Goal: Task Accomplishment & Management: Use online tool/utility

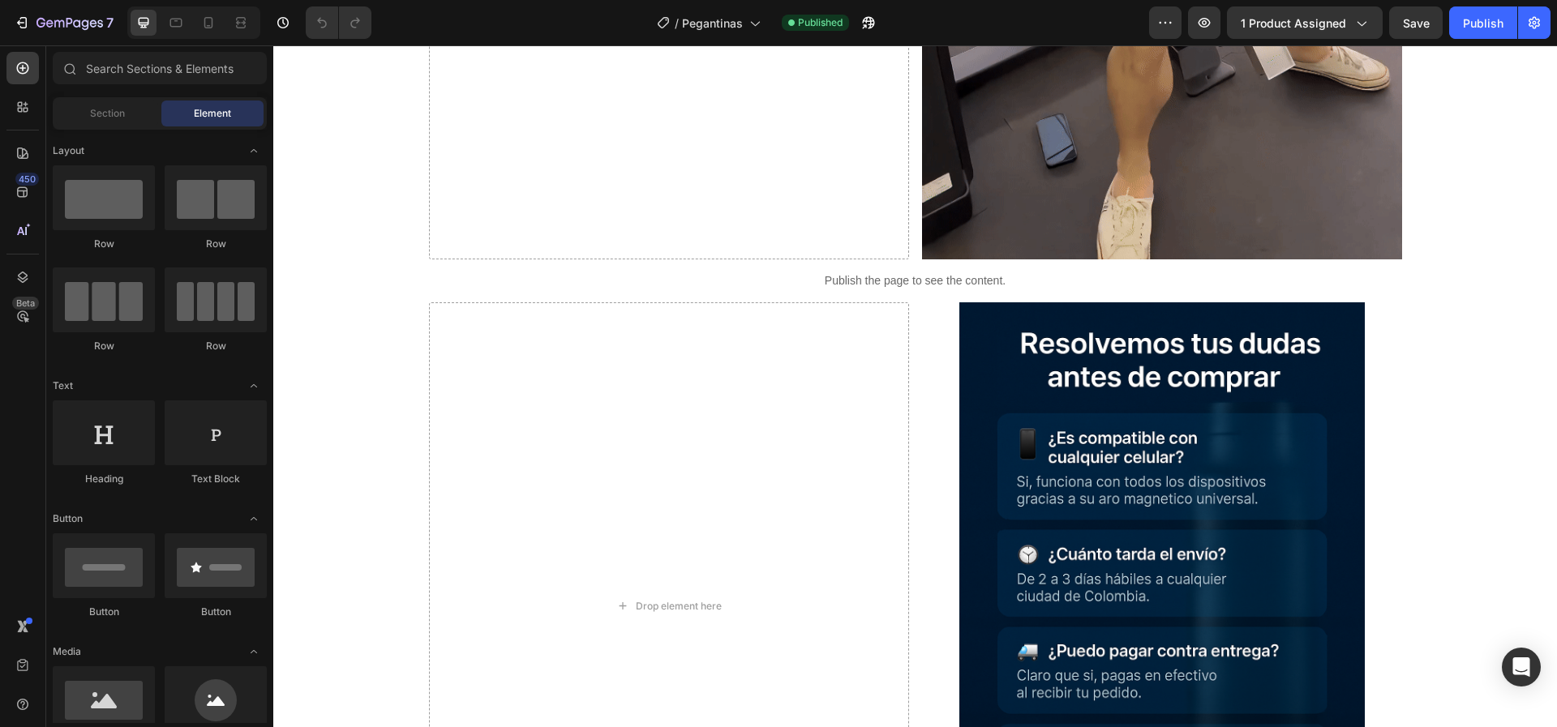
scroll to position [4156, 0]
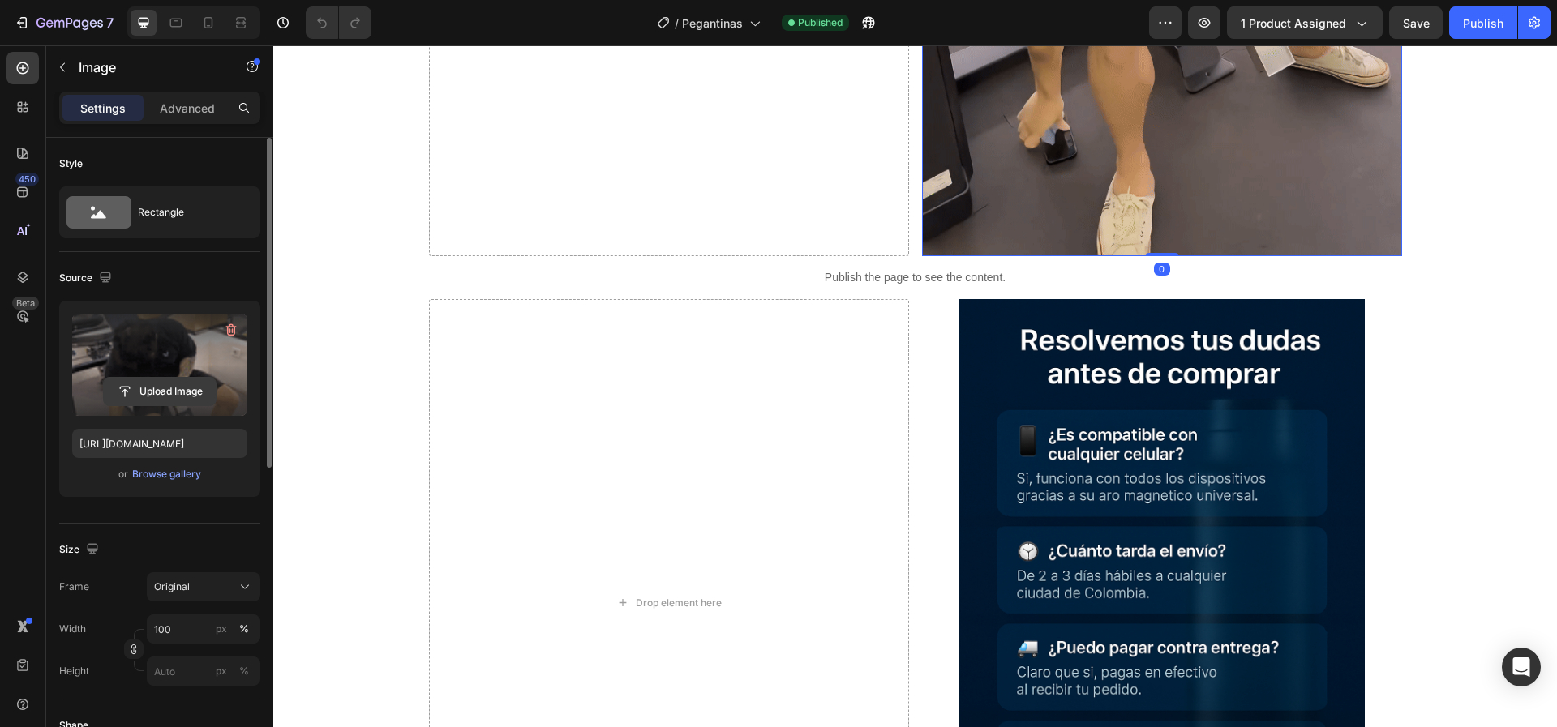
click at [180, 387] on input "file" at bounding box center [160, 392] width 112 height 28
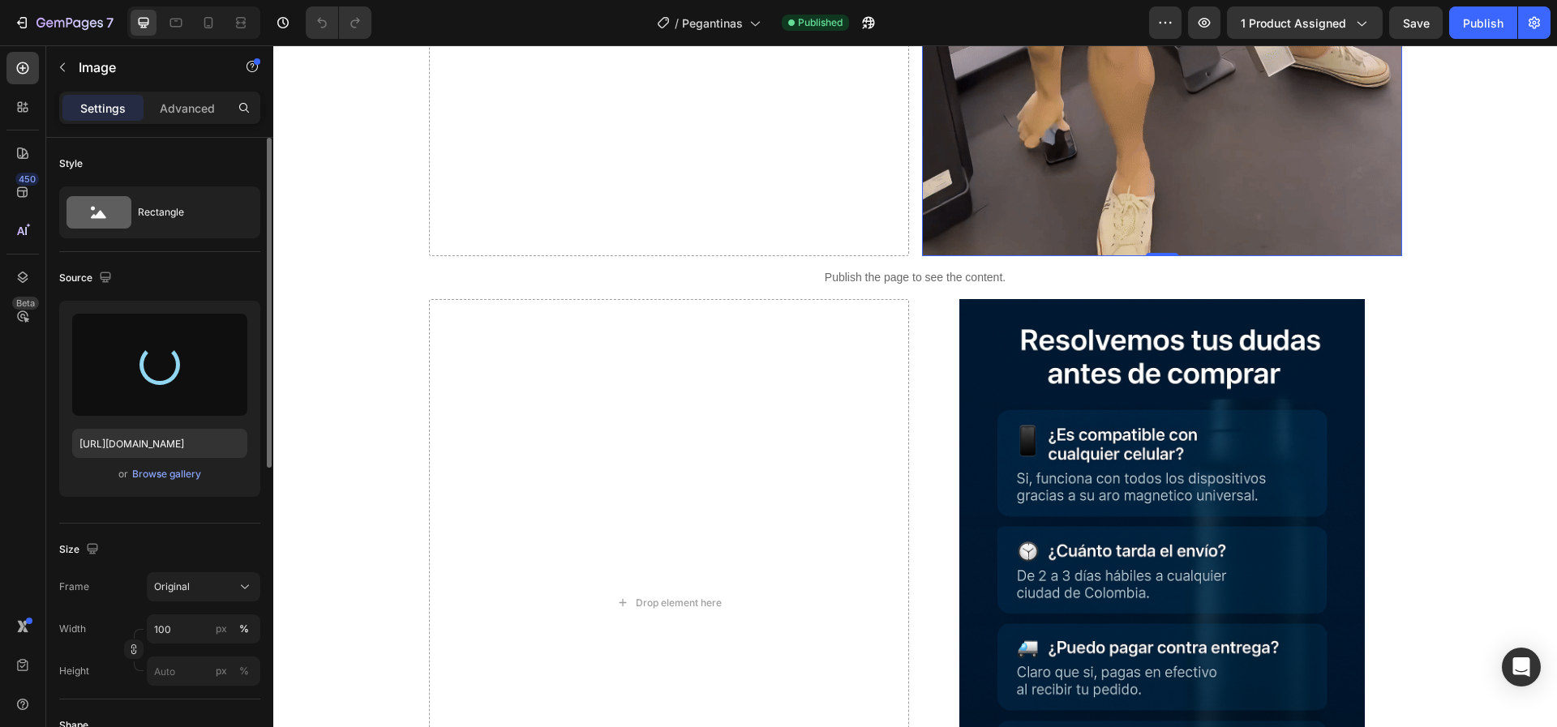
type input "https://cdn.shopify.com/s/files/1/0780/6002/8146/files/gempages_583578434282718…"
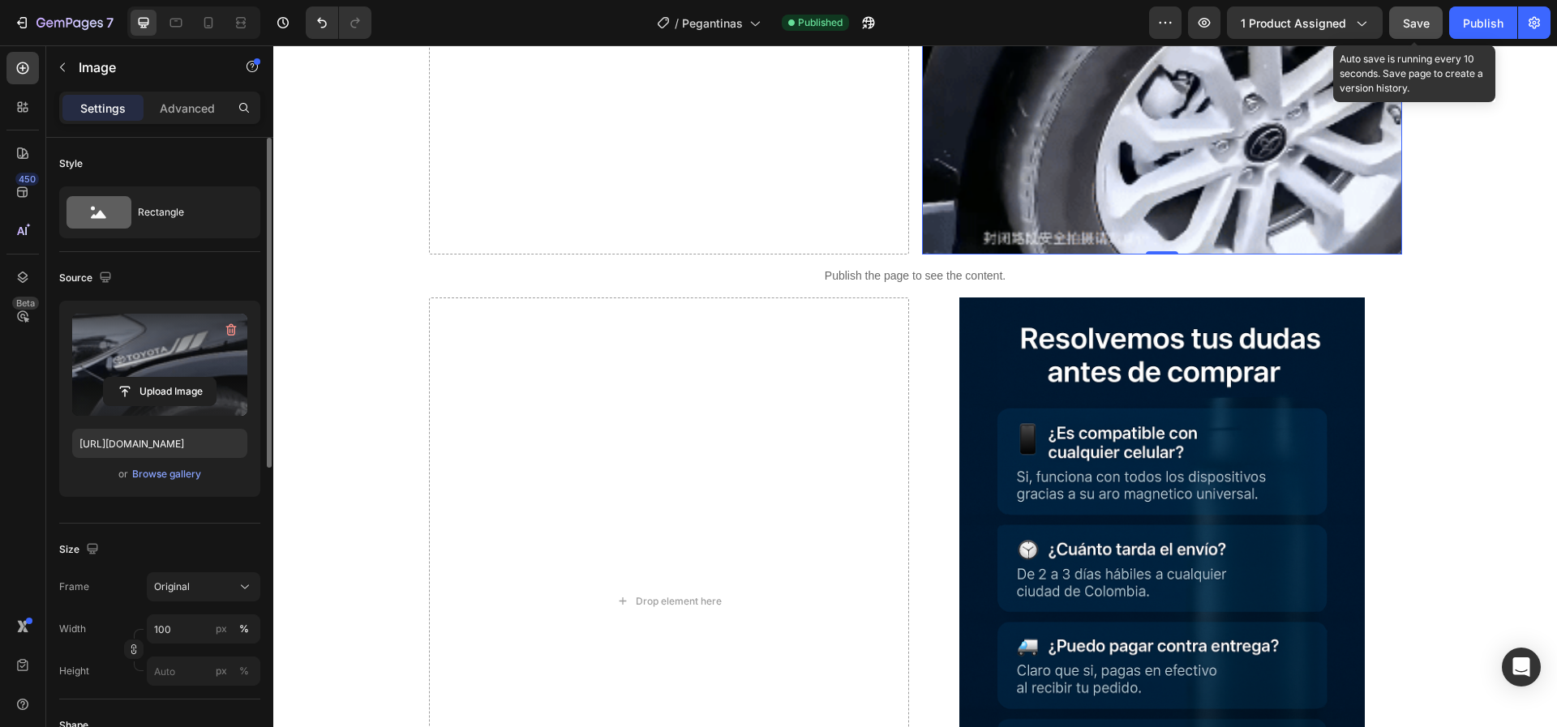
scroll to position [4155, 0]
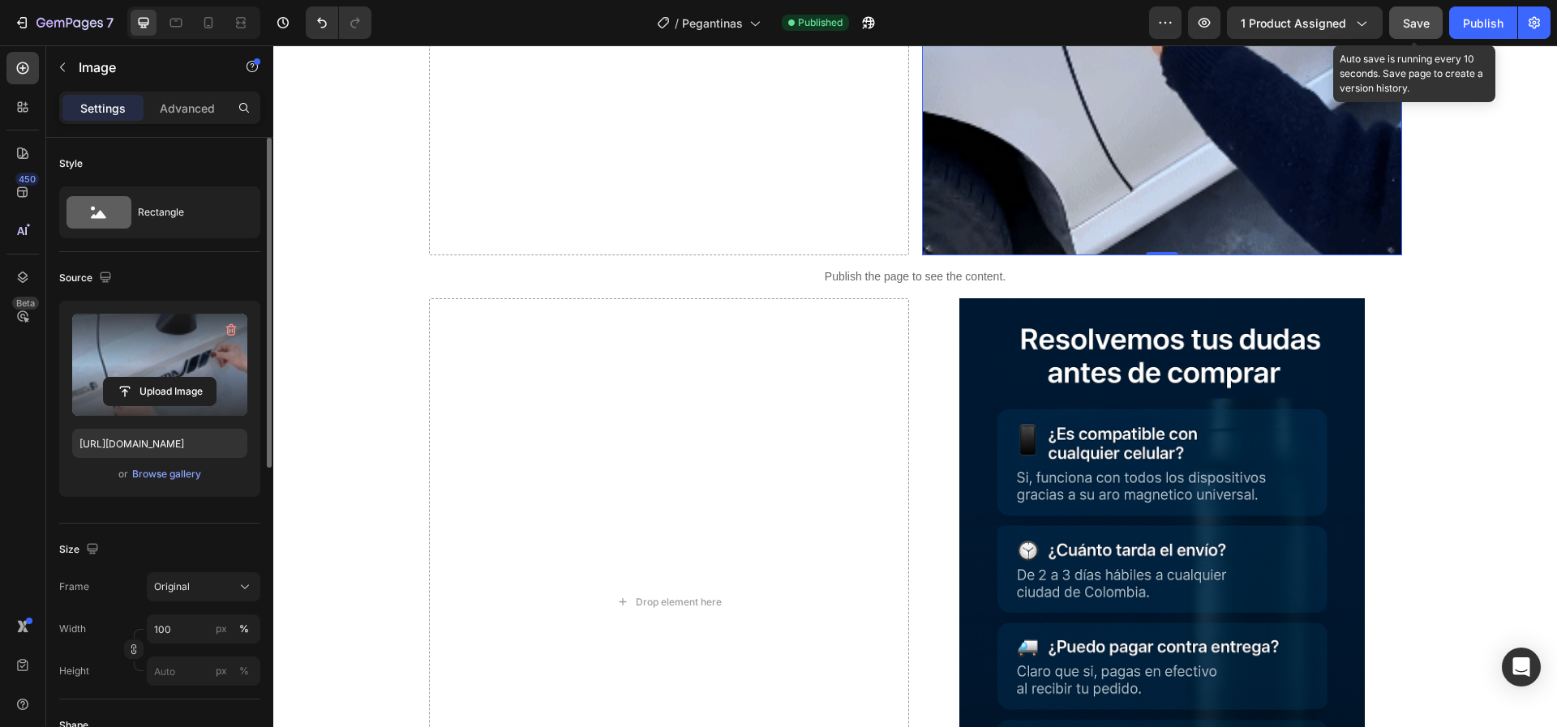
click at [1422, 33] on button "Save" at bounding box center [1416, 22] width 54 height 32
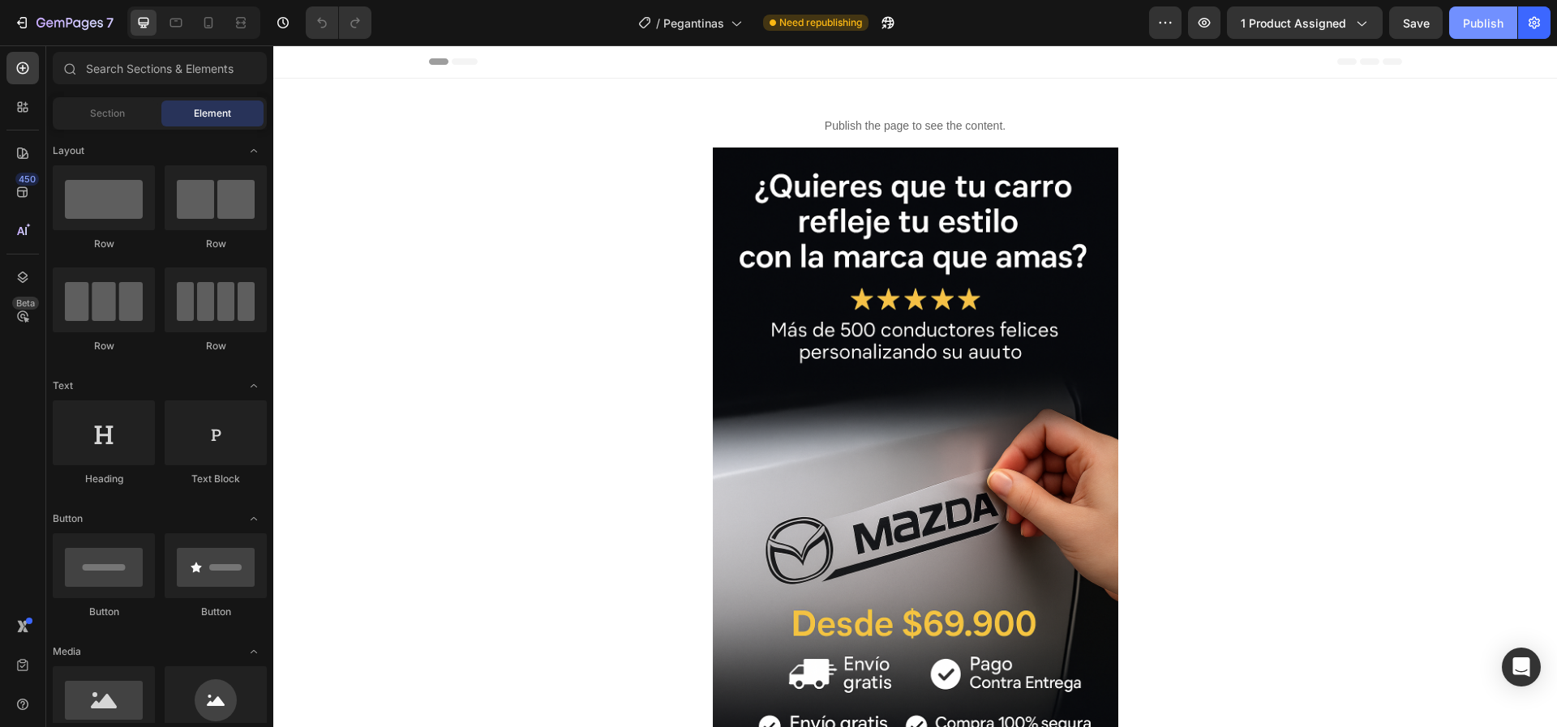
click at [1500, 28] on div "Publish" at bounding box center [1483, 23] width 41 height 17
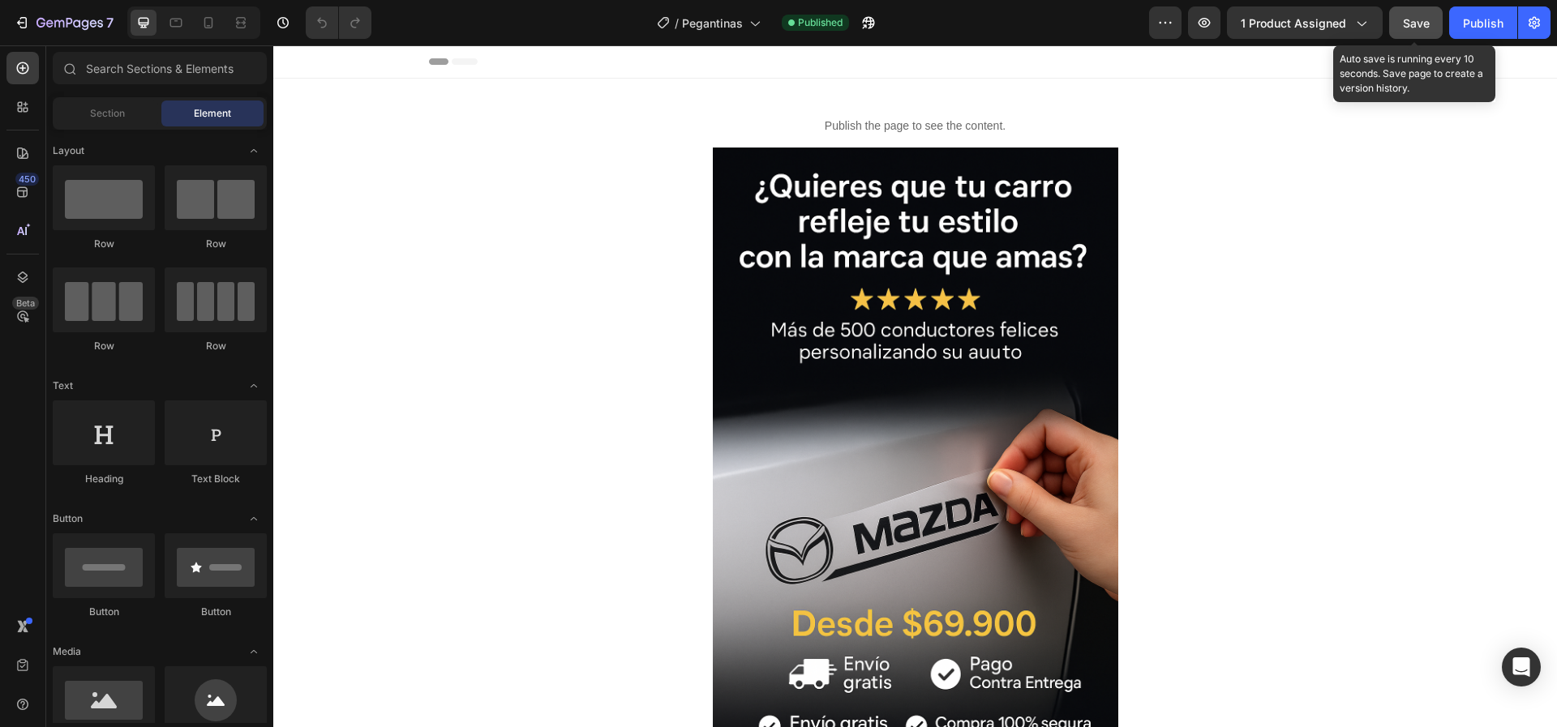
click at [1417, 32] on button "Save" at bounding box center [1416, 22] width 54 height 32
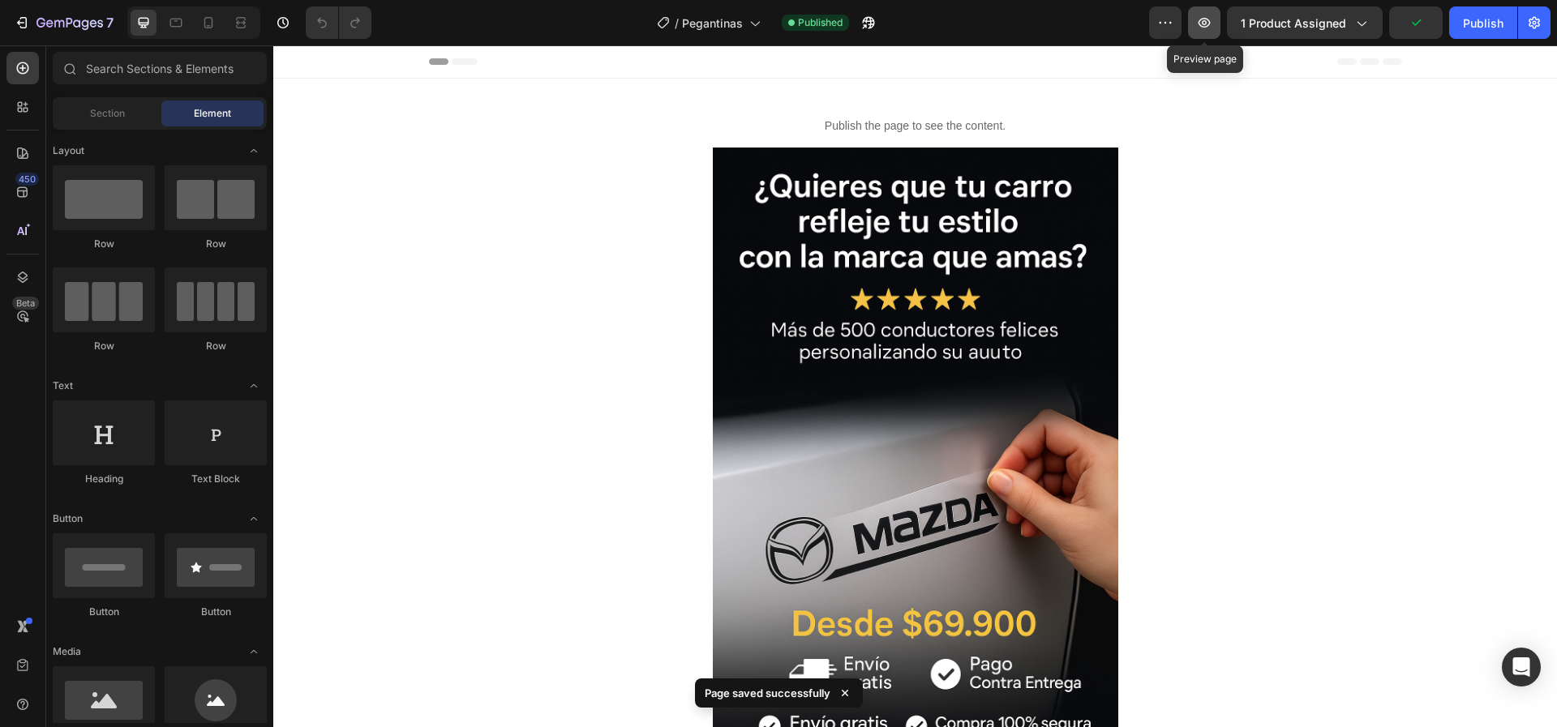
click at [1207, 27] on icon "button" at bounding box center [1205, 23] width 12 height 10
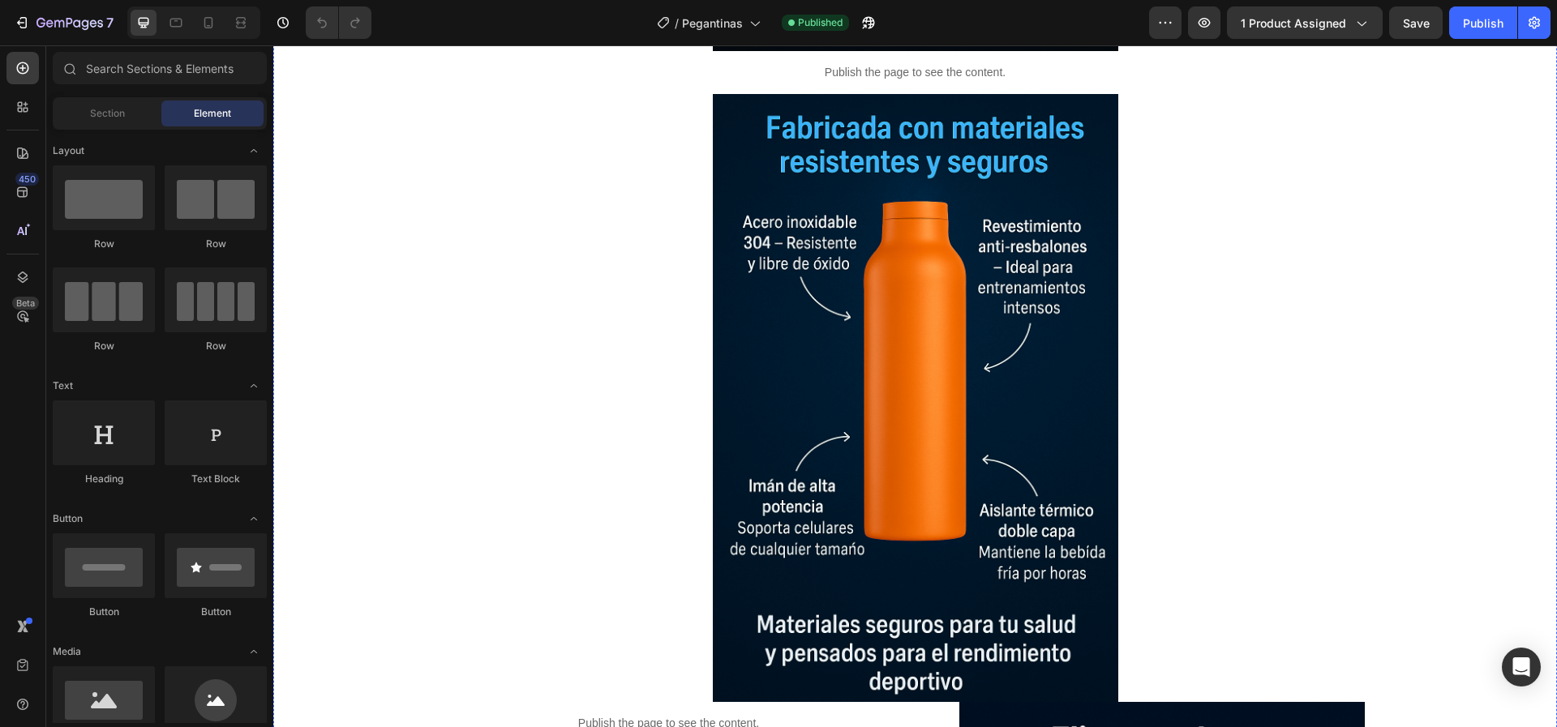
scroll to position [2190, 0]
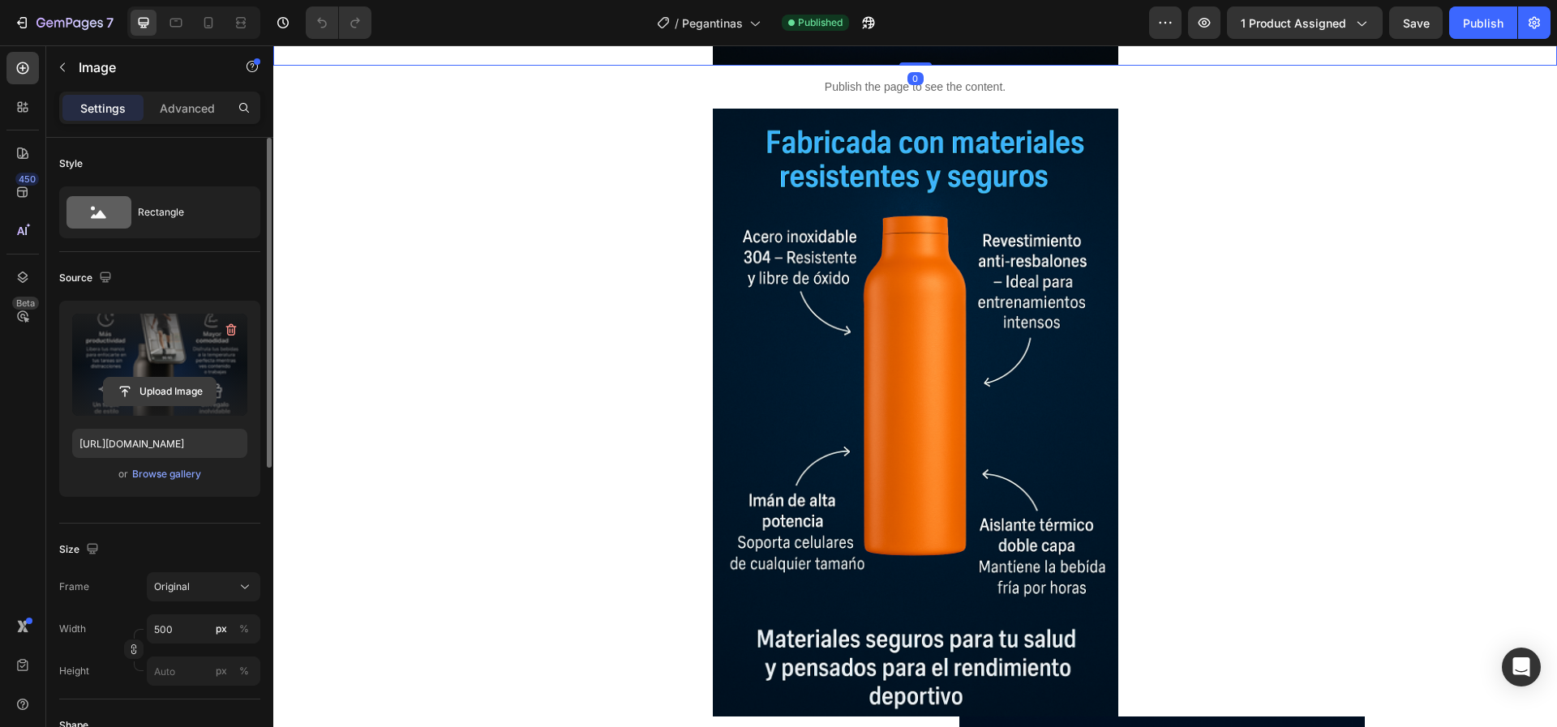
click at [177, 395] on input "file" at bounding box center [160, 392] width 112 height 28
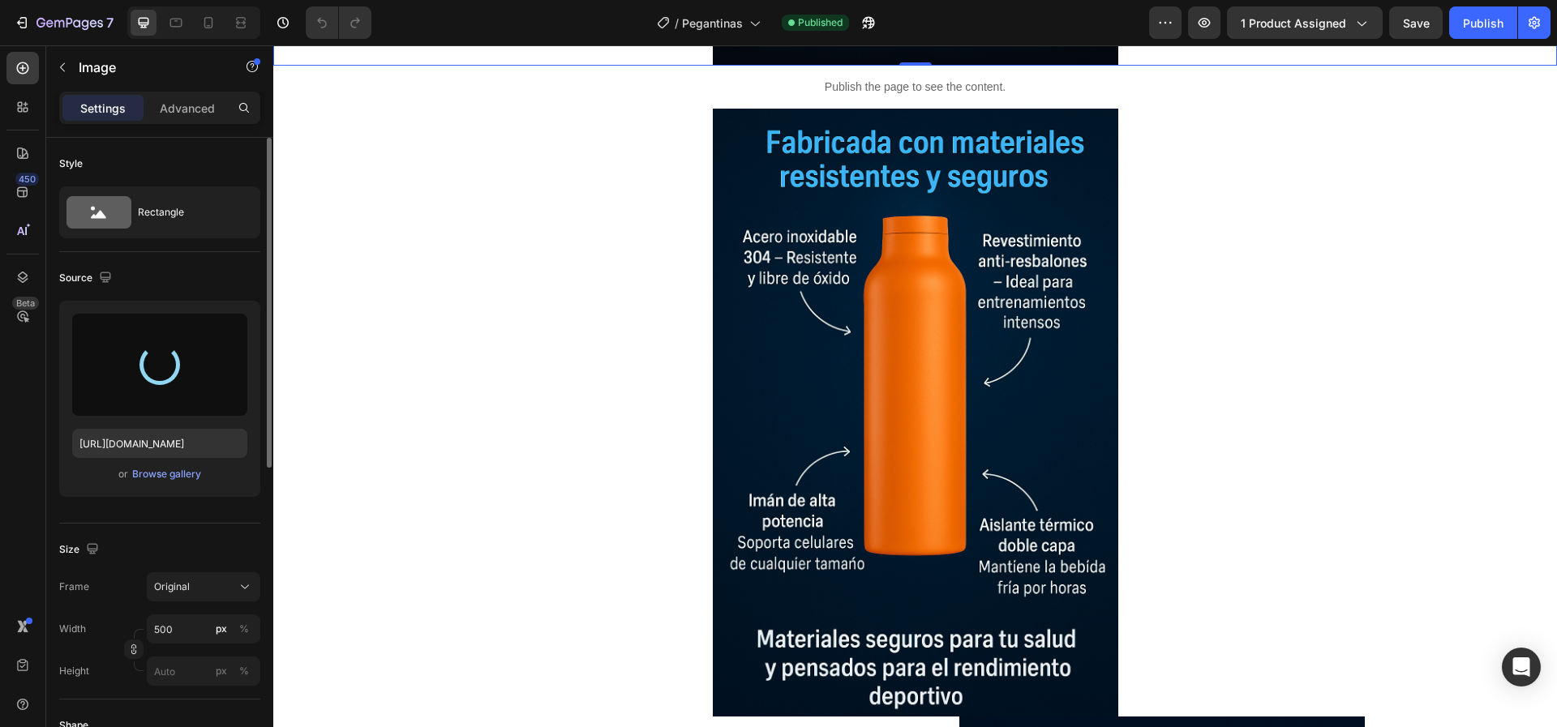
type input "[URL][DOMAIN_NAME]"
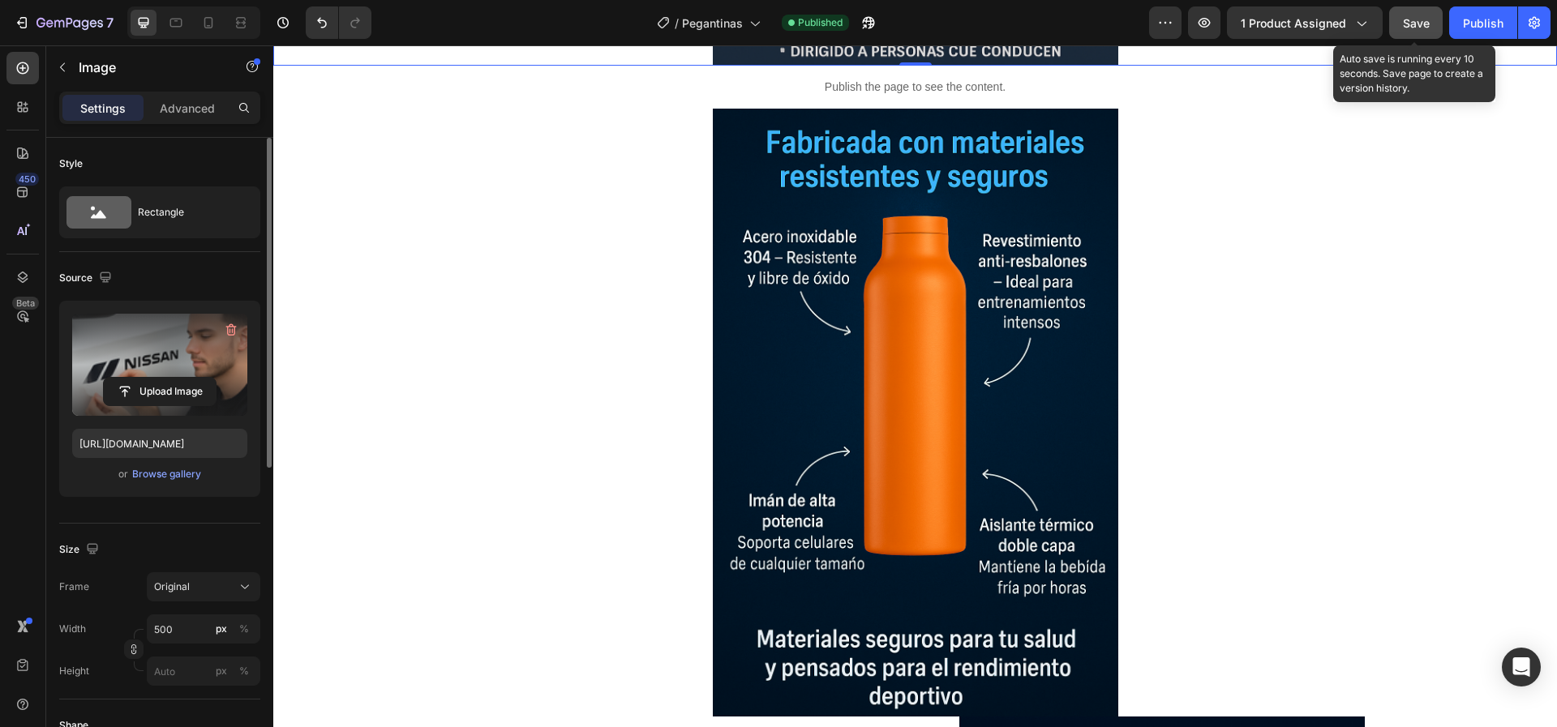
click at [1423, 18] on span "Save" at bounding box center [1416, 23] width 27 height 14
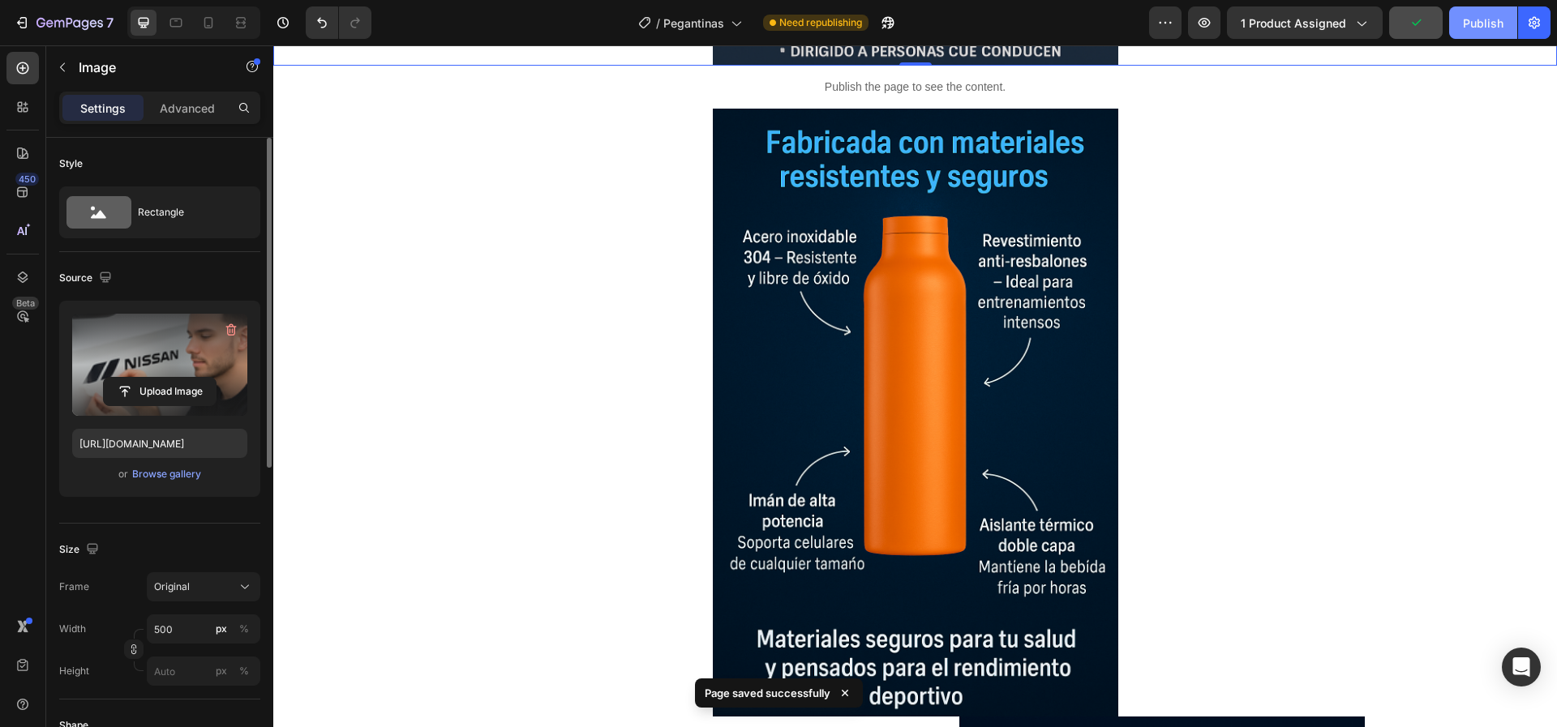
click at [1482, 15] on div "Publish" at bounding box center [1483, 23] width 41 height 17
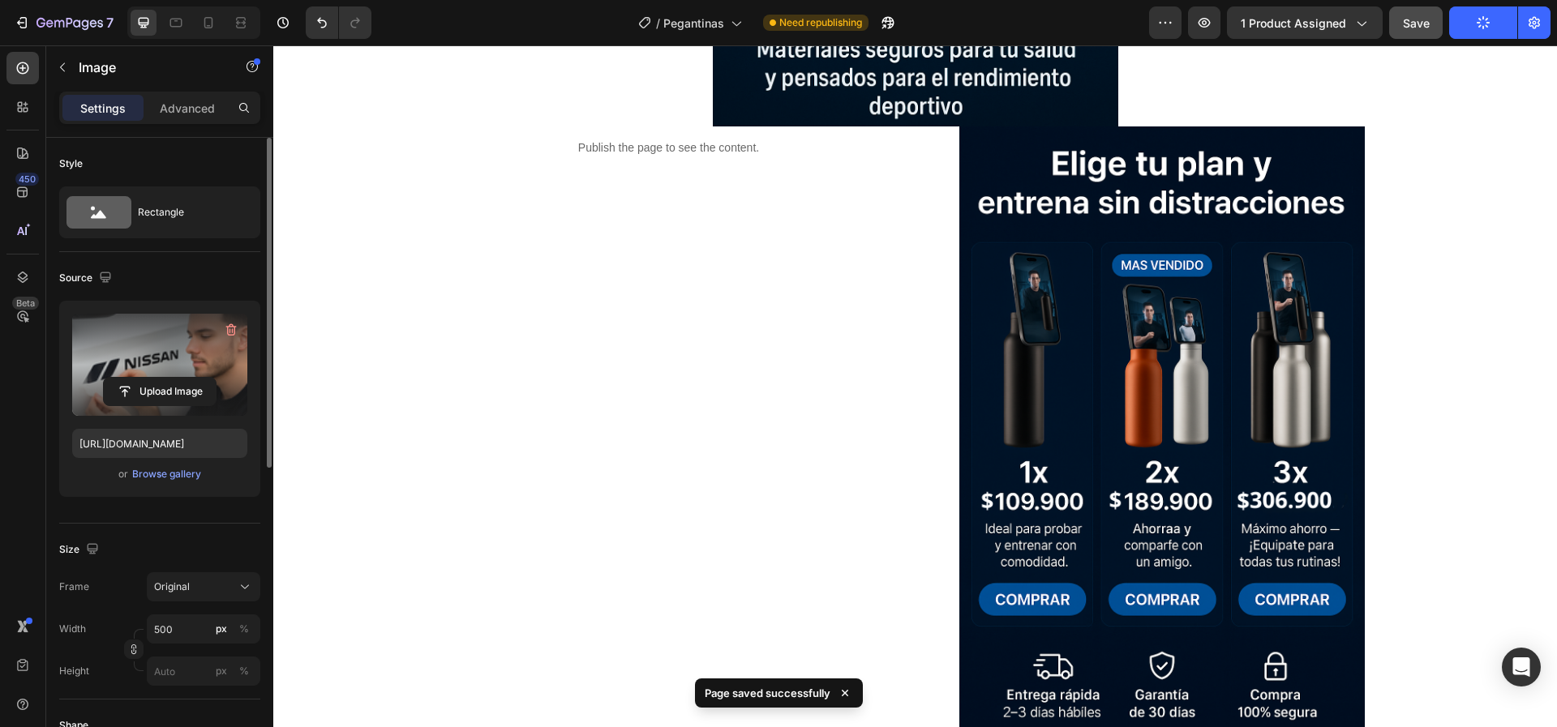
scroll to position [2798, 0]
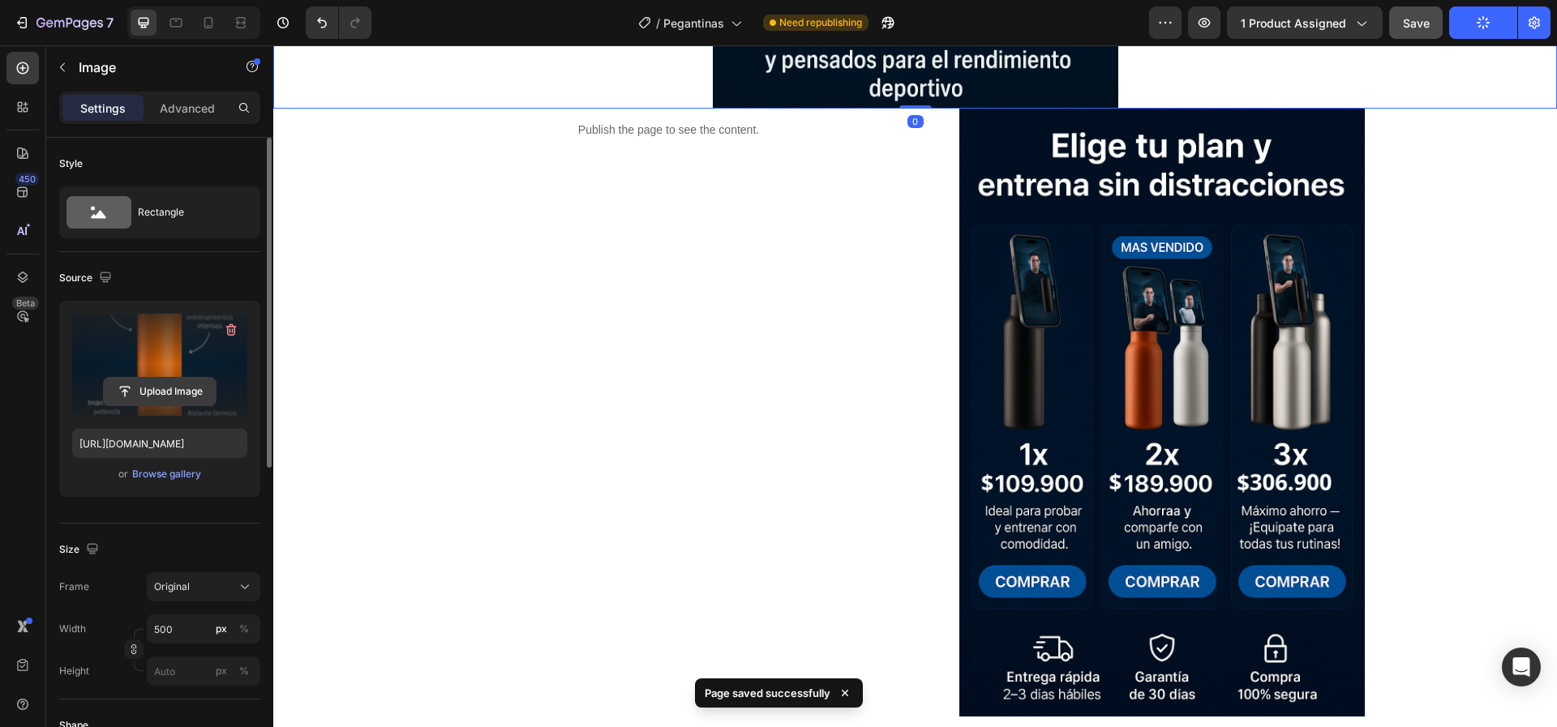
click at [156, 383] on input "file" at bounding box center [160, 392] width 112 height 28
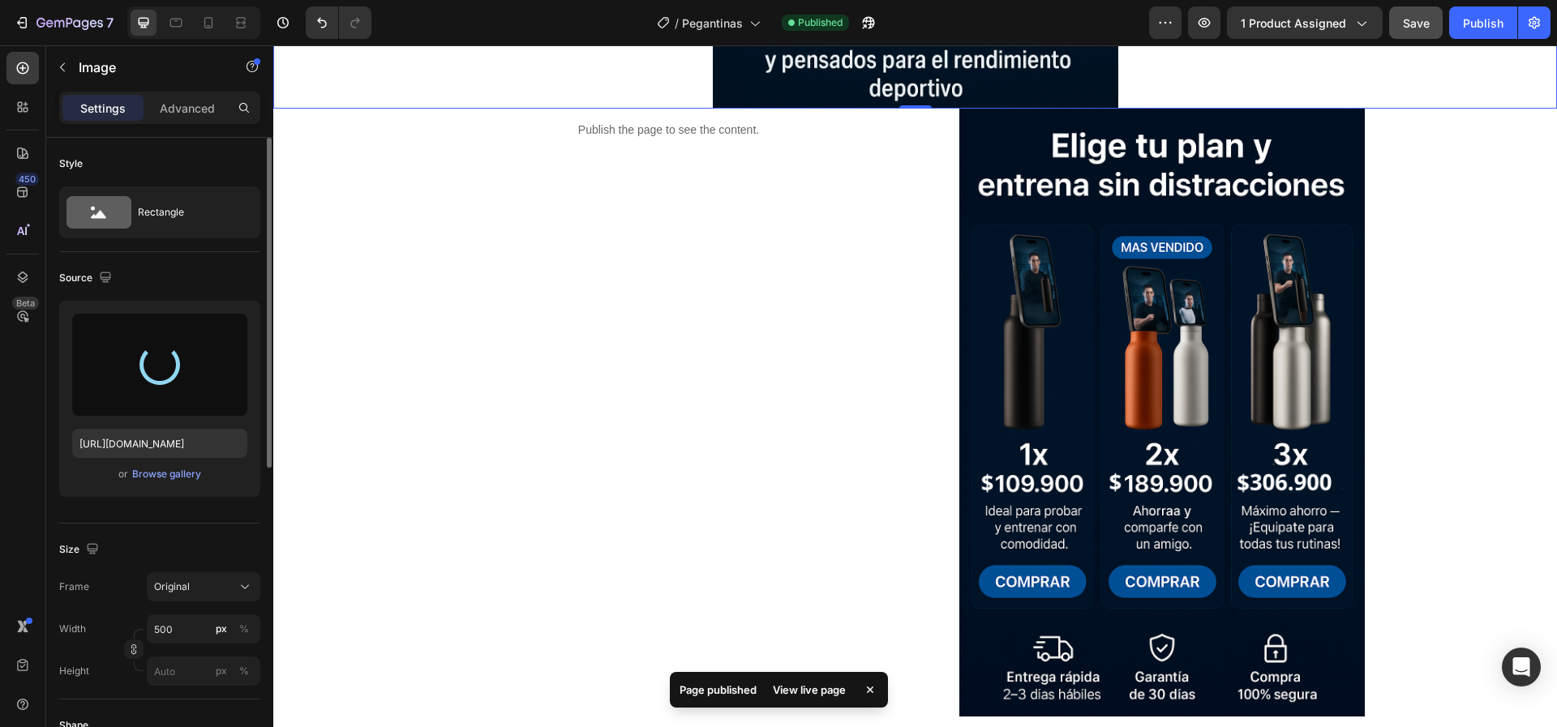
type input "[URL][DOMAIN_NAME]"
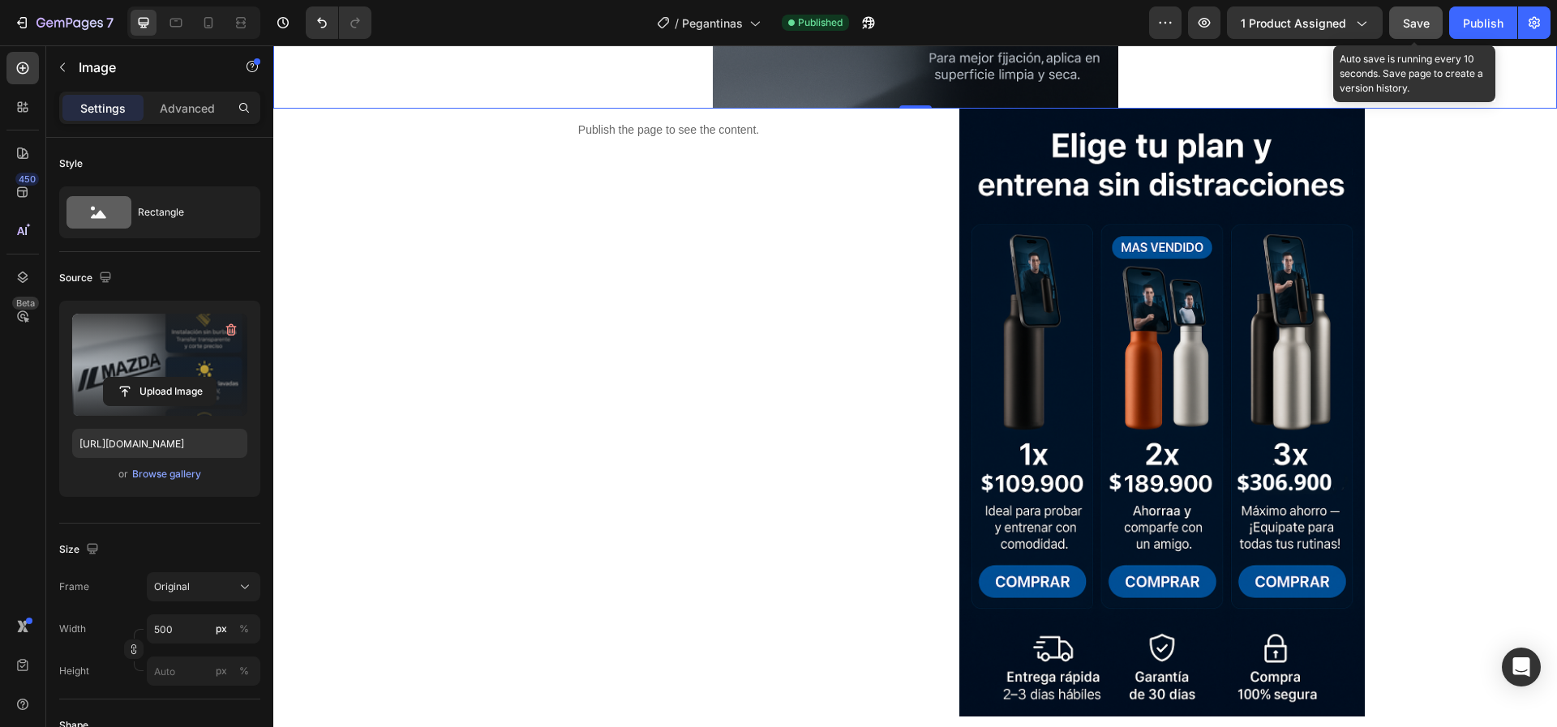
click at [1405, 27] on span "Save" at bounding box center [1416, 23] width 27 height 14
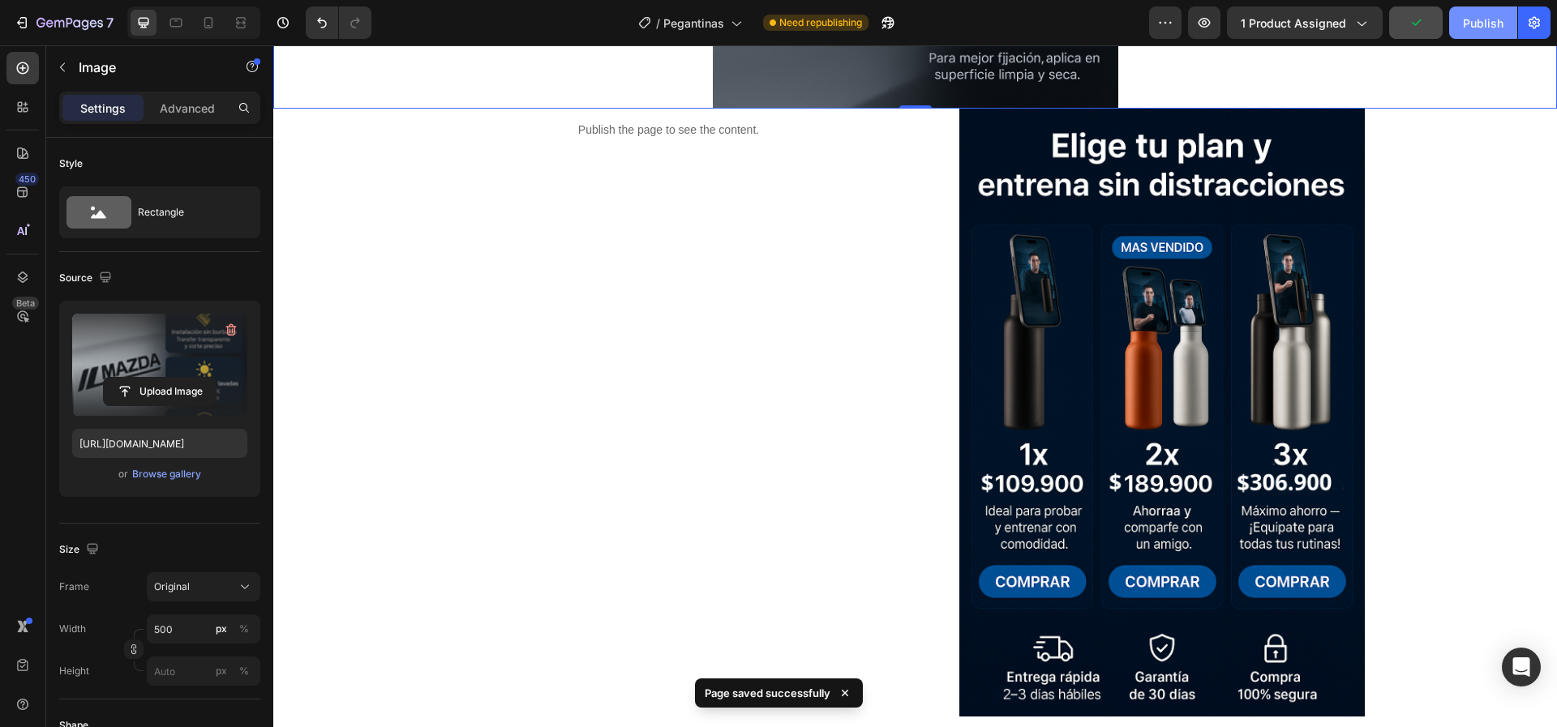
click at [1500, 21] on div "Publish" at bounding box center [1483, 23] width 41 height 17
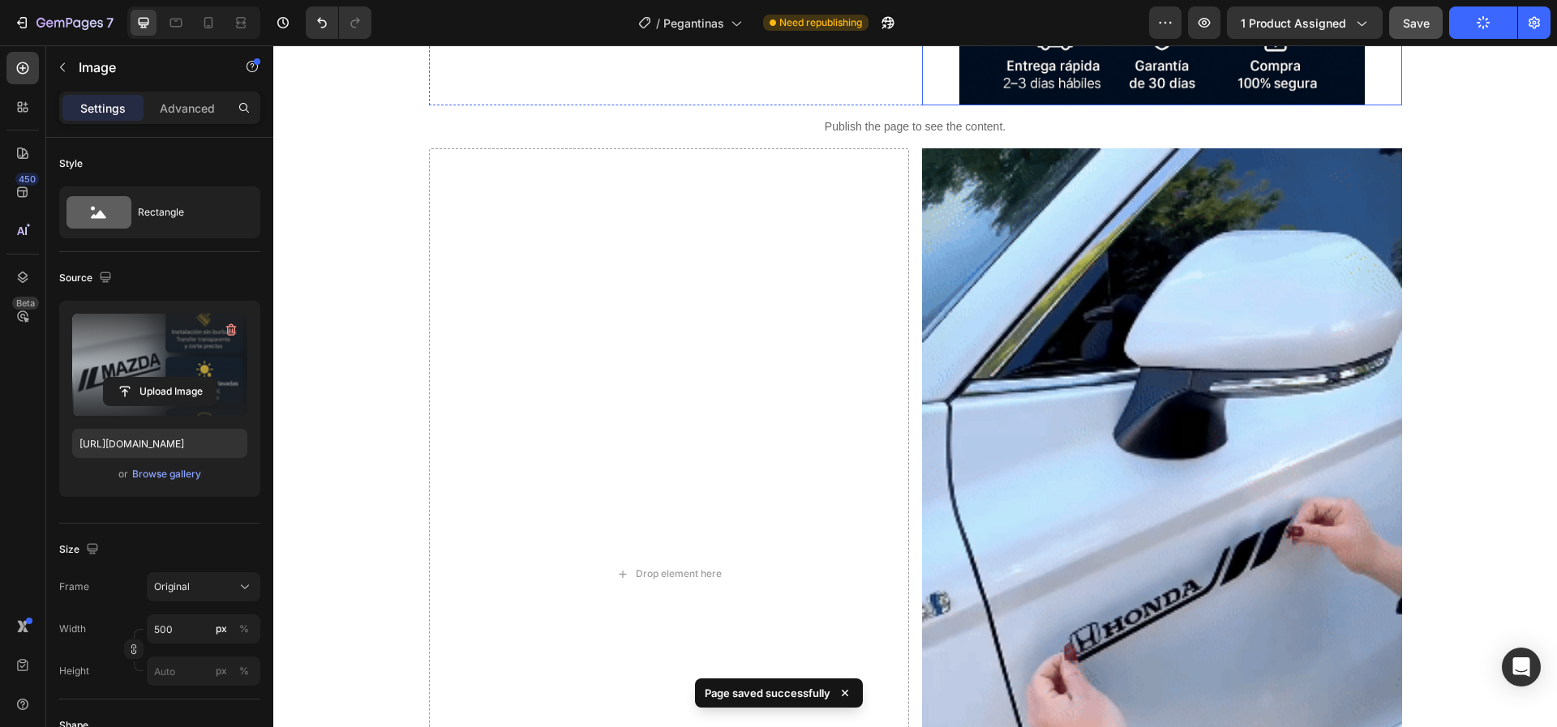
scroll to position [3406, 0]
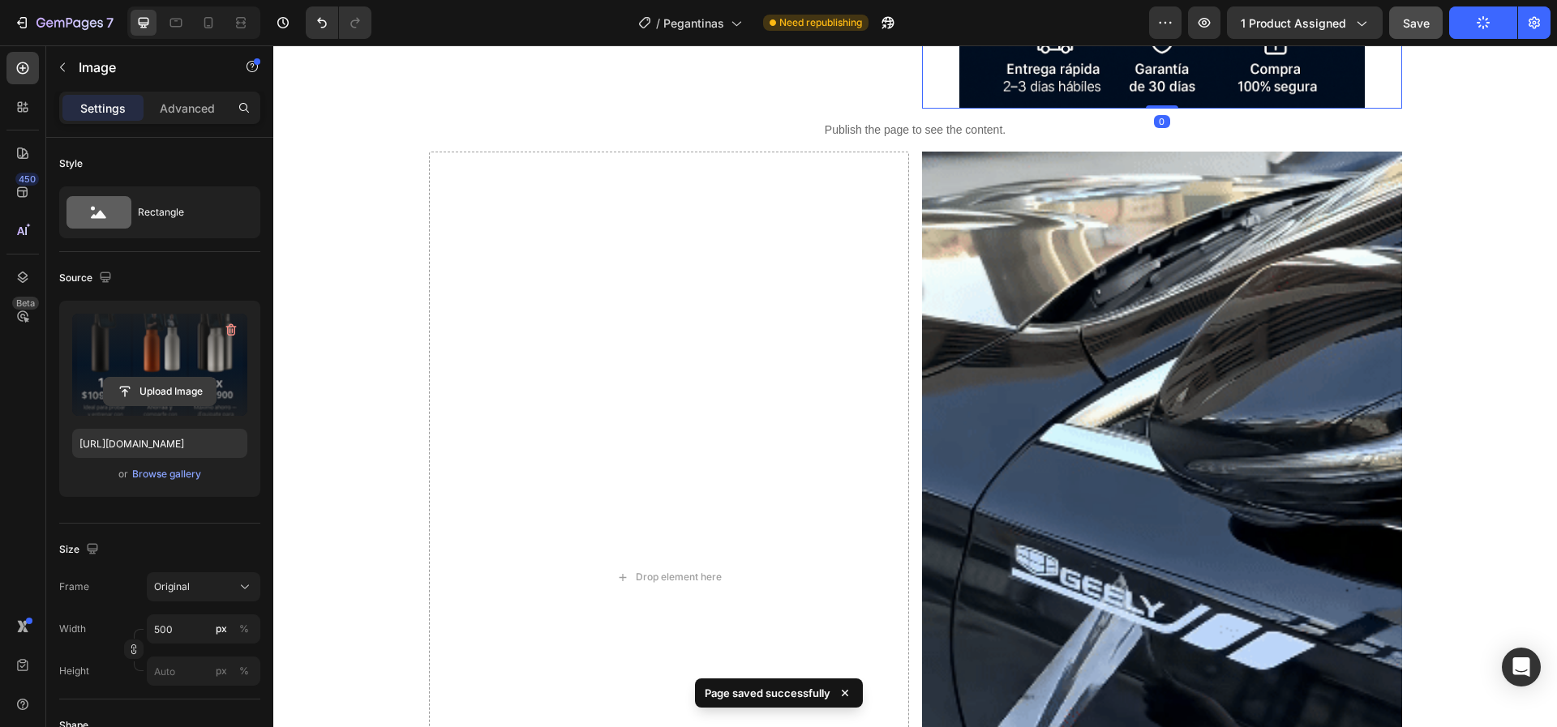
click at [163, 384] on input "file" at bounding box center [160, 392] width 112 height 28
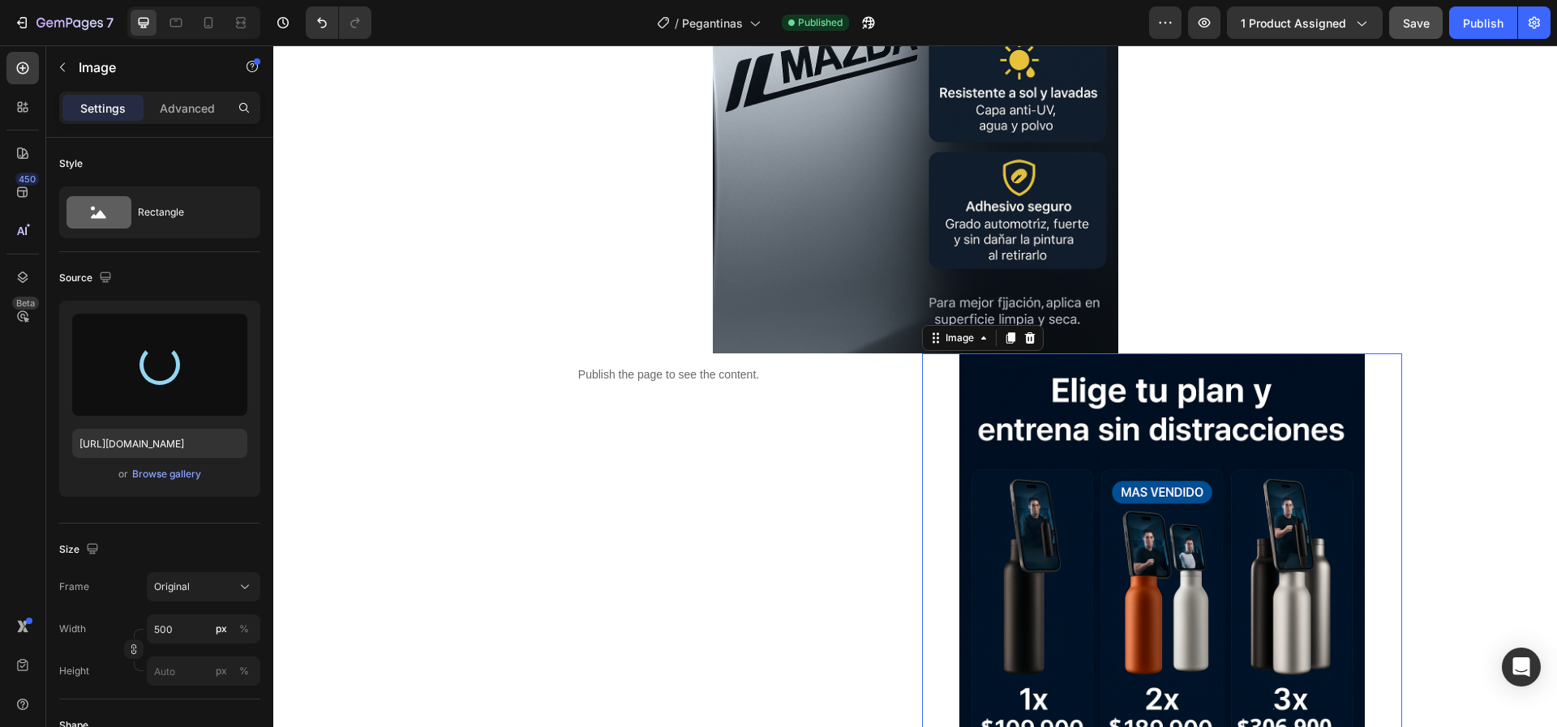
type input "[URL][DOMAIN_NAME]"
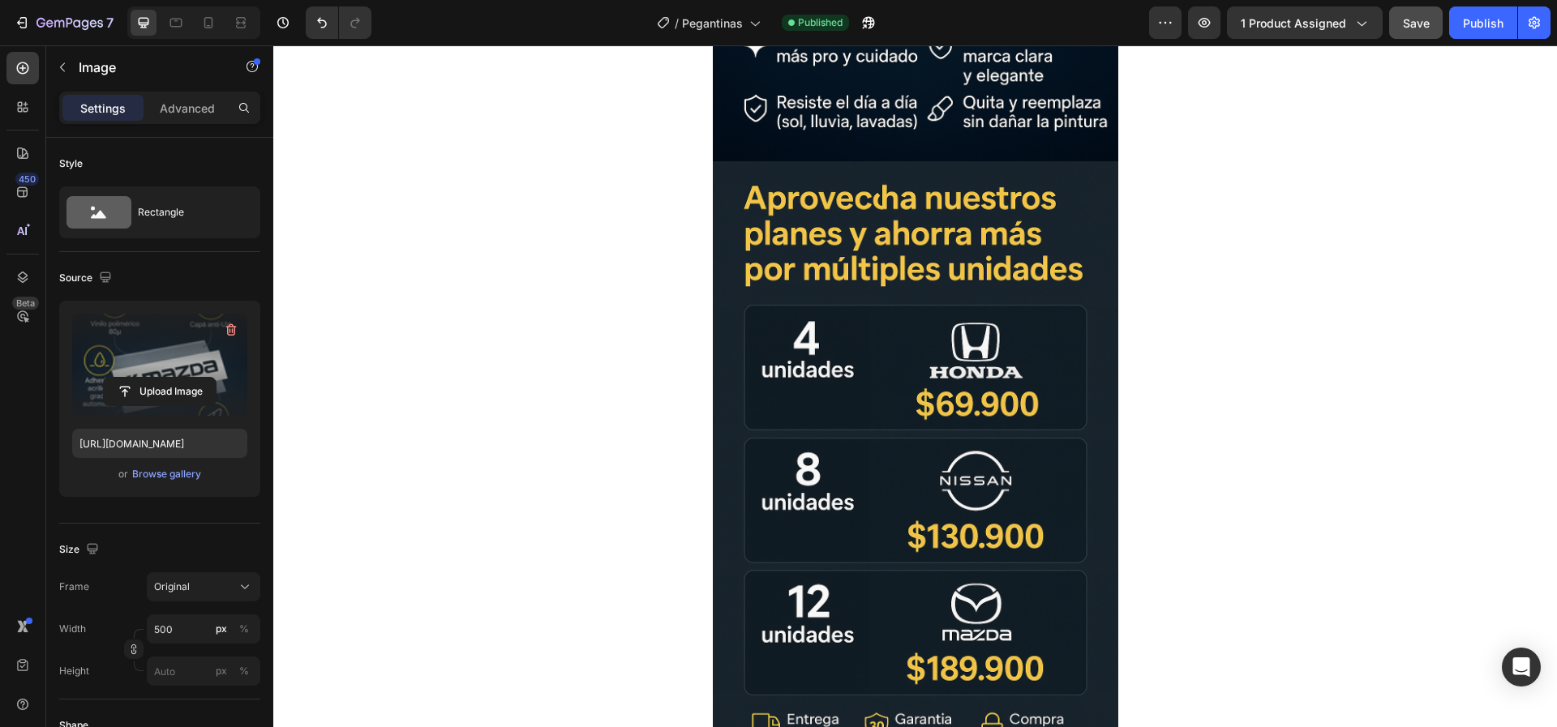
scroll to position [608, 0]
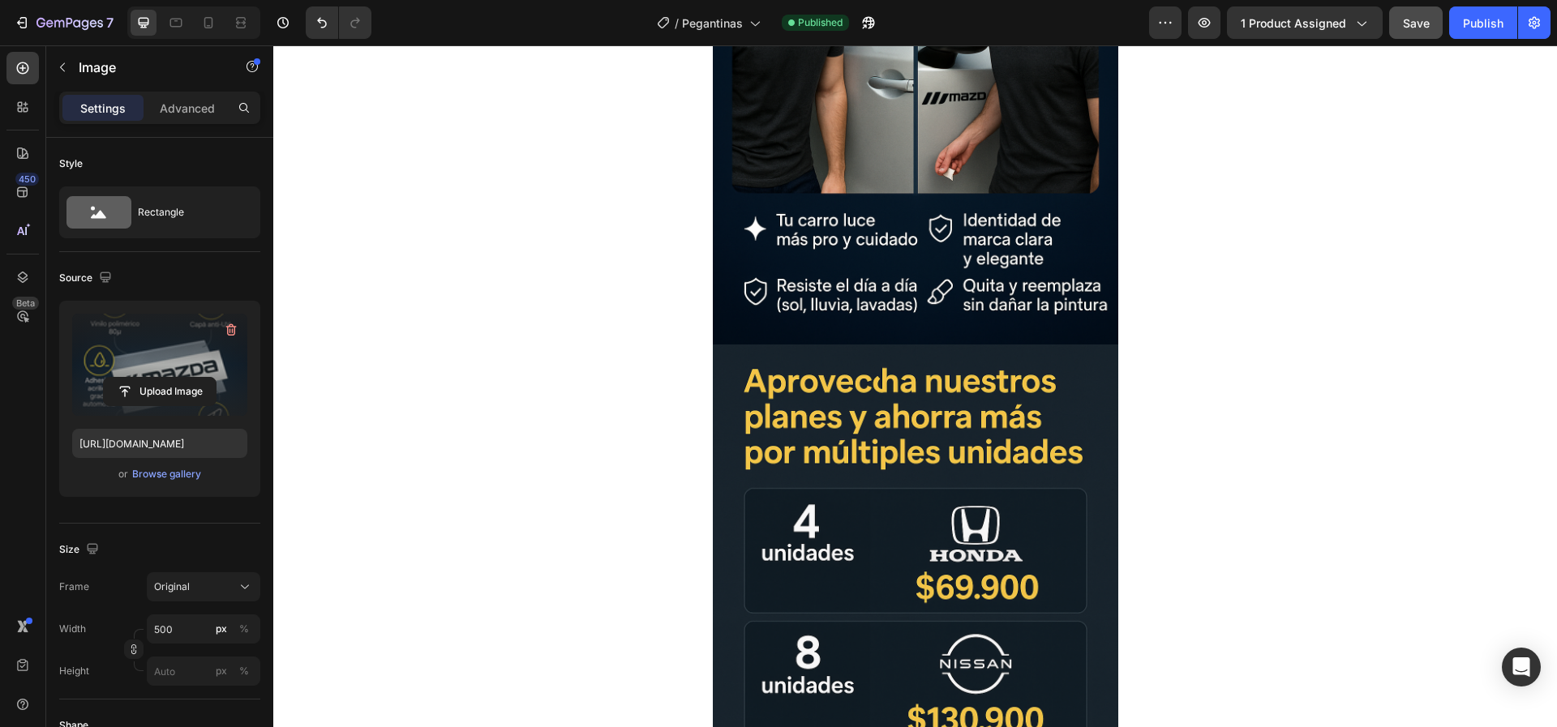
click at [1421, 35] on button "Save" at bounding box center [1416, 22] width 54 height 32
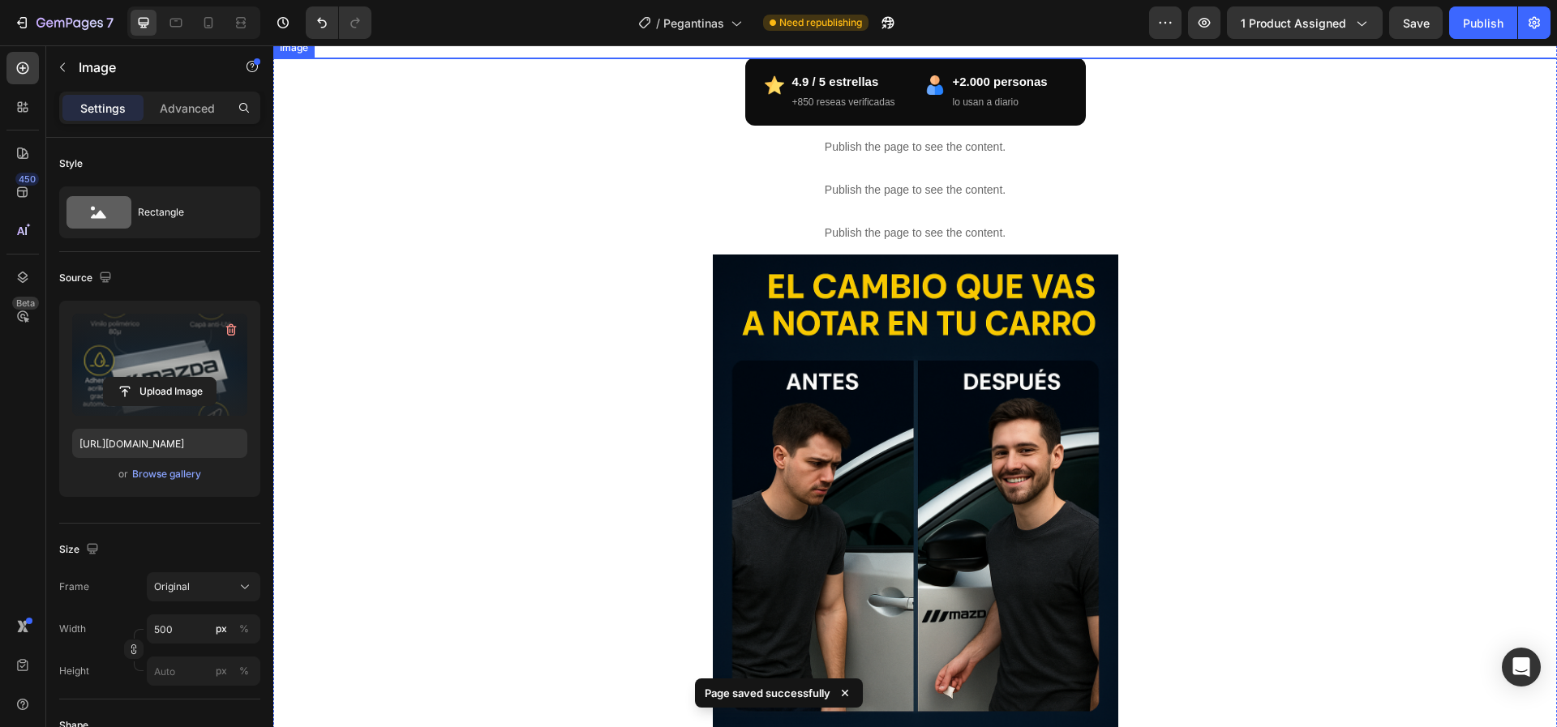
scroll to position [122, 0]
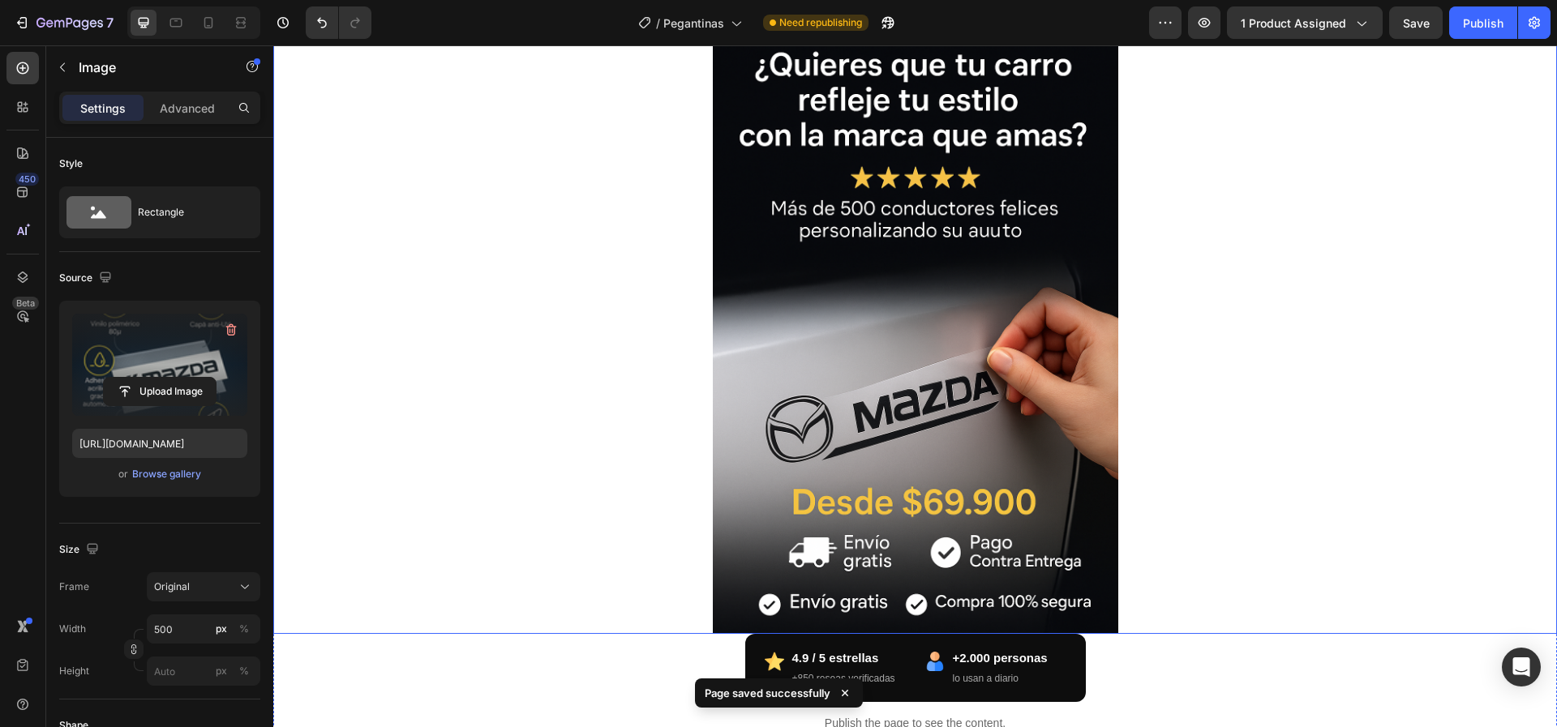
click at [1003, 363] on img at bounding box center [916, 330] width 406 height 608
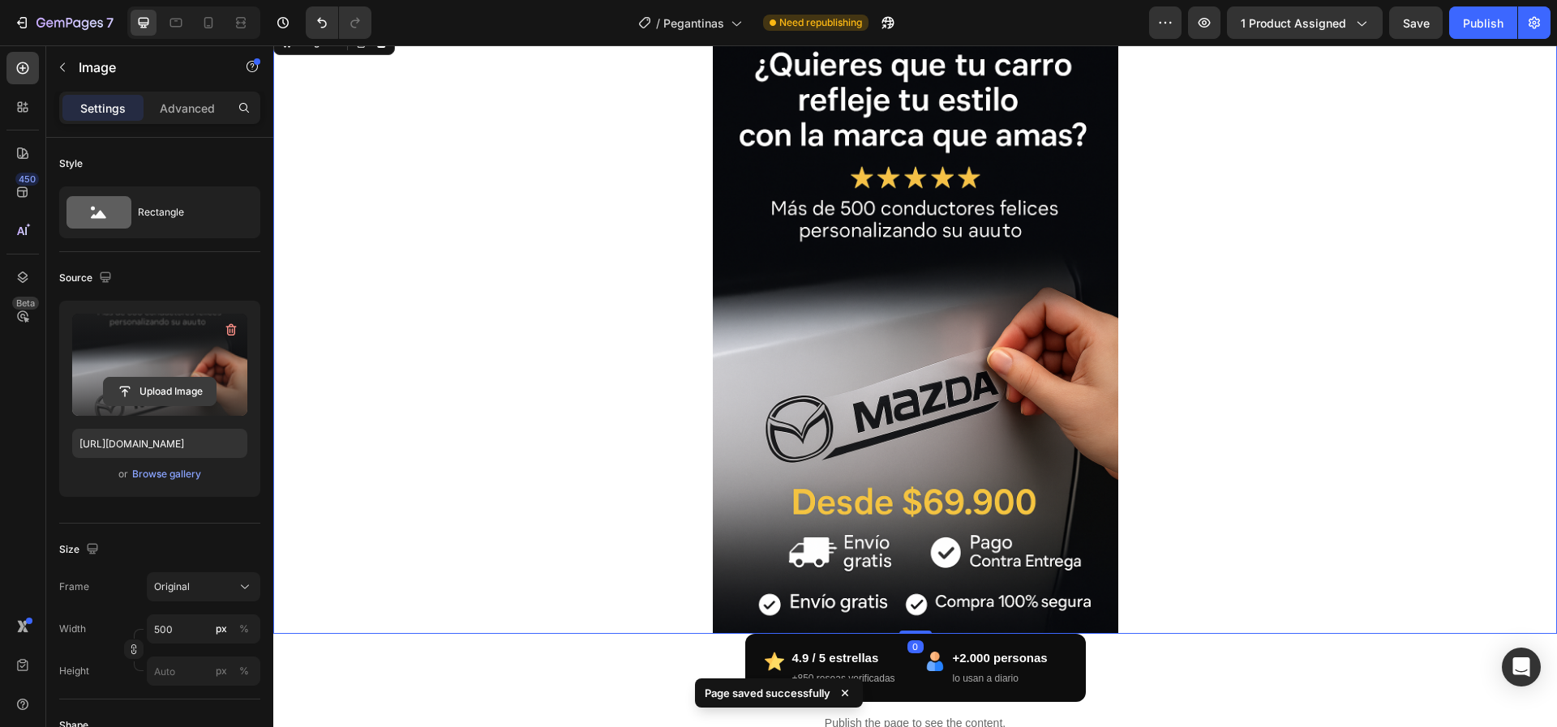
click at [180, 388] on input "file" at bounding box center [160, 392] width 112 height 28
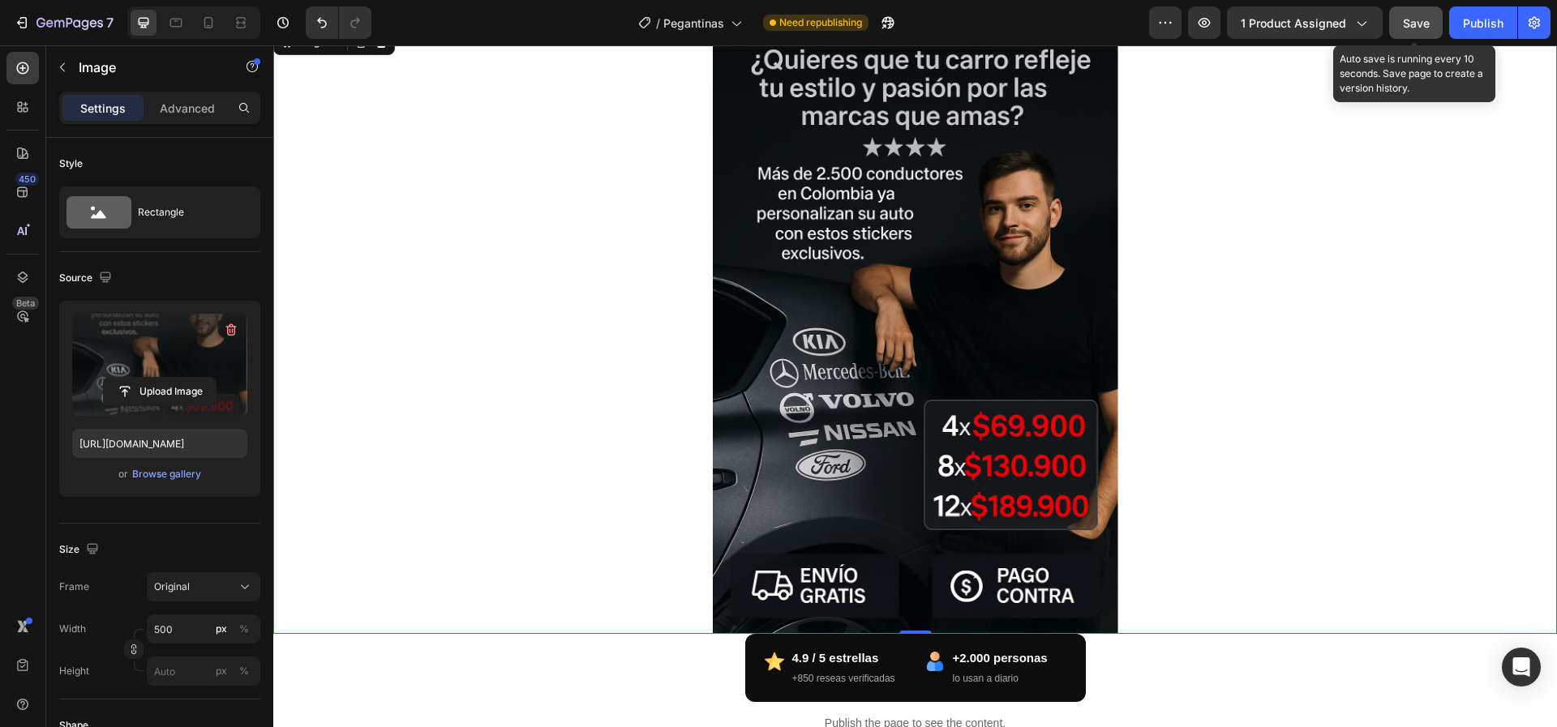
click at [1401, 32] on button "Save" at bounding box center [1416, 22] width 54 height 32
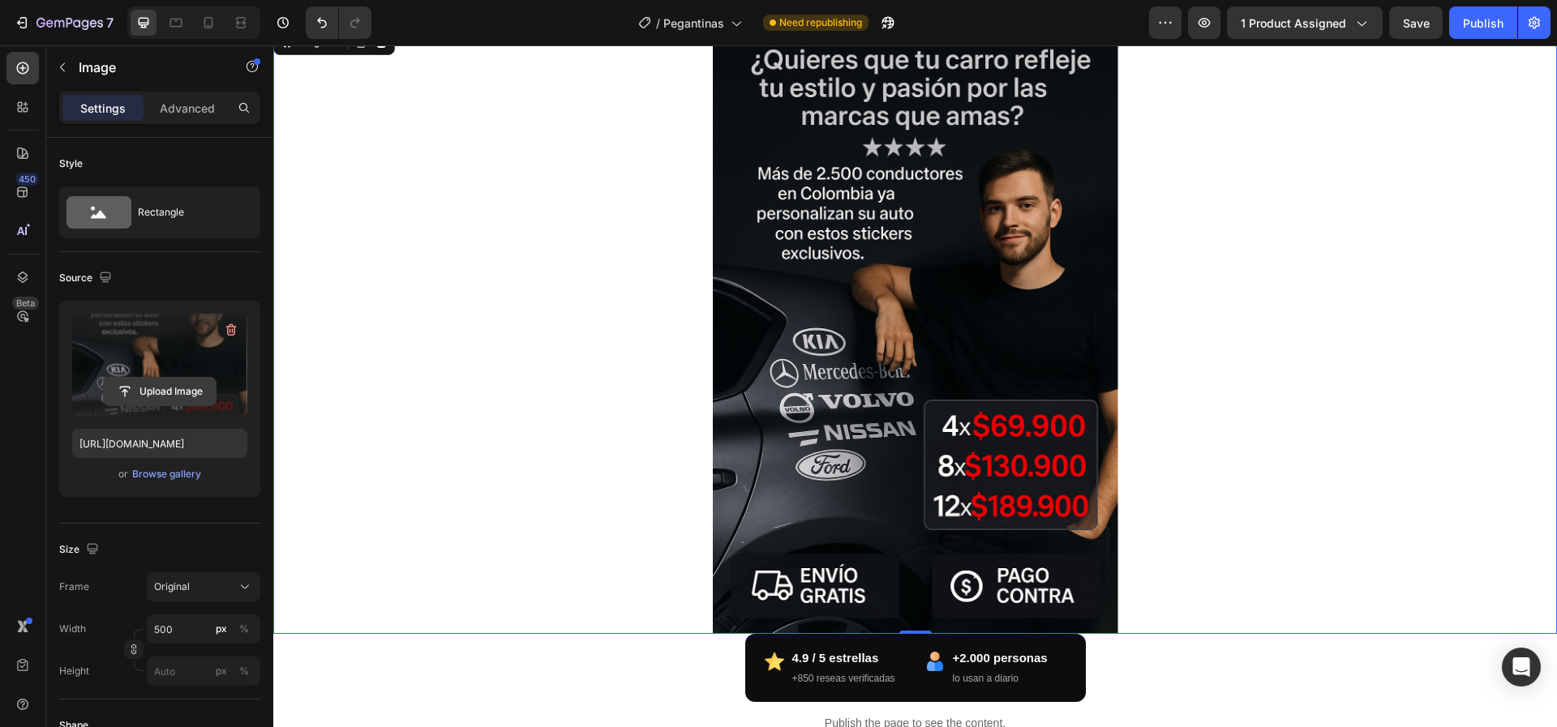
click at [177, 399] on input "file" at bounding box center [160, 392] width 112 height 28
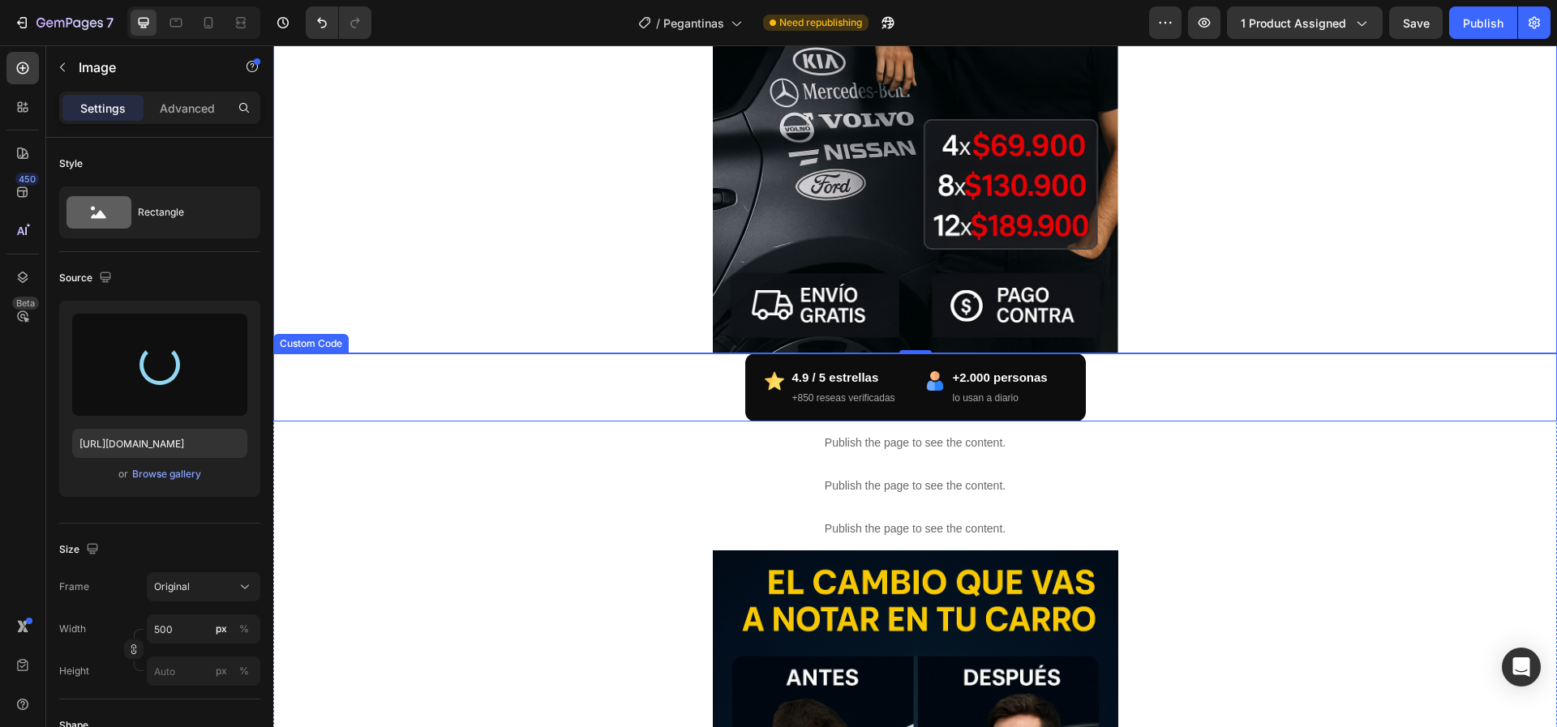
type input "[URL][DOMAIN_NAME]"
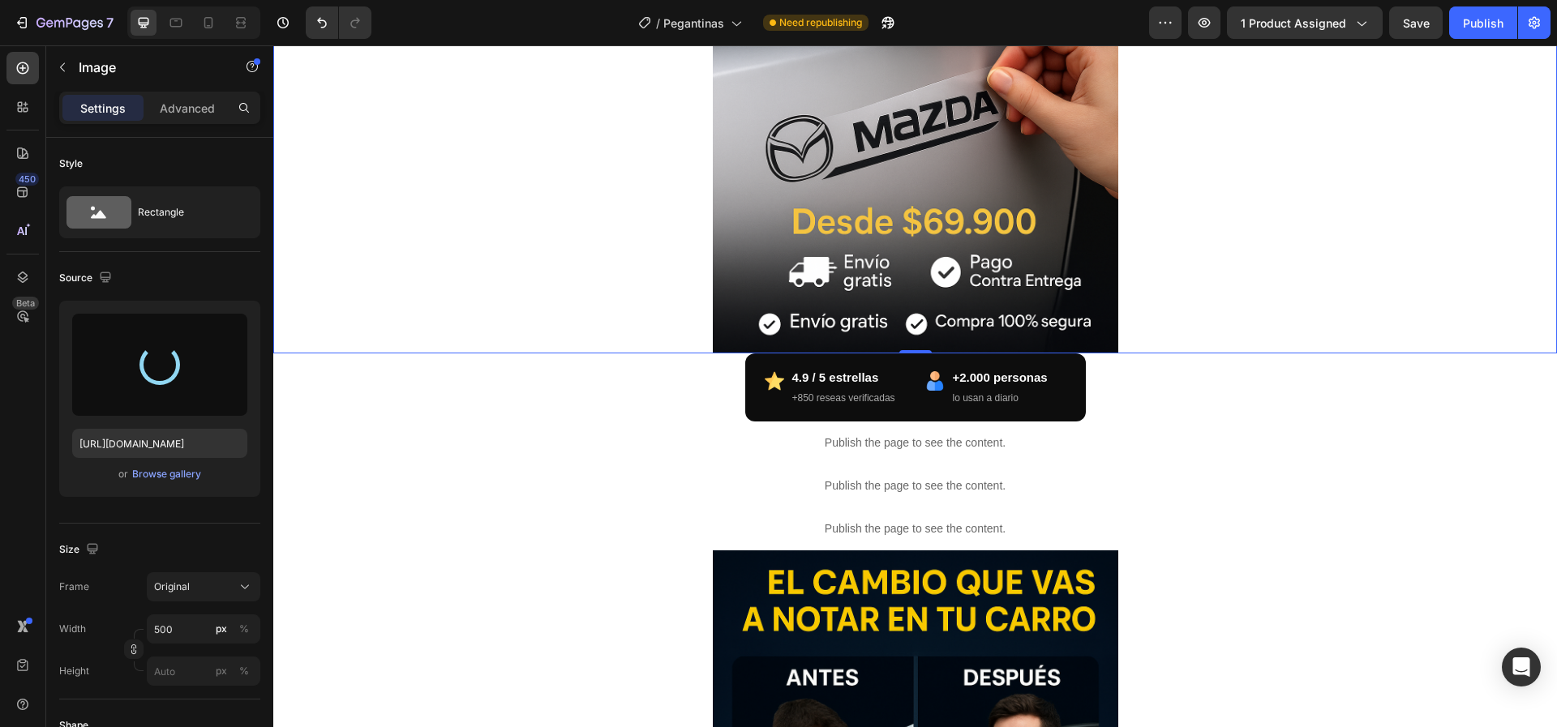
scroll to position [365, 0]
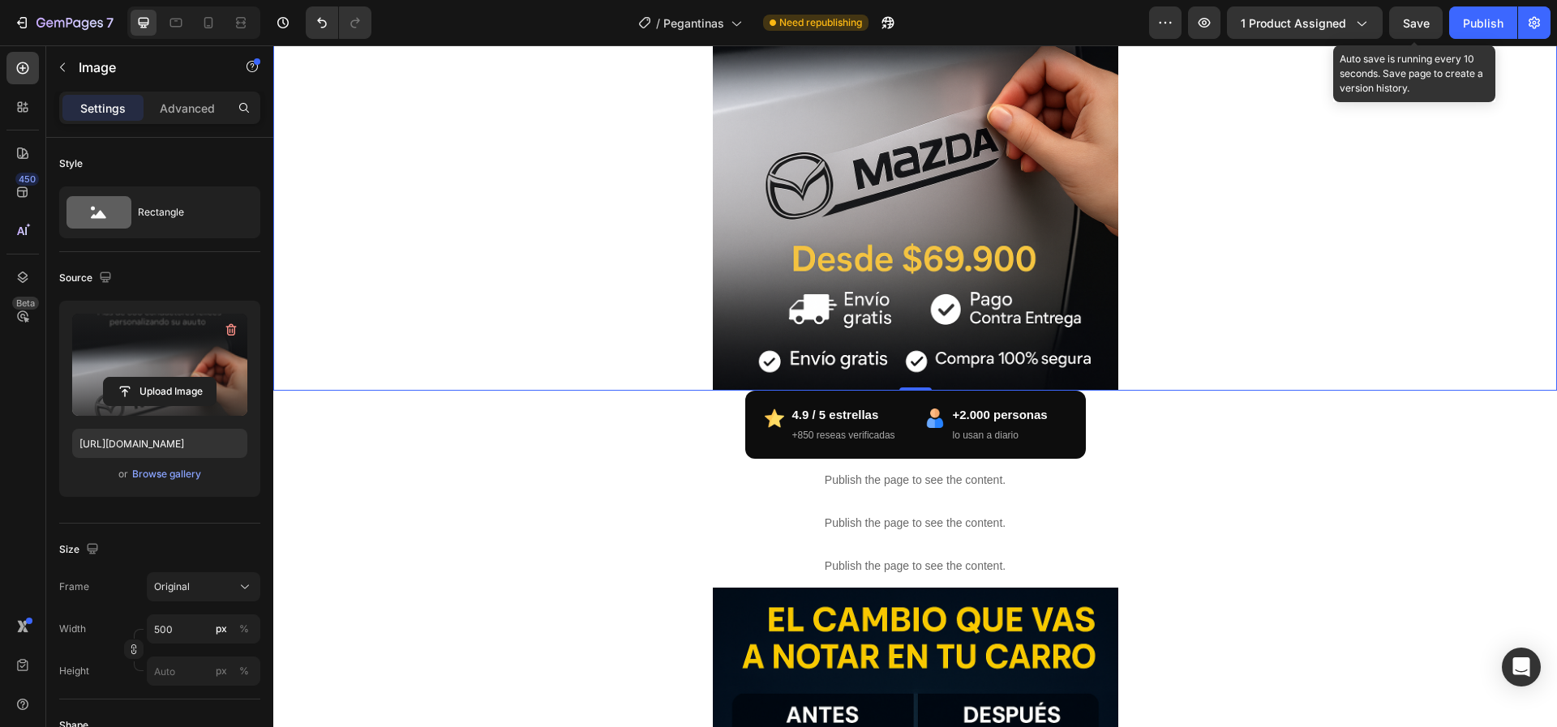
click at [1414, 29] on span "Save" at bounding box center [1416, 23] width 27 height 14
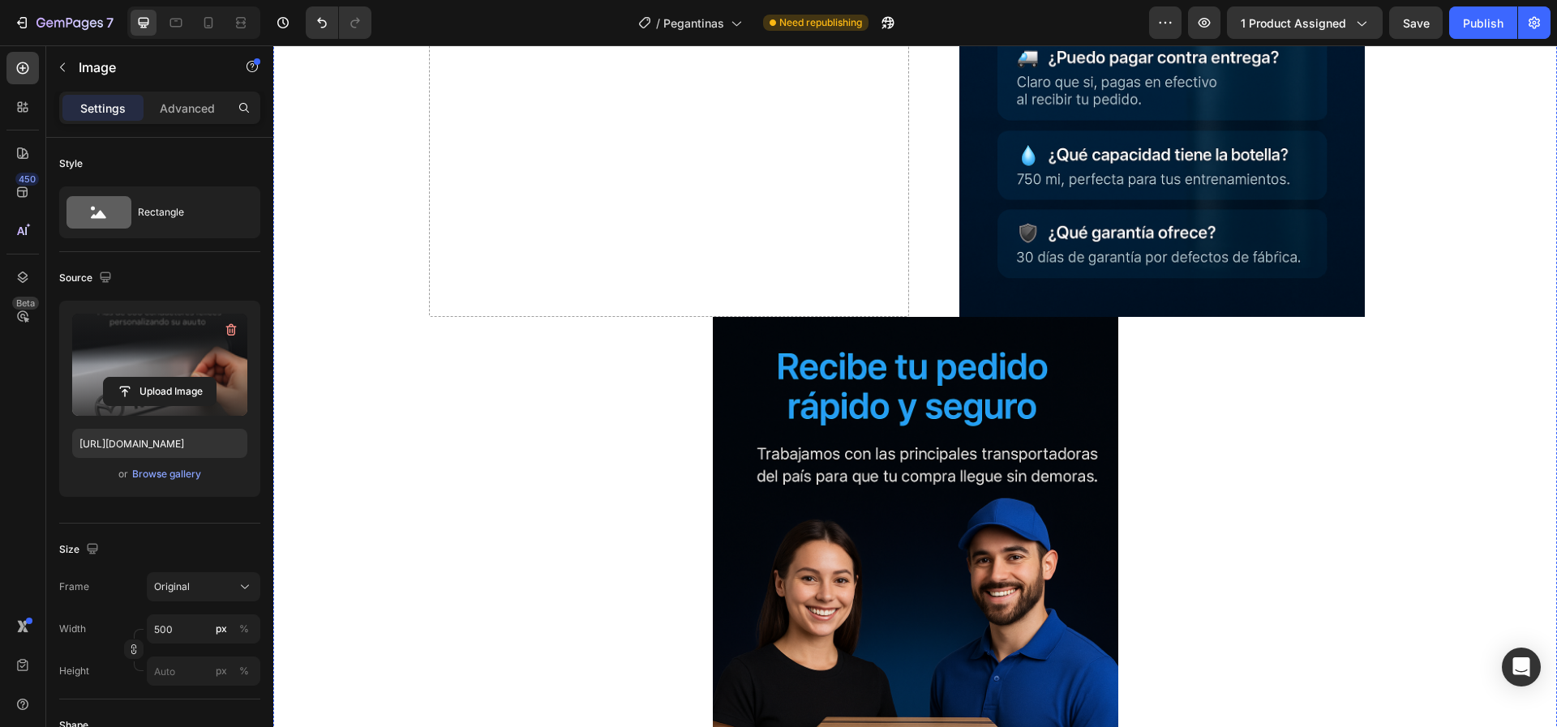
scroll to position [4988, 0]
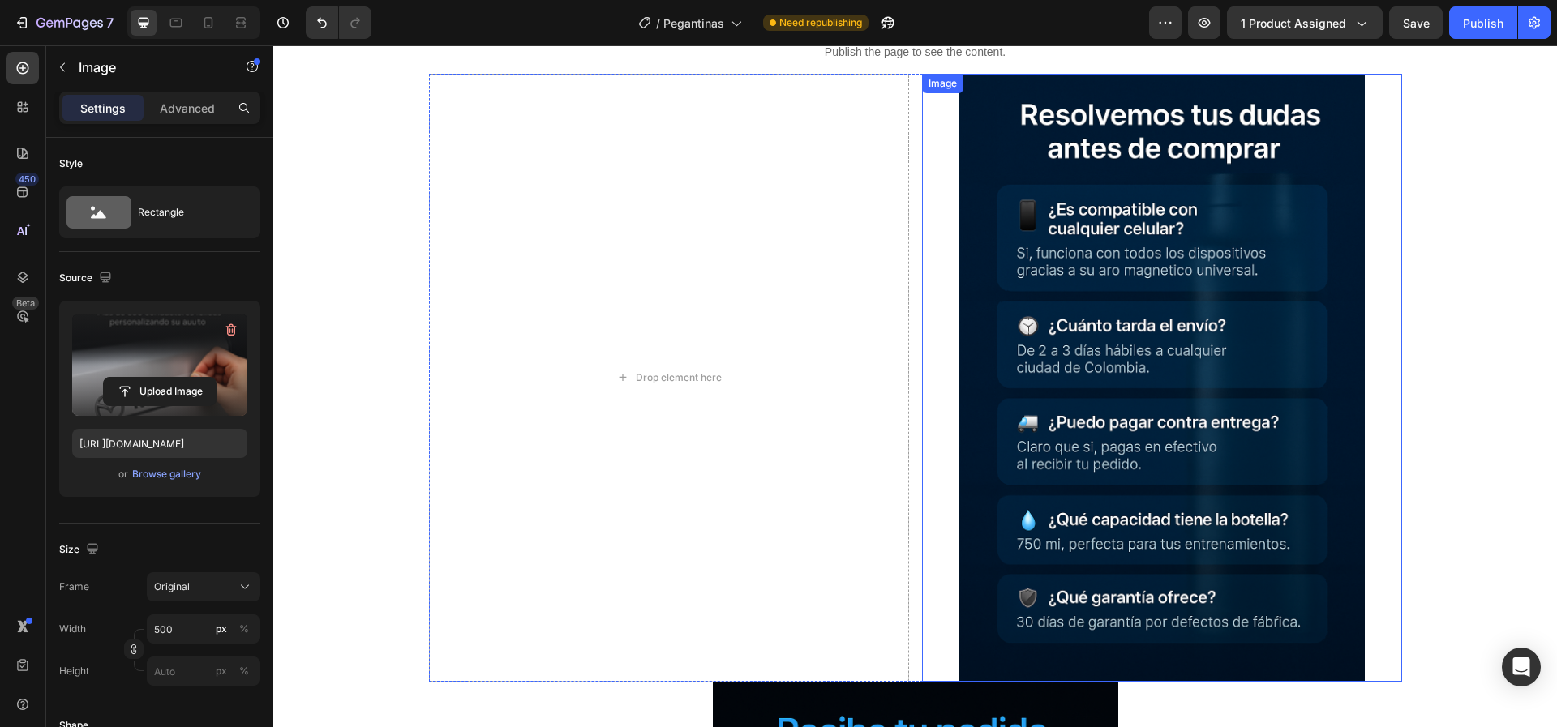
click at [1074, 374] on img at bounding box center [1162, 378] width 406 height 608
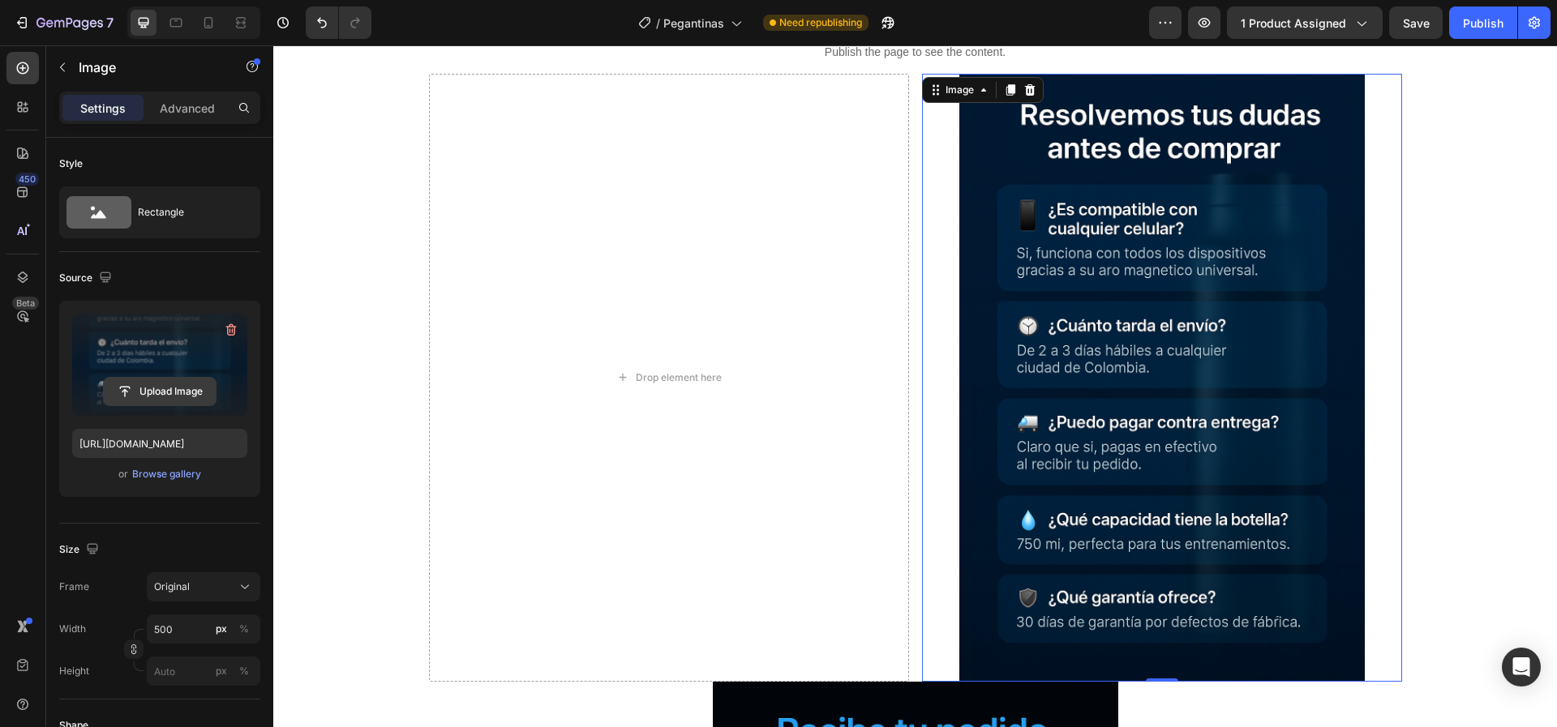
click at [146, 398] on input "file" at bounding box center [160, 392] width 112 height 28
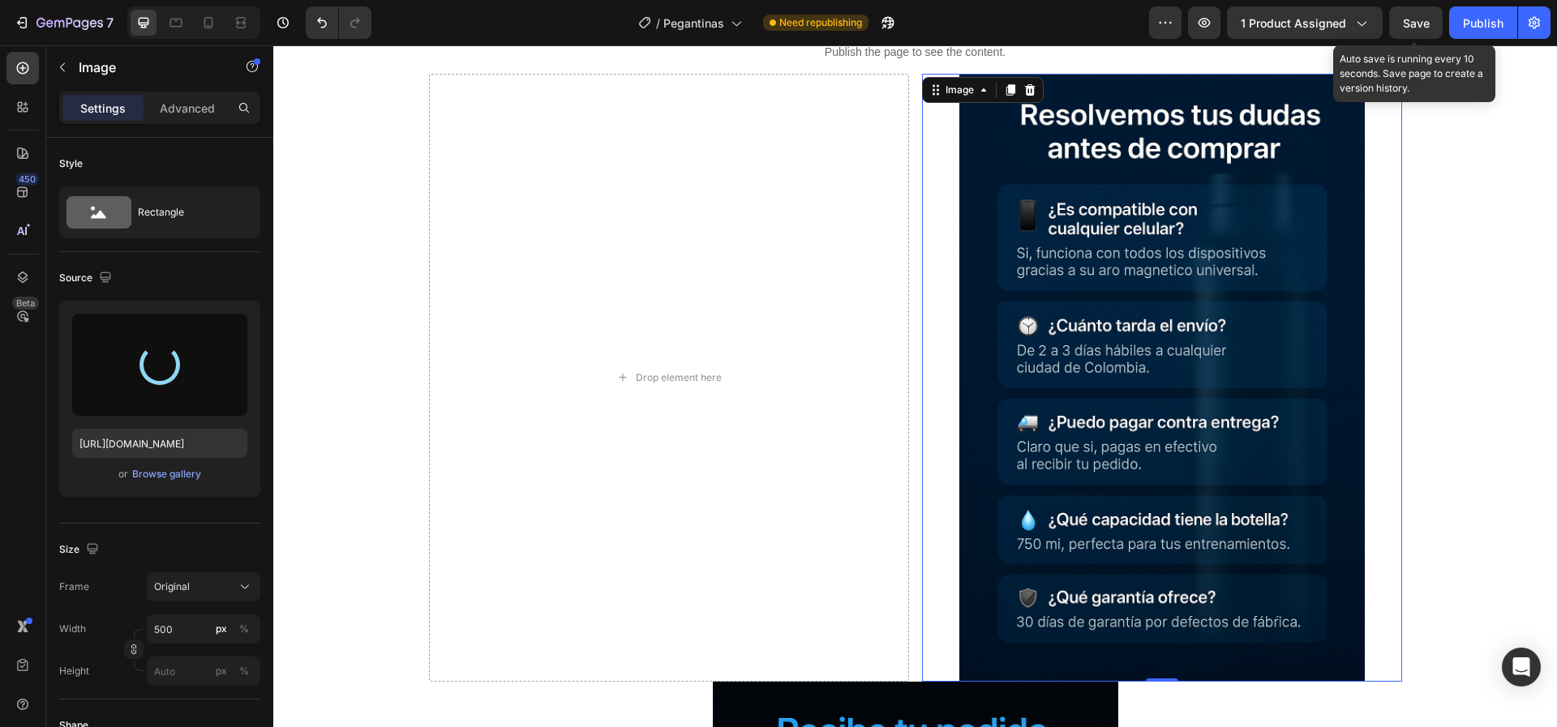
type input "[URL][DOMAIN_NAME]"
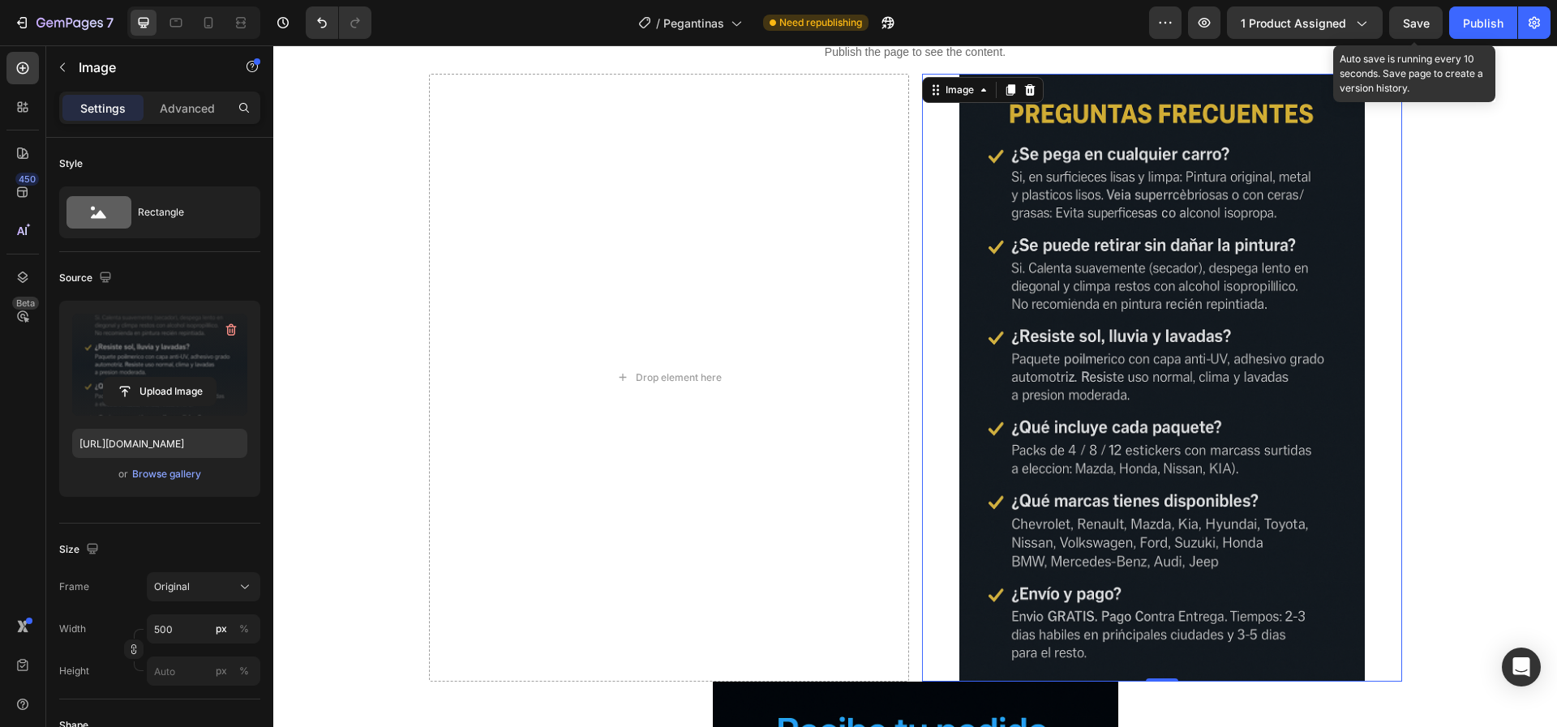
click at [1420, 28] on span "Save" at bounding box center [1416, 23] width 27 height 14
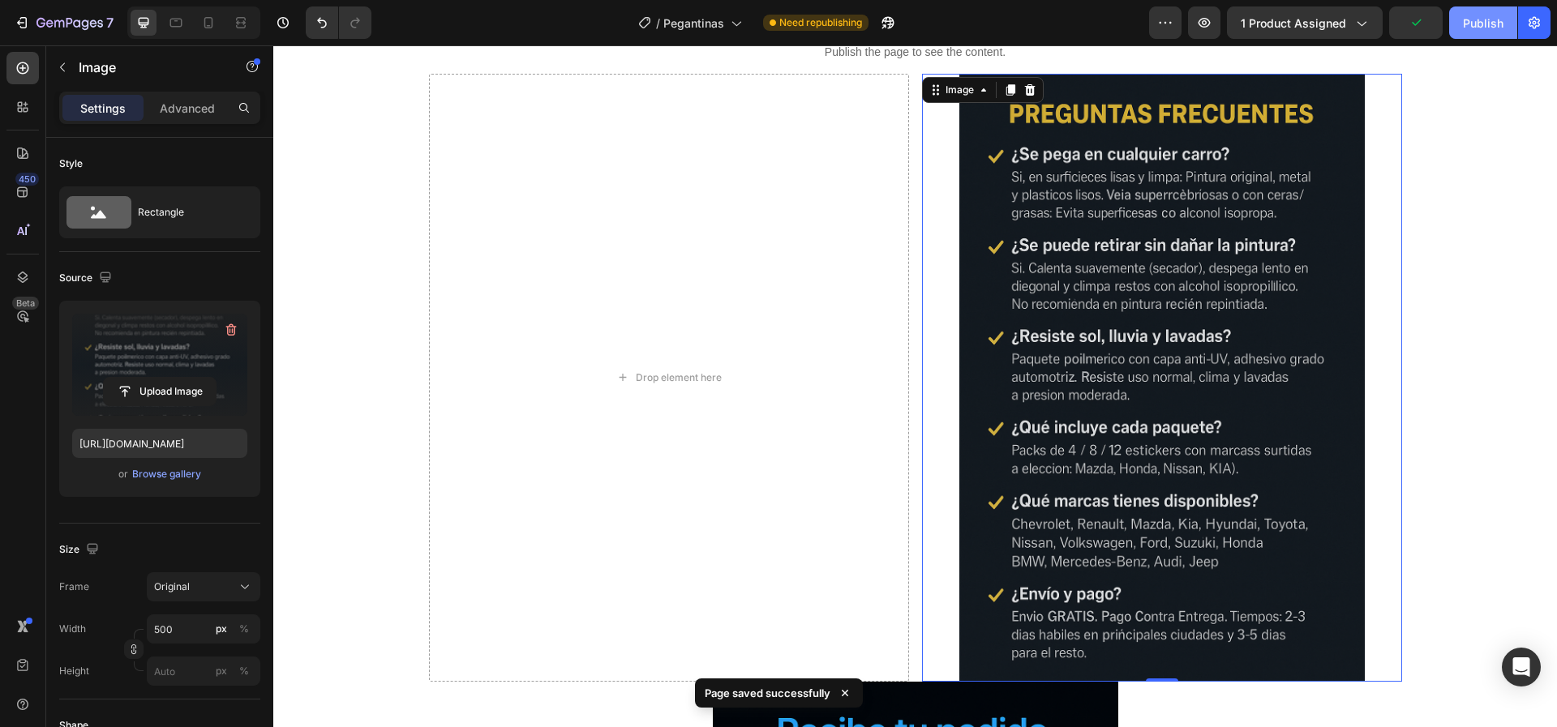
click at [1495, 26] on div "Publish" at bounding box center [1483, 23] width 41 height 17
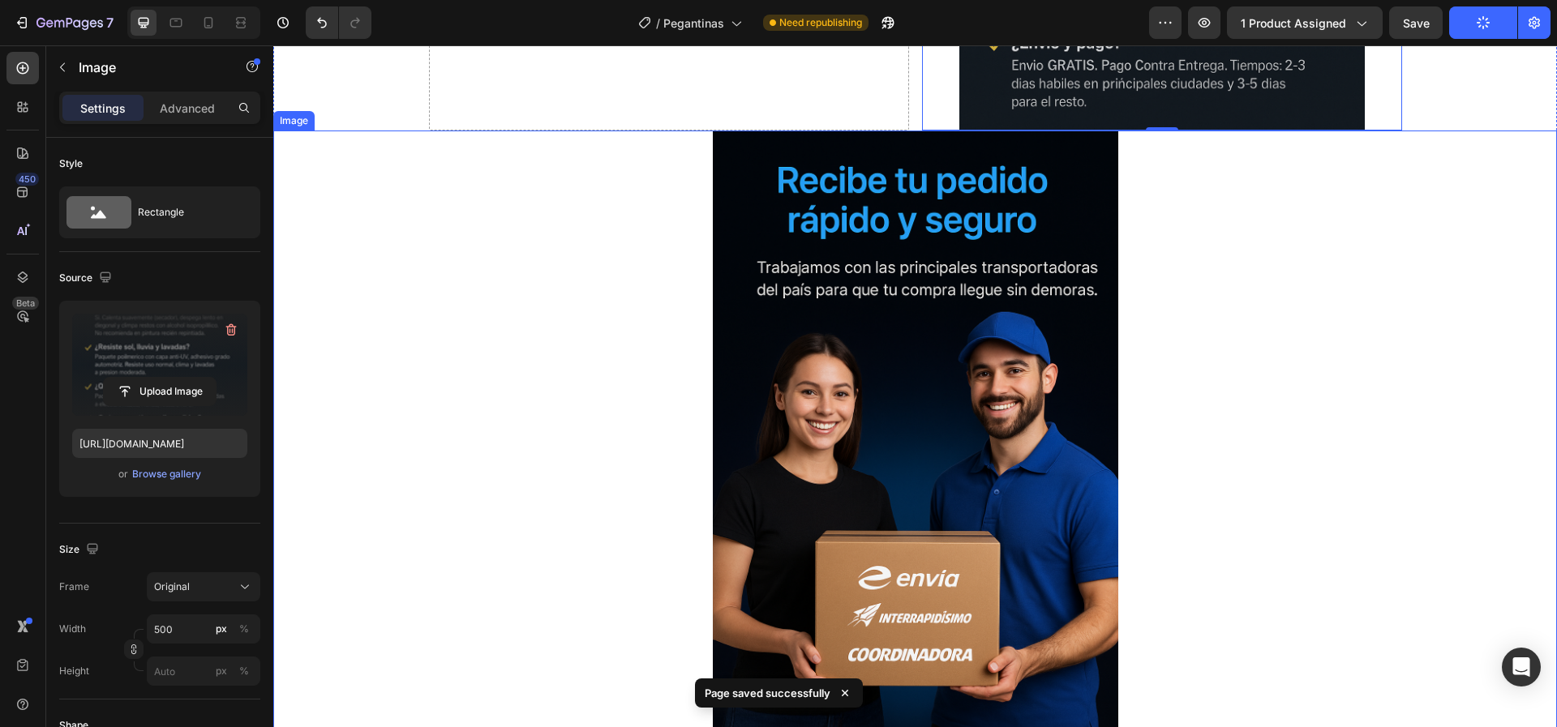
scroll to position [5718, 0]
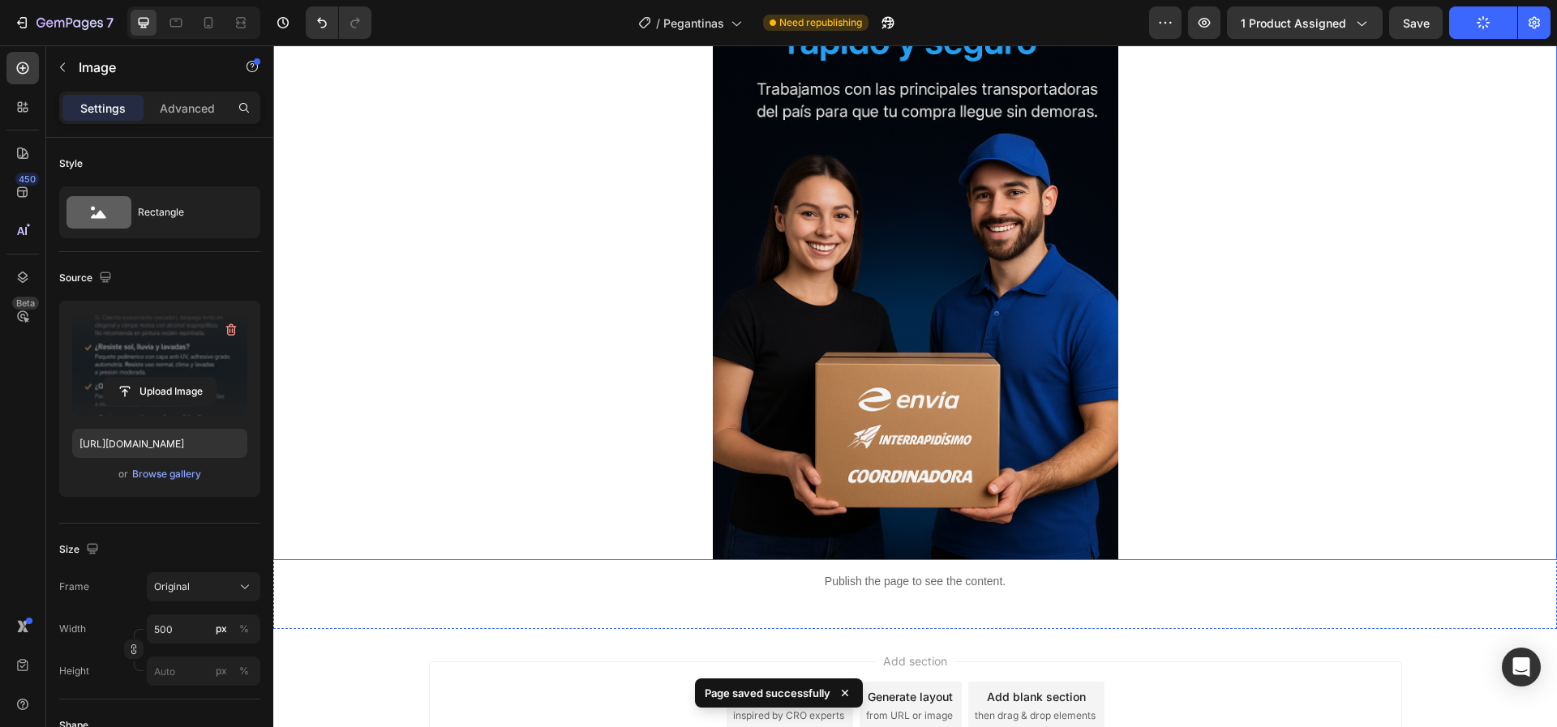
click at [945, 405] on img at bounding box center [916, 256] width 406 height 608
click at [135, 395] on input "file" at bounding box center [160, 392] width 112 height 28
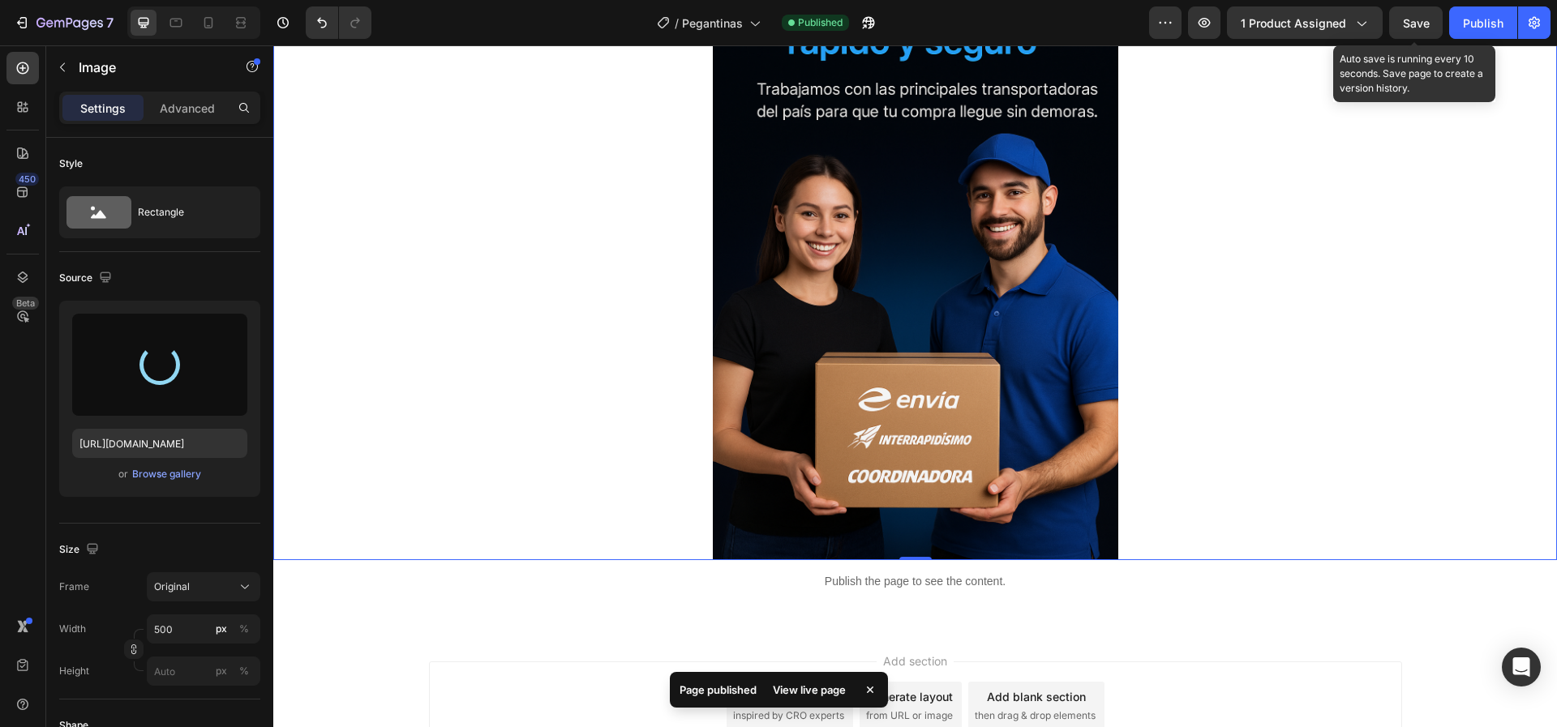
type input "[URL][DOMAIN_NAME]"
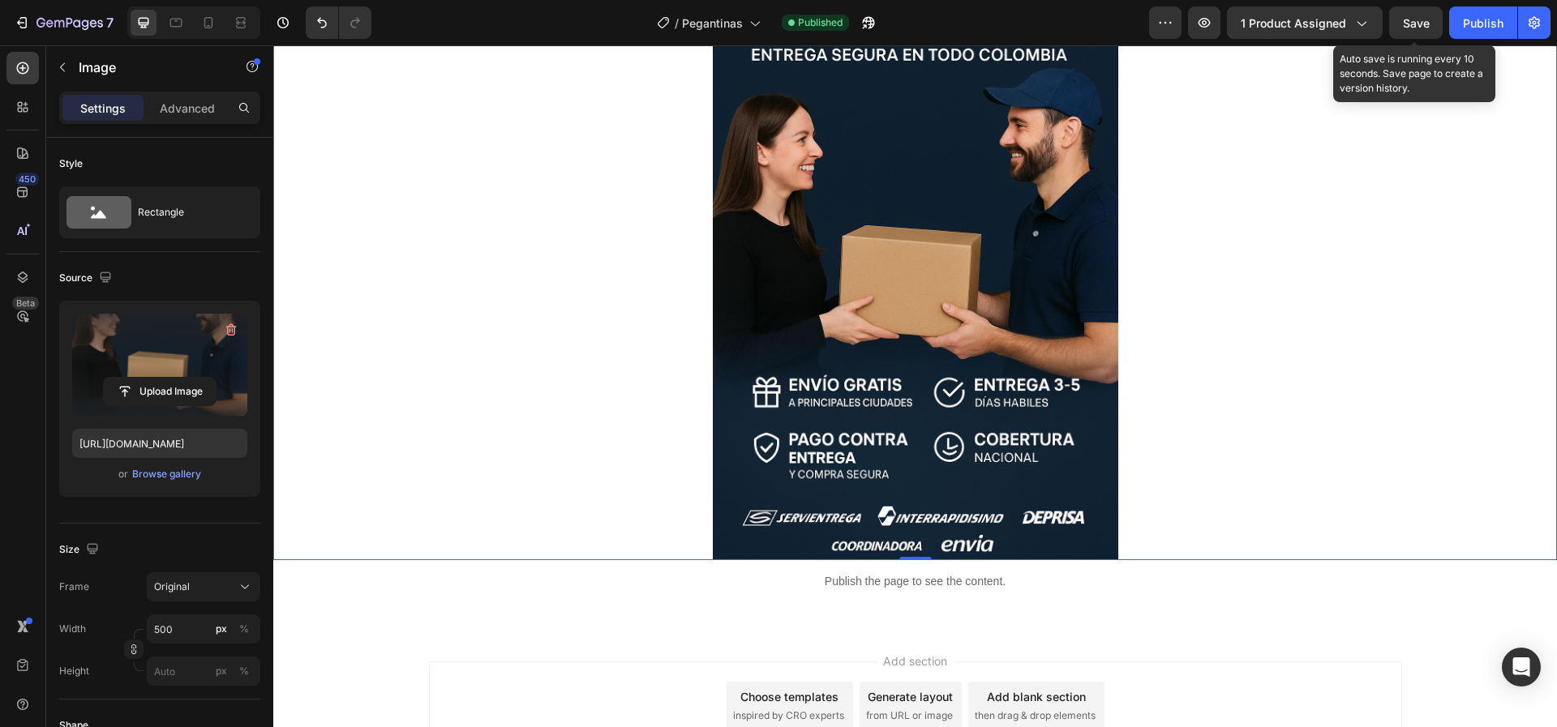
click at [1403, 27] on span "Save" at bounding box center [1416, 23] width 27 height 14
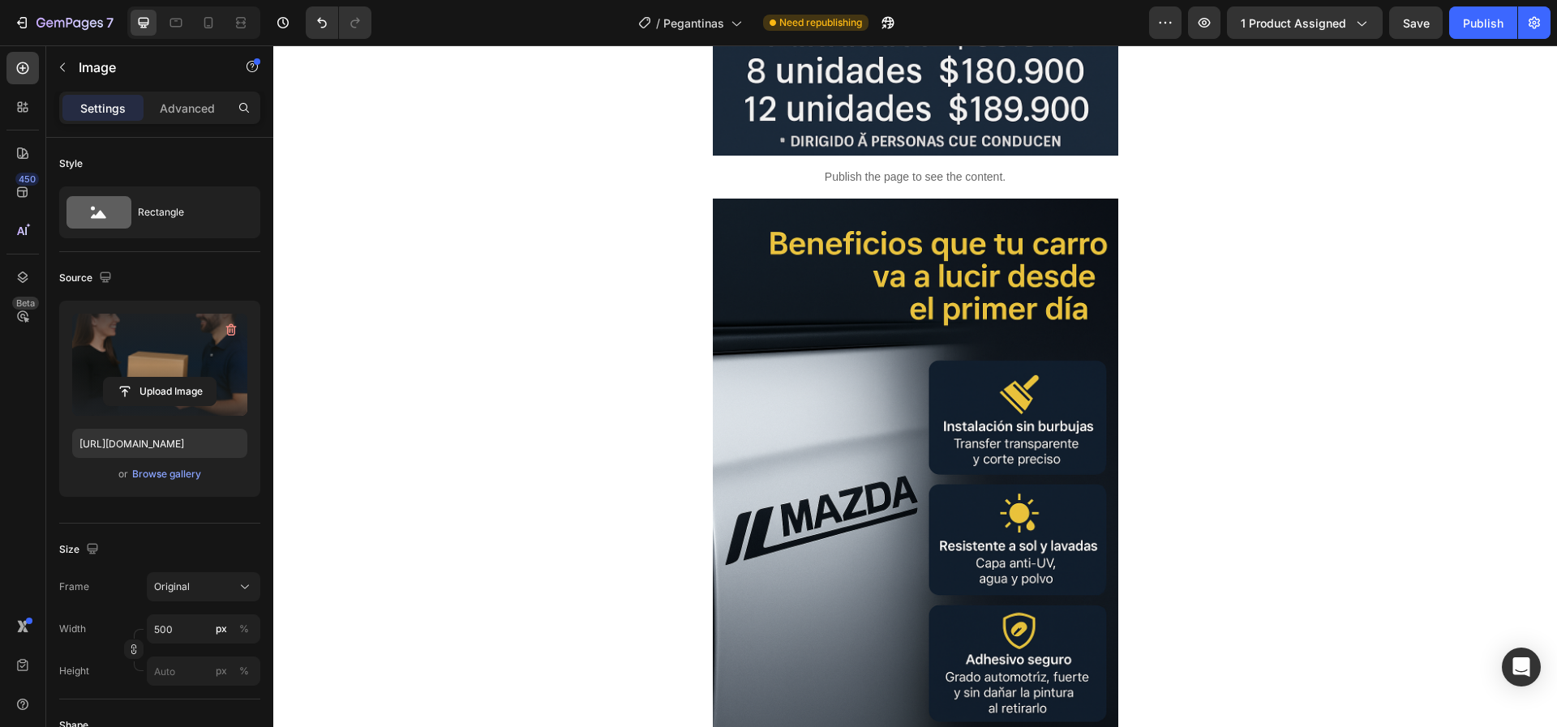
scroll to position [2530, 0]
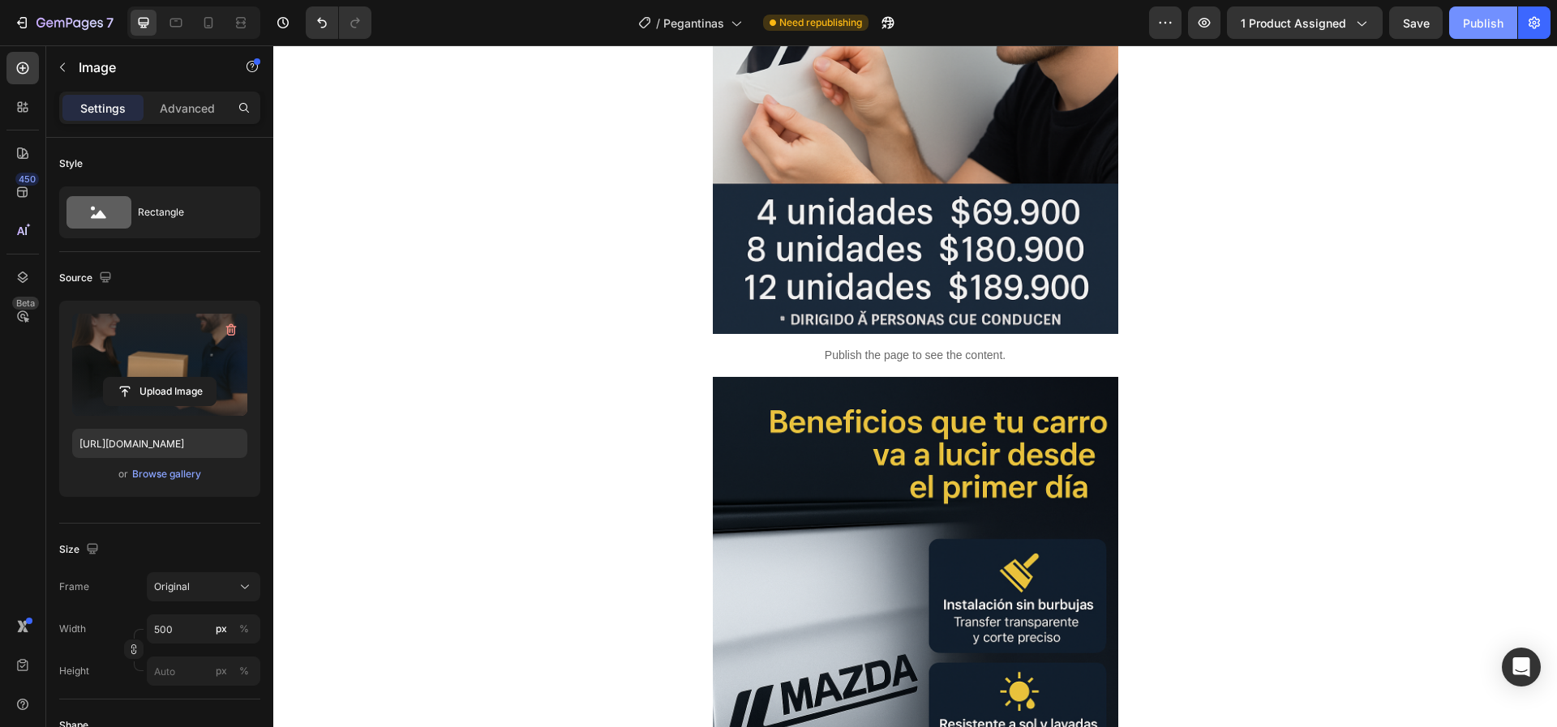
click at [1496, 10] on button "Publish" at bounding box center [1483, 22] width 68 height 32
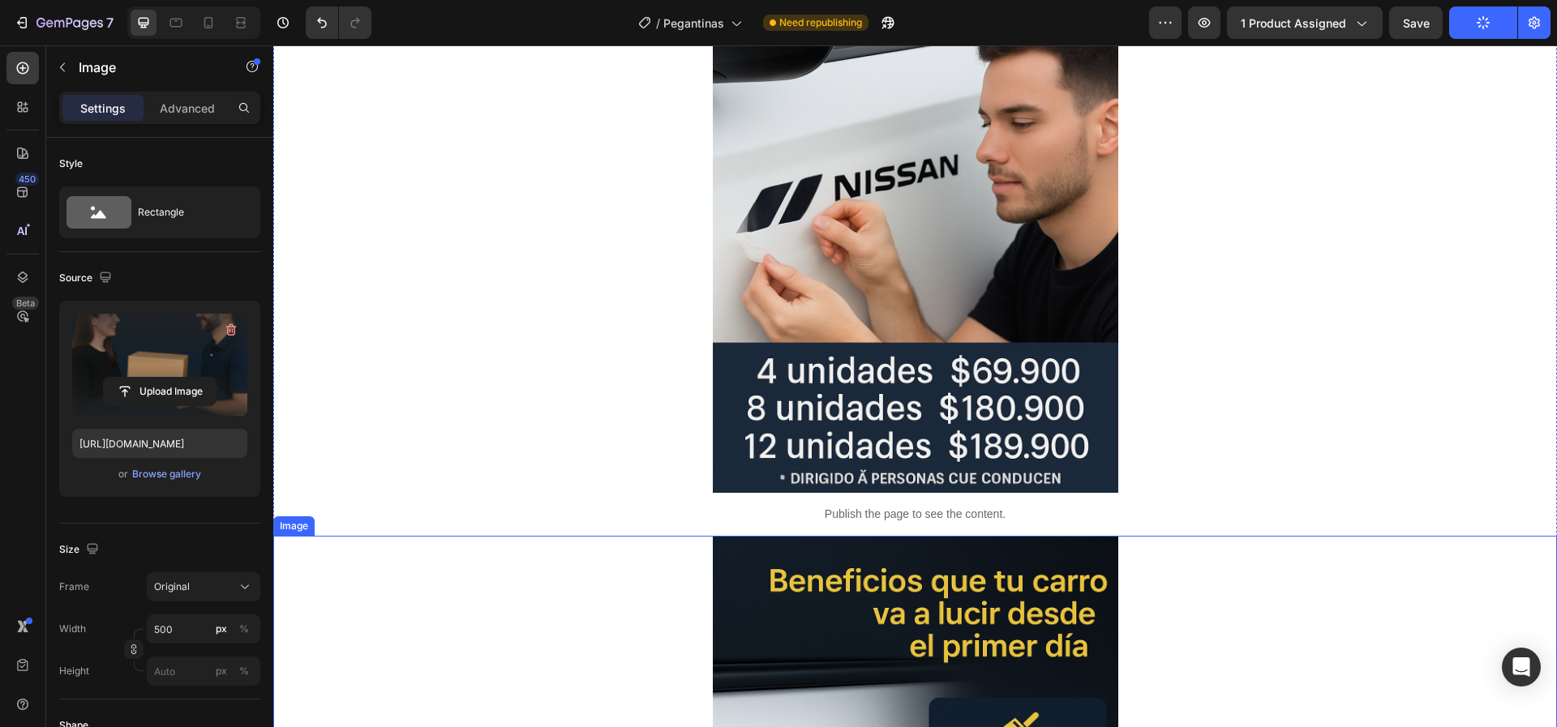
scroll to position [2165, 0]
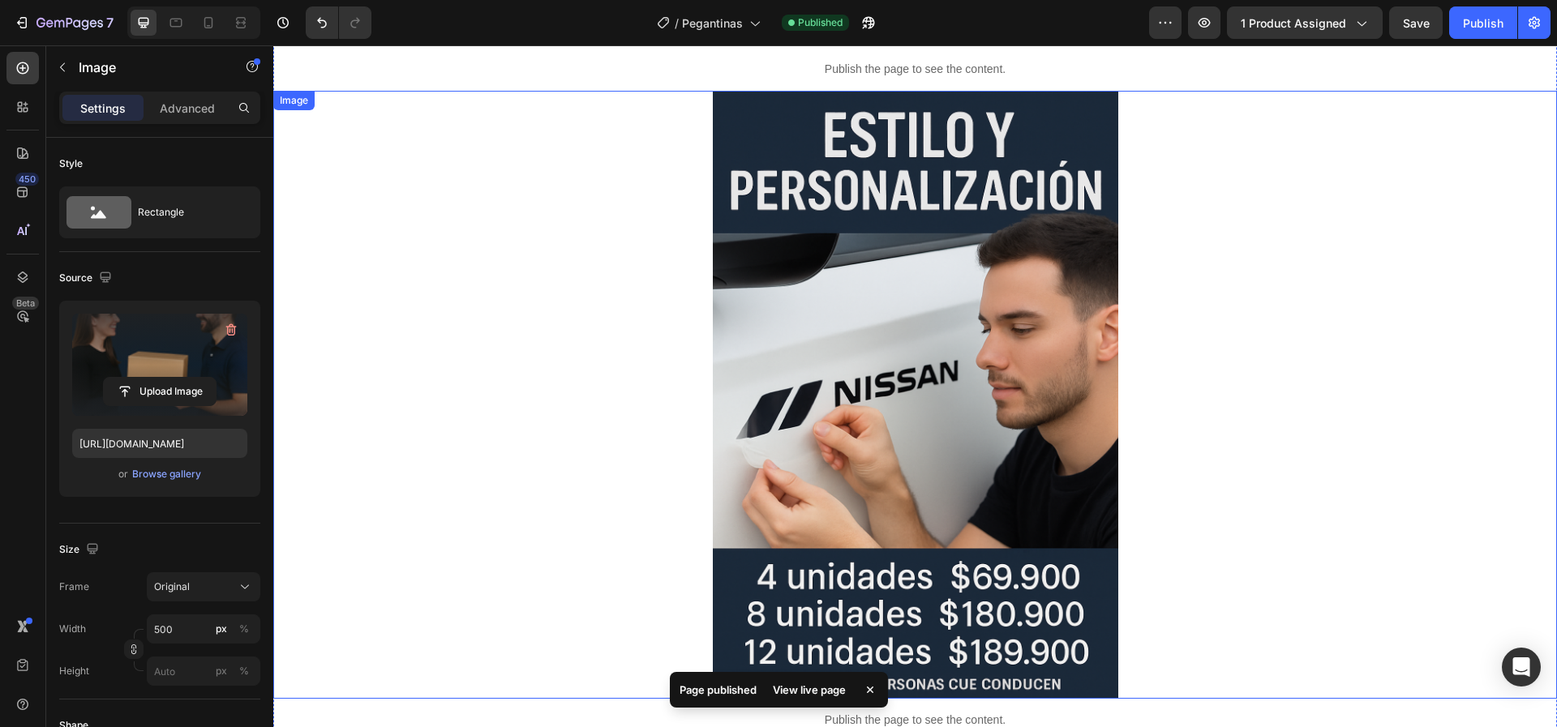
click at [923, 452] on img at bounding box center [916, 395] width 406 height 608
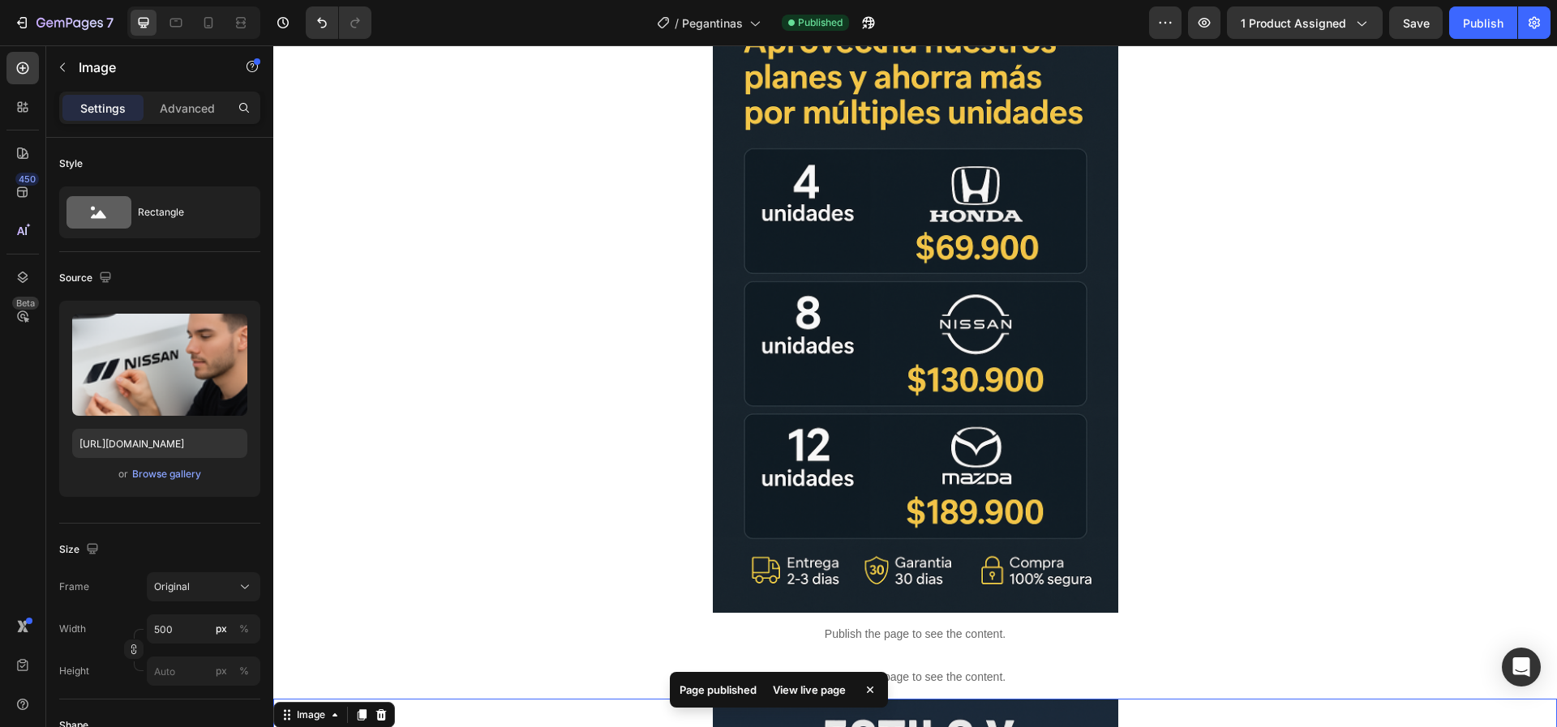
scroll to position [1313, 0]
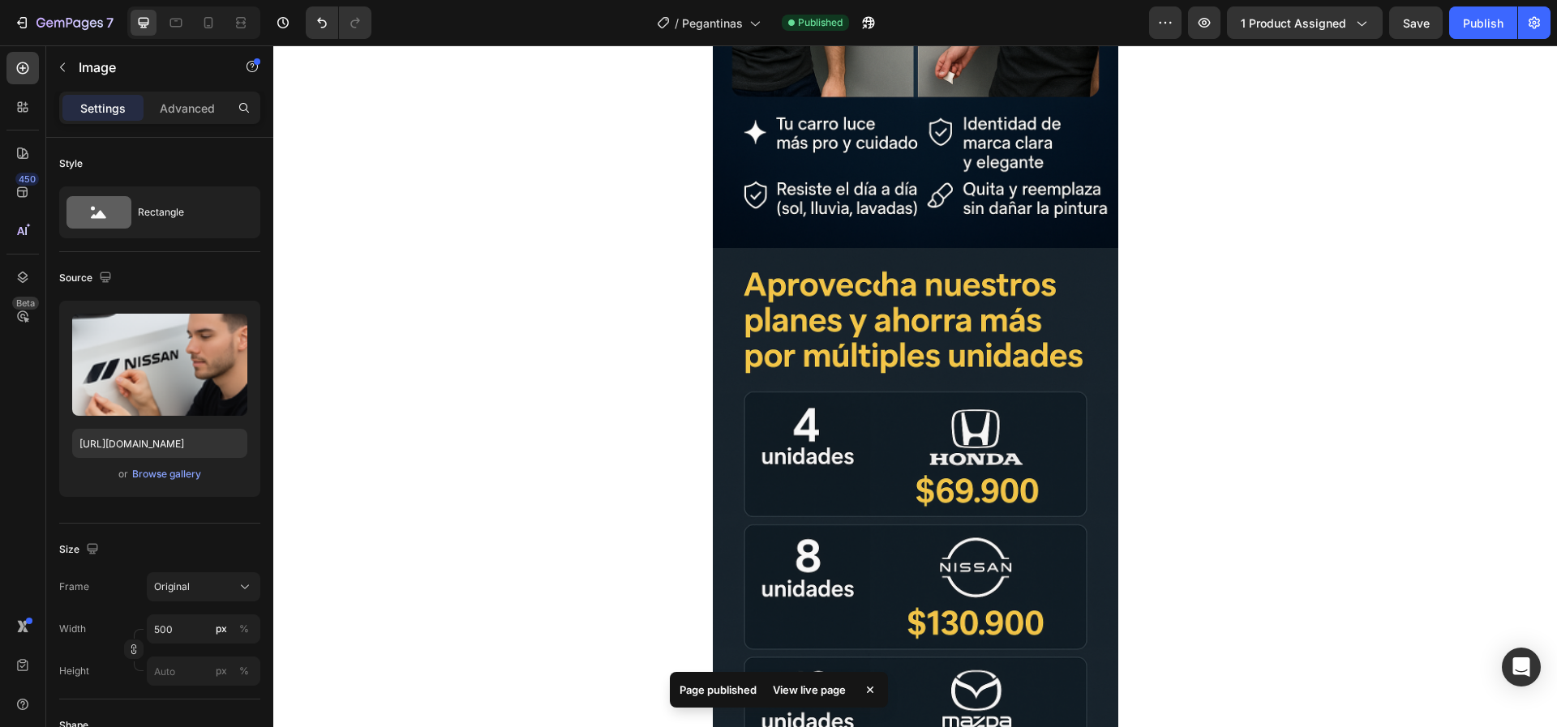
click at [923, 466] on img at bounding box center [916, 552] width 406 height 608
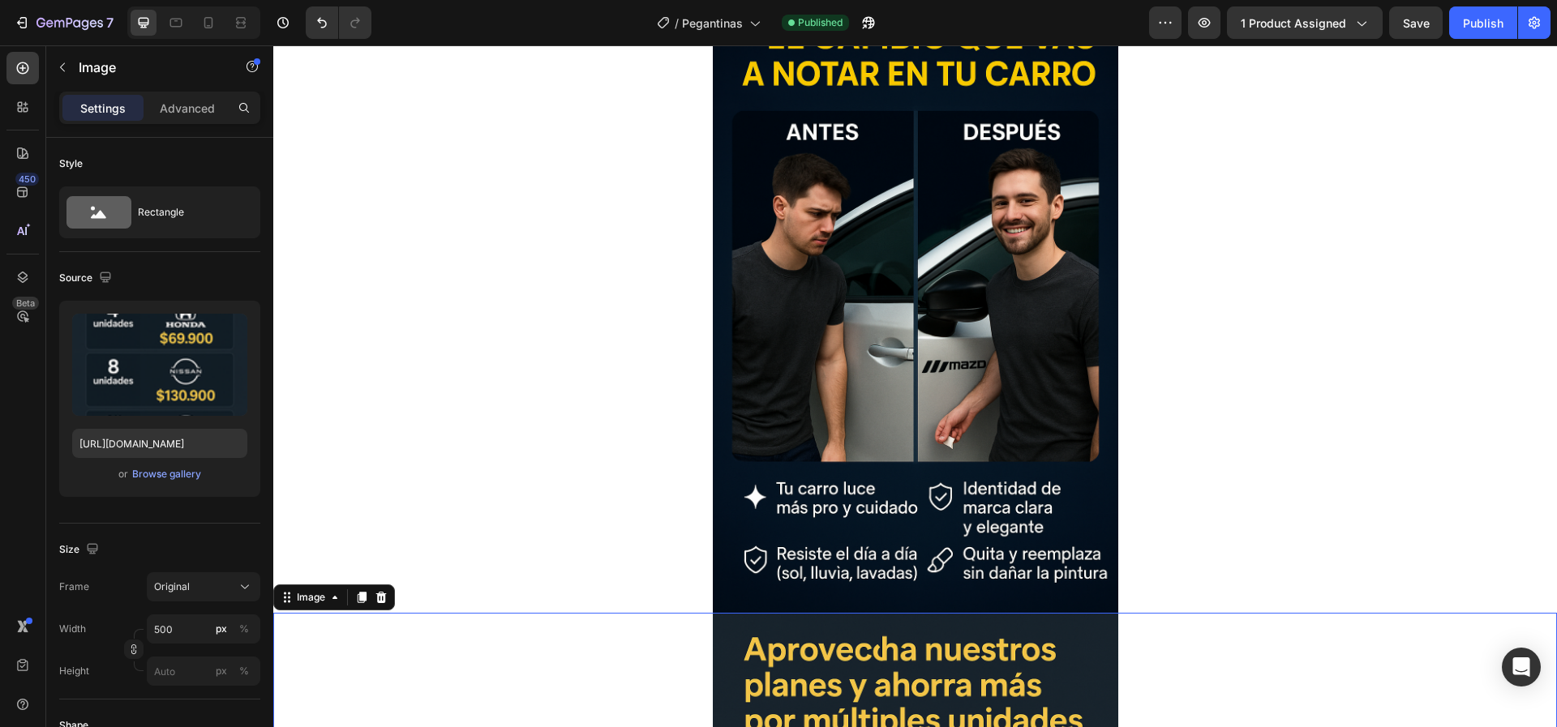
scroll to position [826, 0]
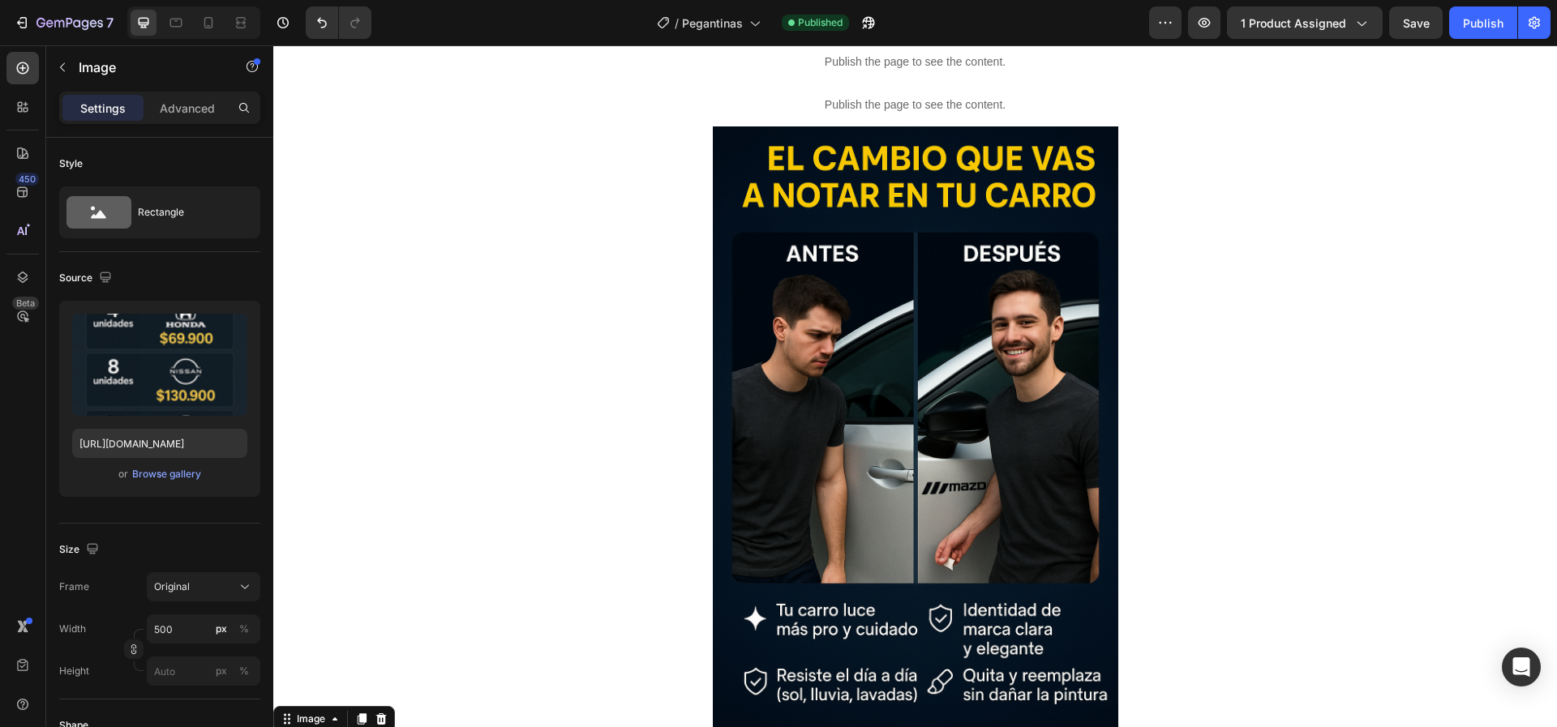
click at [923, 466] on img at bounding box center [916, 431] width 406 height 608
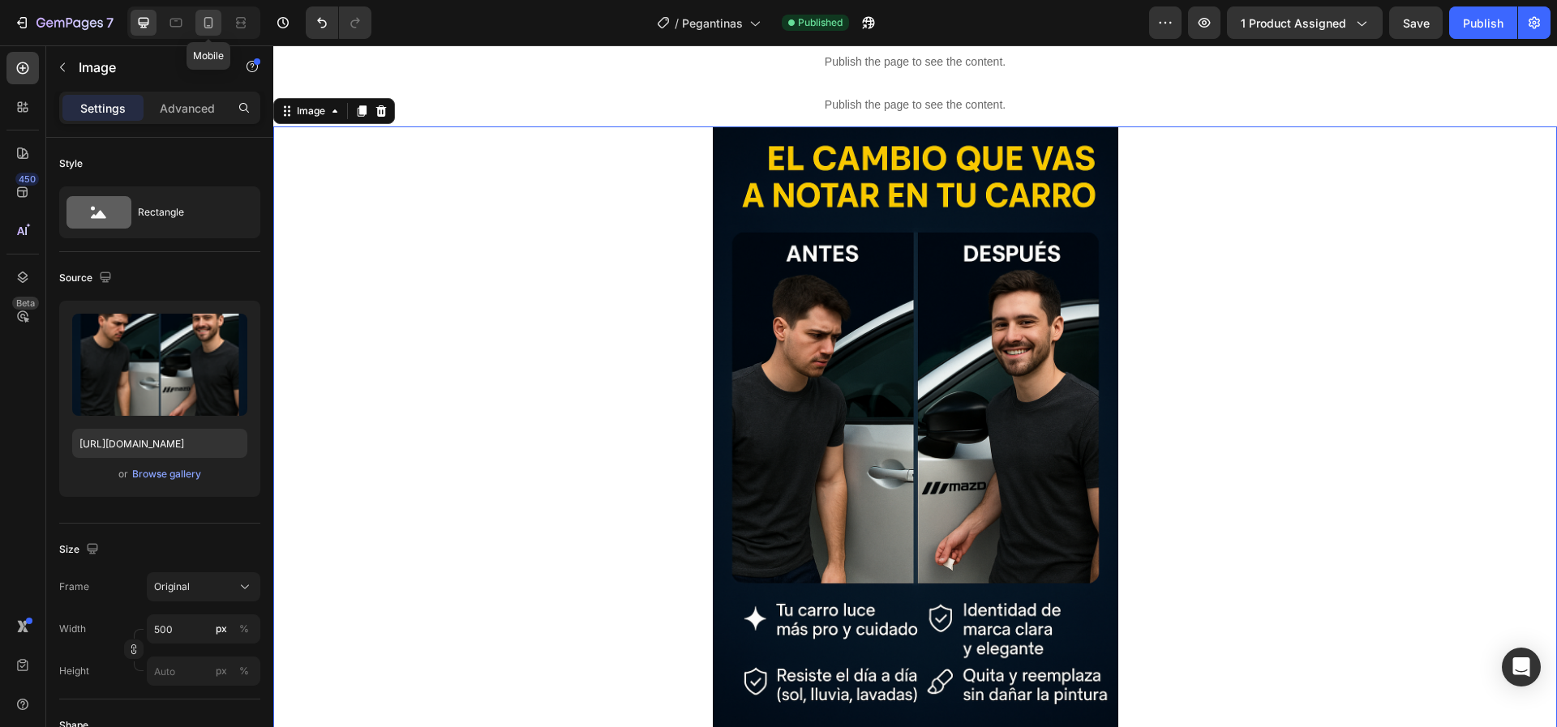
click at [214, 30] on icon at bounding box center [208, 23] width 16 height 16
type input "[URL][DOMAIN_NAME]"
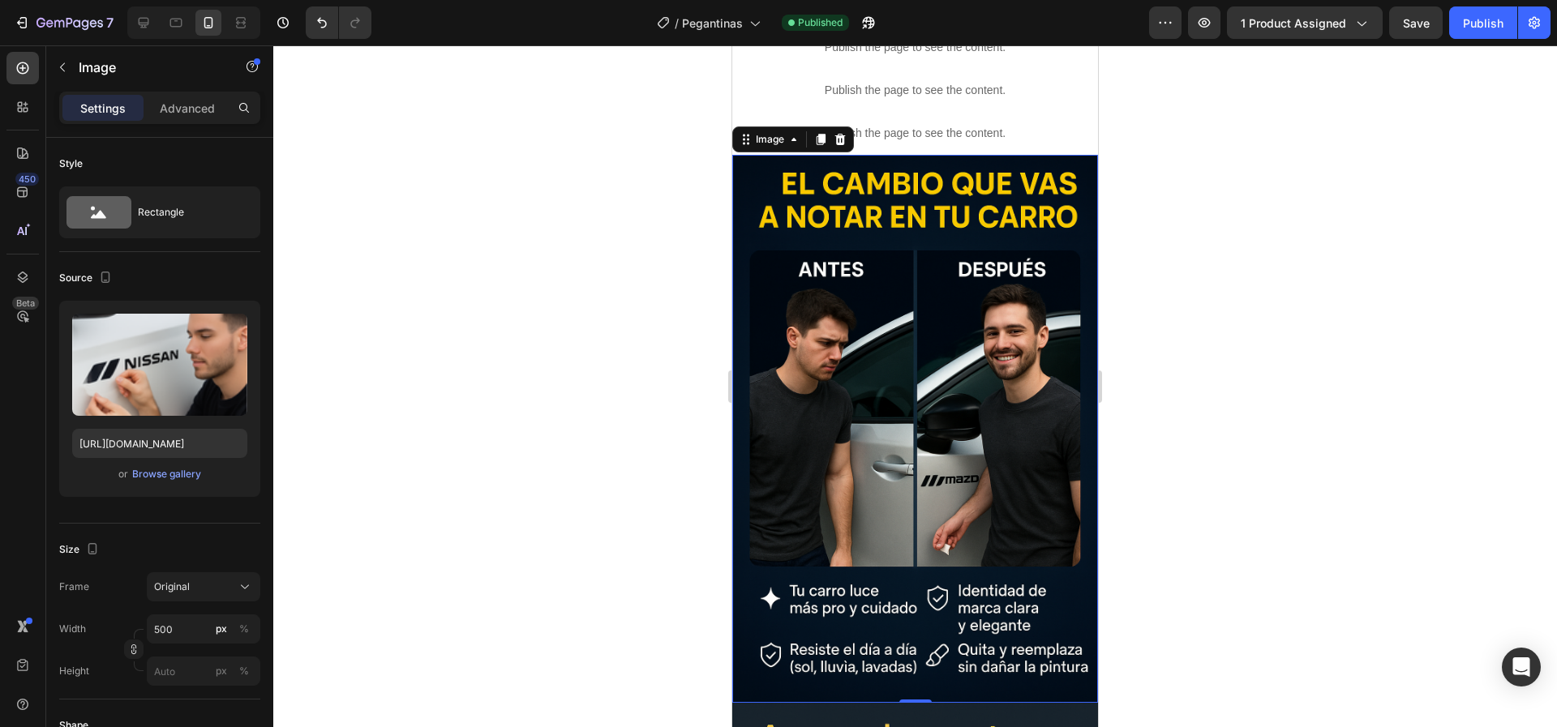
scroll to position [763, 0]
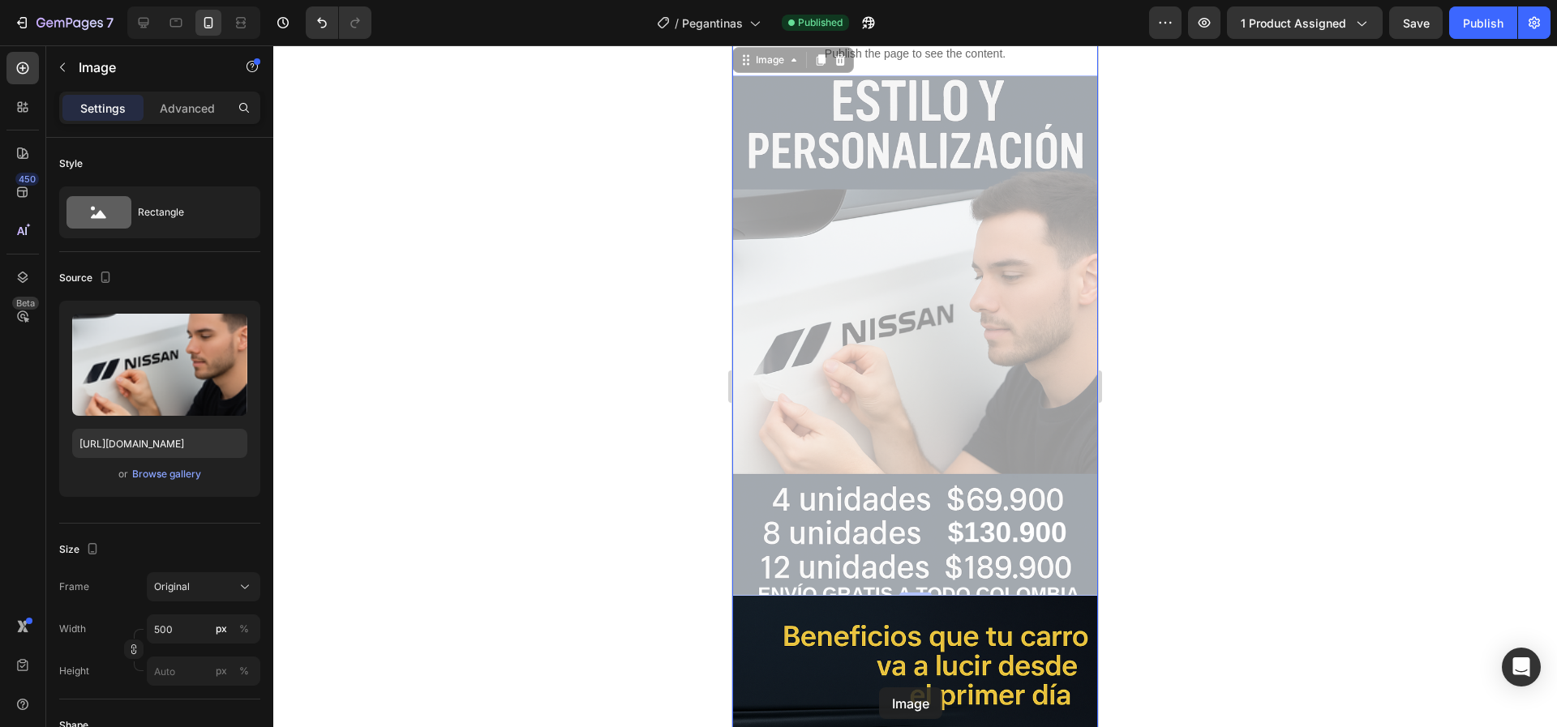
drag, startPoint x: 886, startPoint y: 193, endPoint x: 879, endPoint y: 688, distance: 494.8
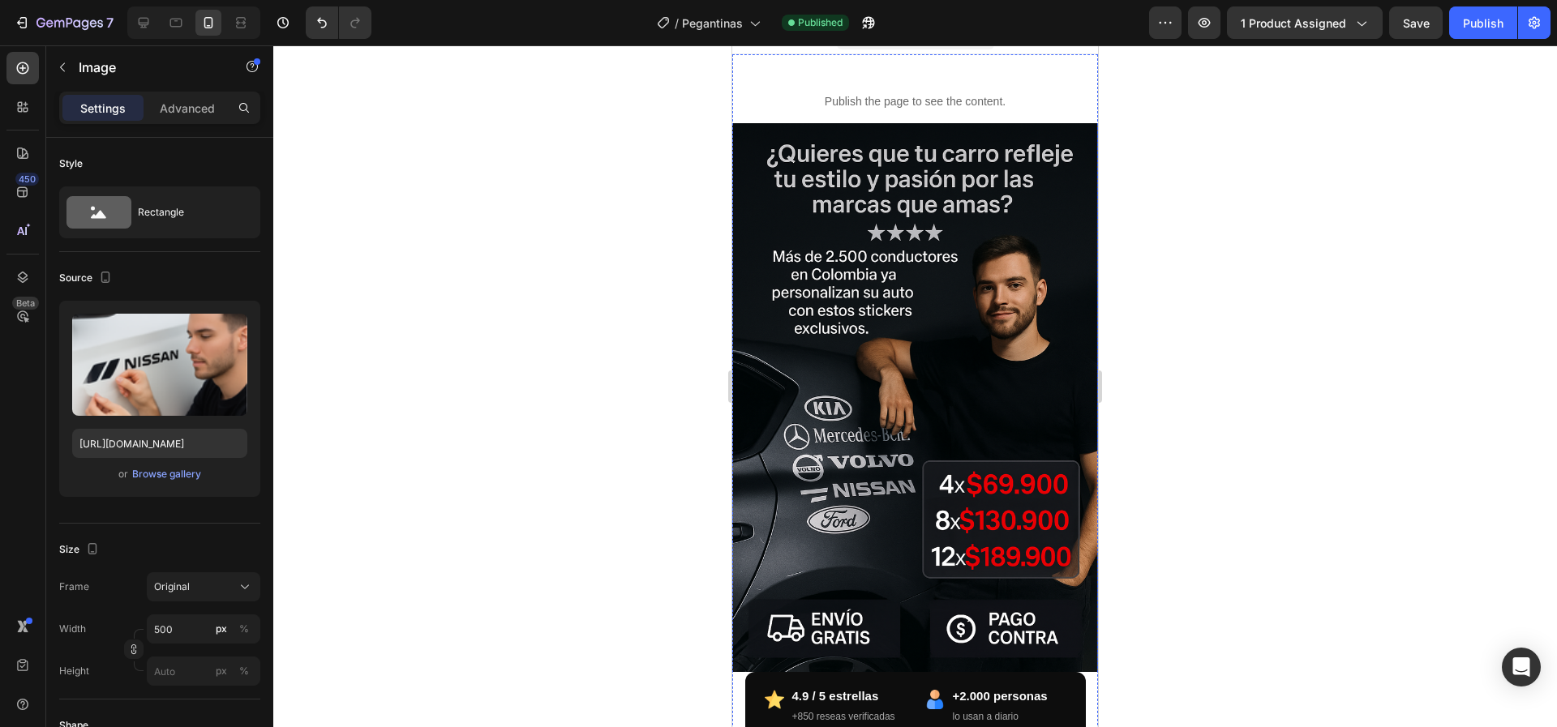
scroll to position [0, 0]
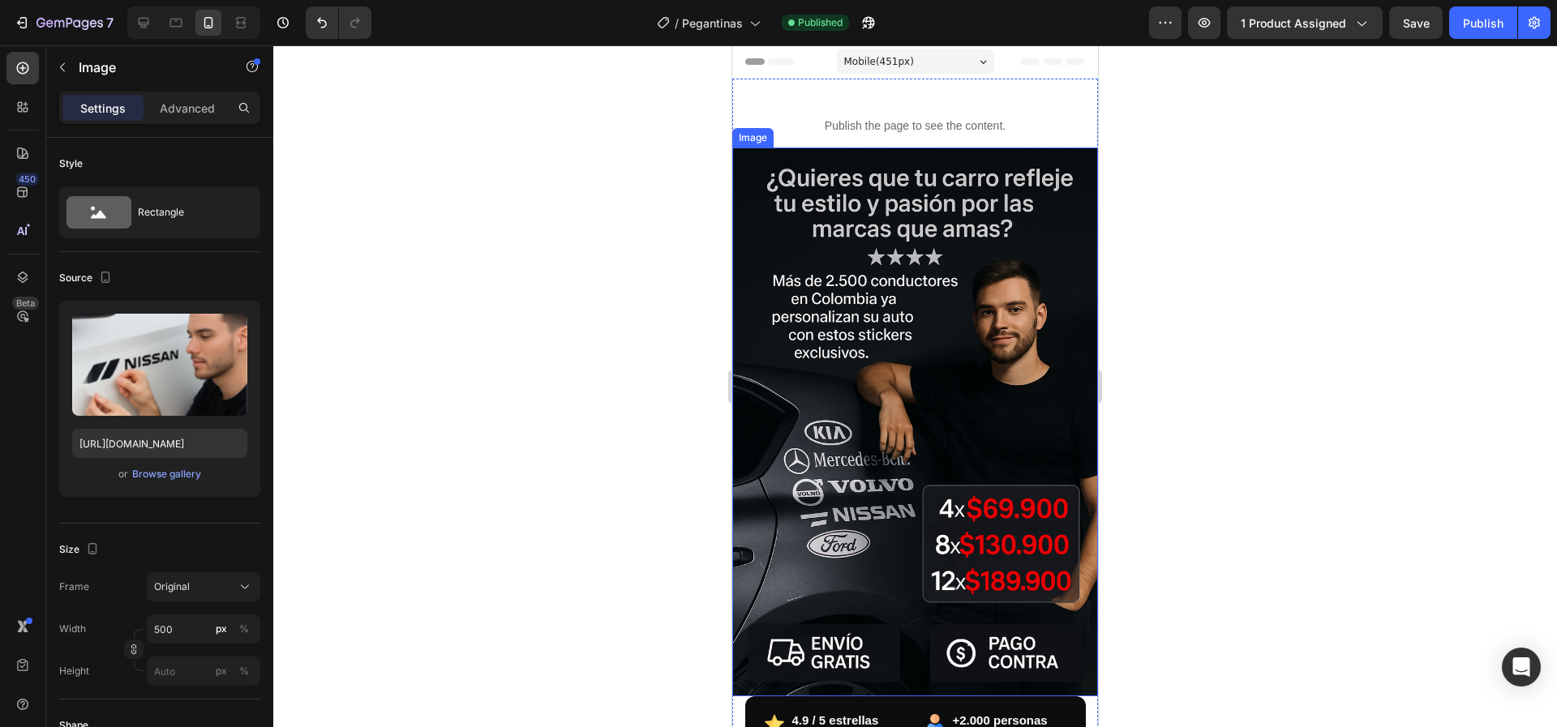
click at [954, 386] on img at bounding box center [915, 422] width 366 height 549
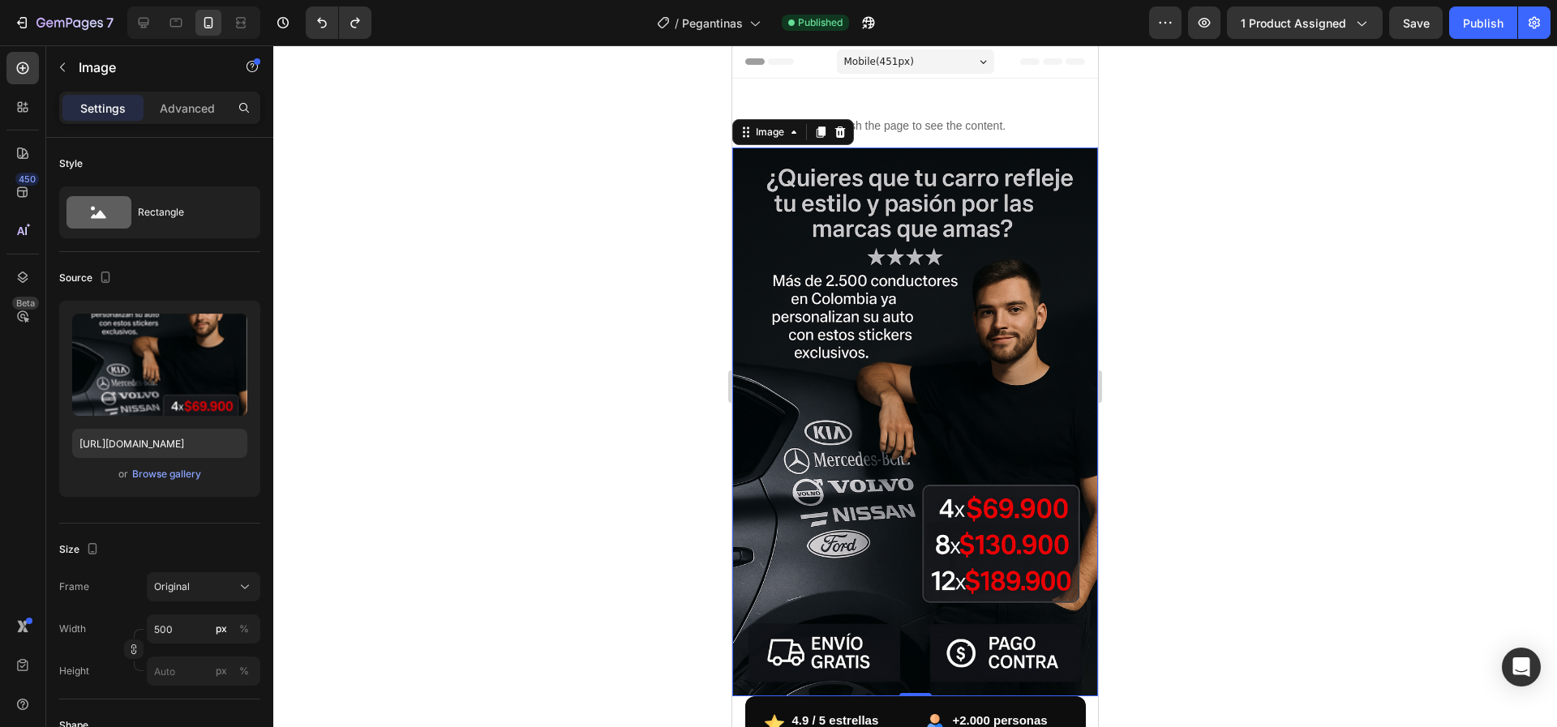
click at [925, 325] on img at bounding box center [915, 422] width 366 height 549
click at [174, 389] on input "file" at bounding box center [160, 392] width 112 height 28
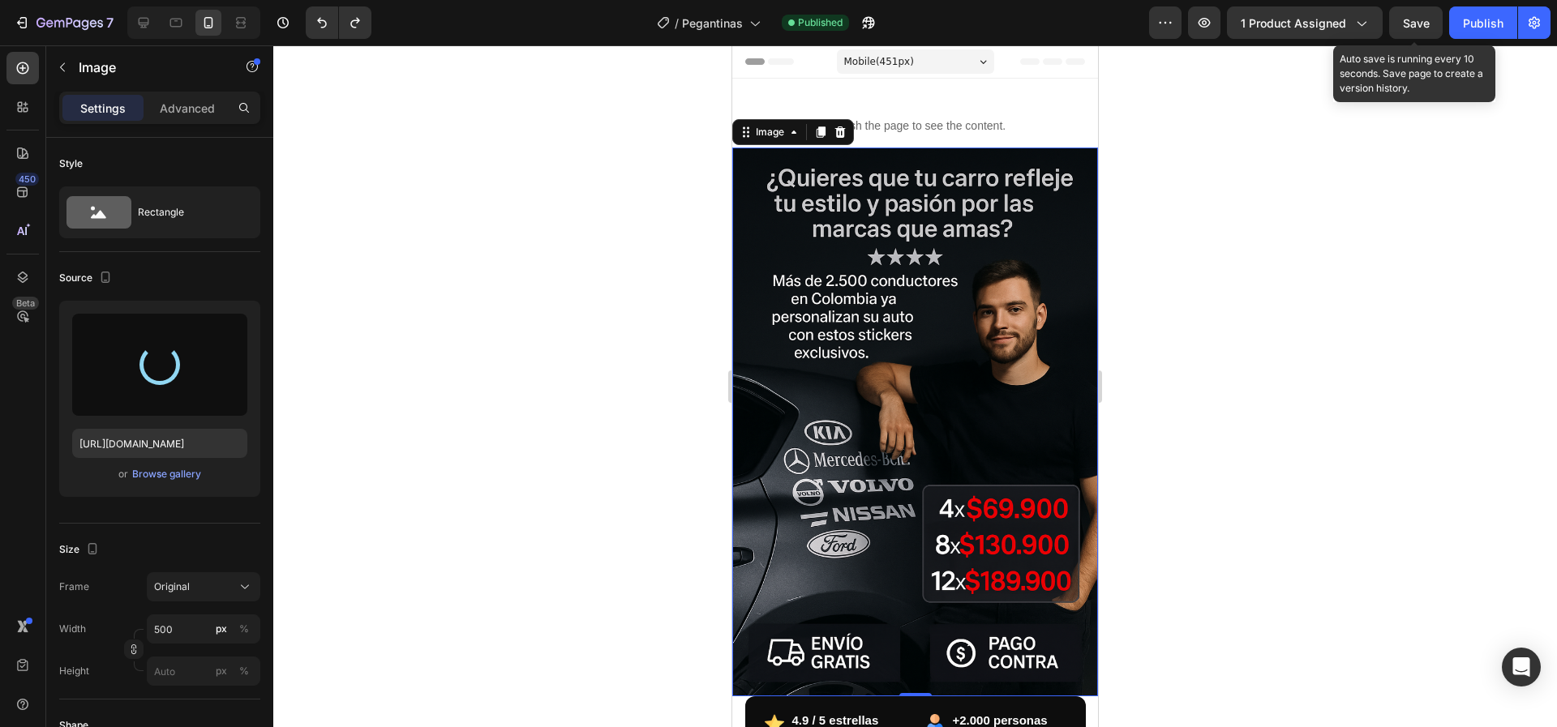
type input "[URL][DOMAIN_NAME]"
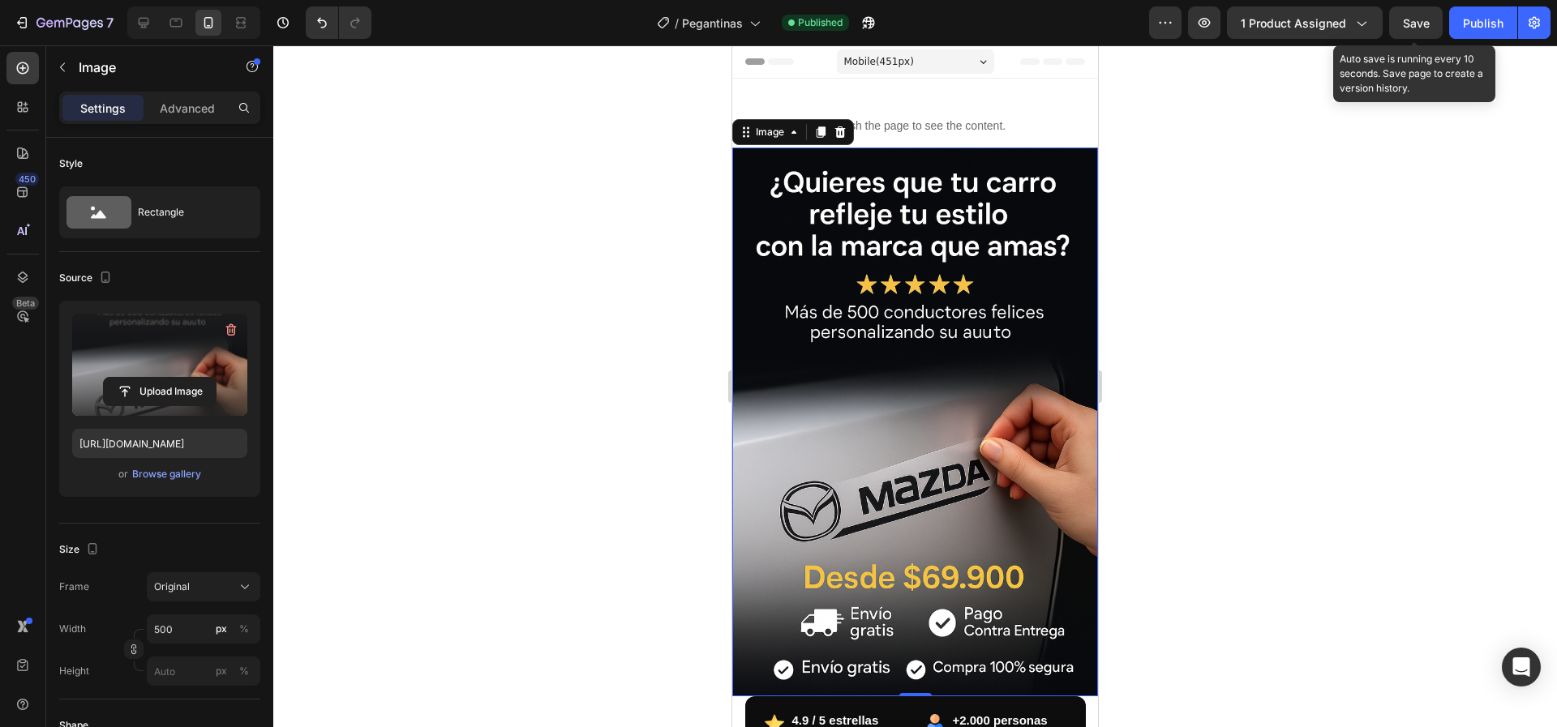
click at [1423, 21] on span "Save" at bounding box center [1416, 23] width 27 height 14
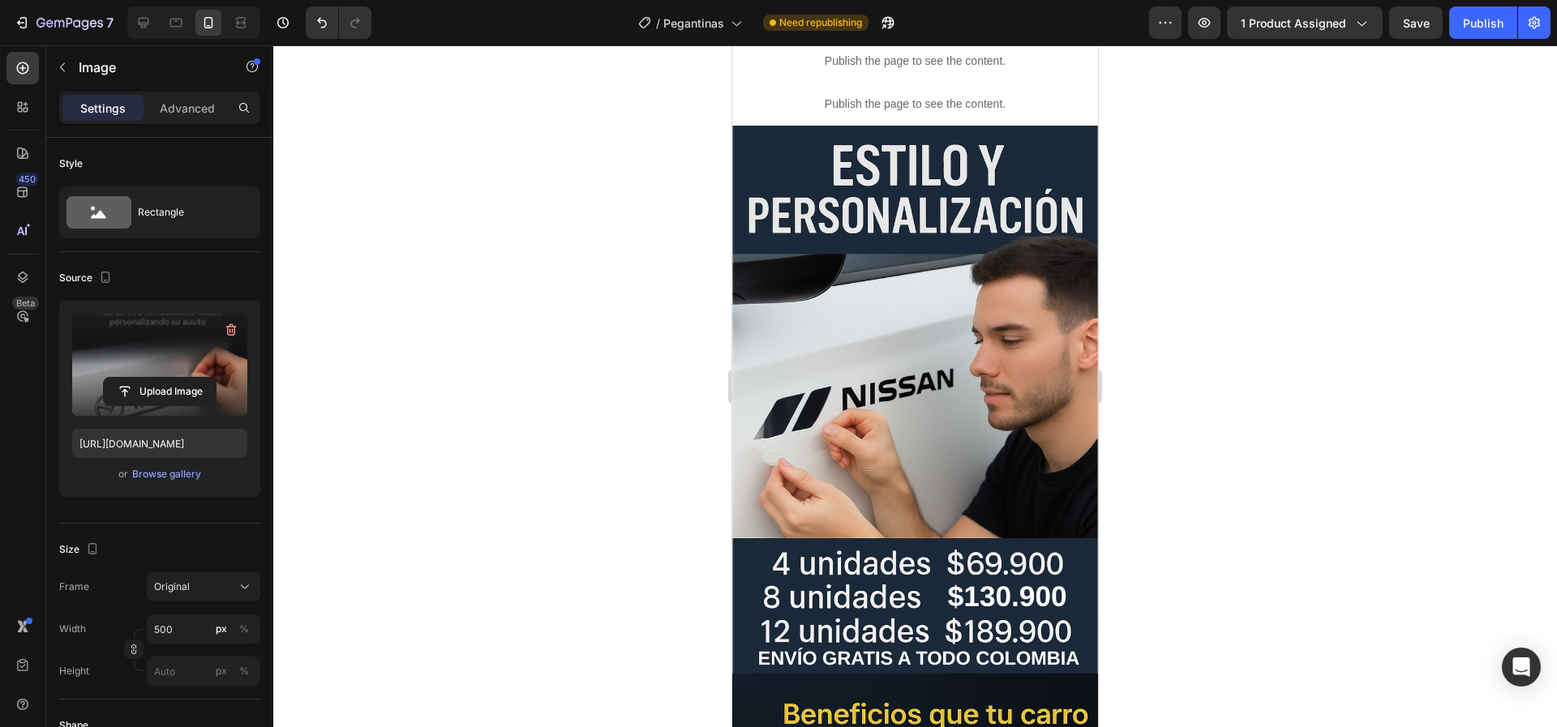
scroll to position [730, 0]
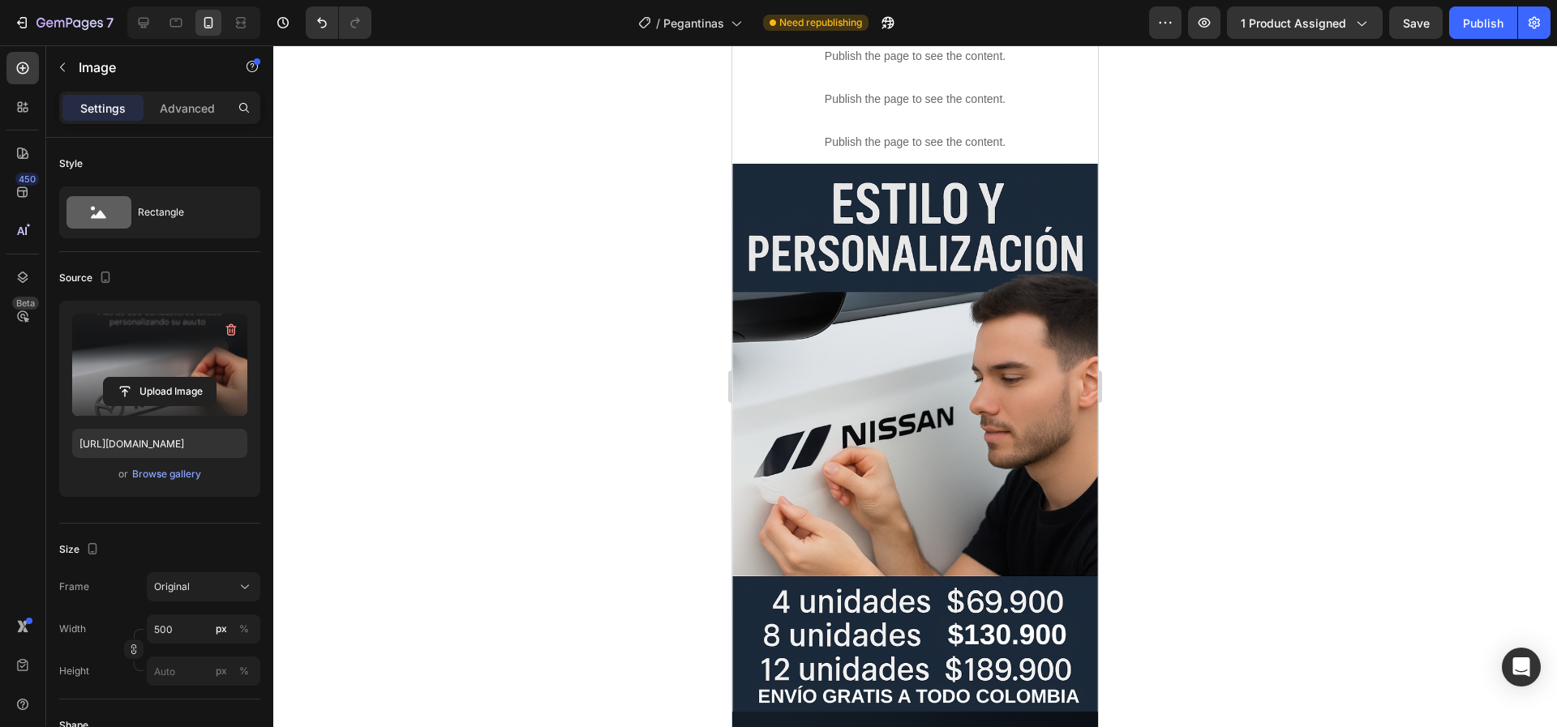
click at [913, 423] on img at bounding box center [915, 438] width 366 height 549
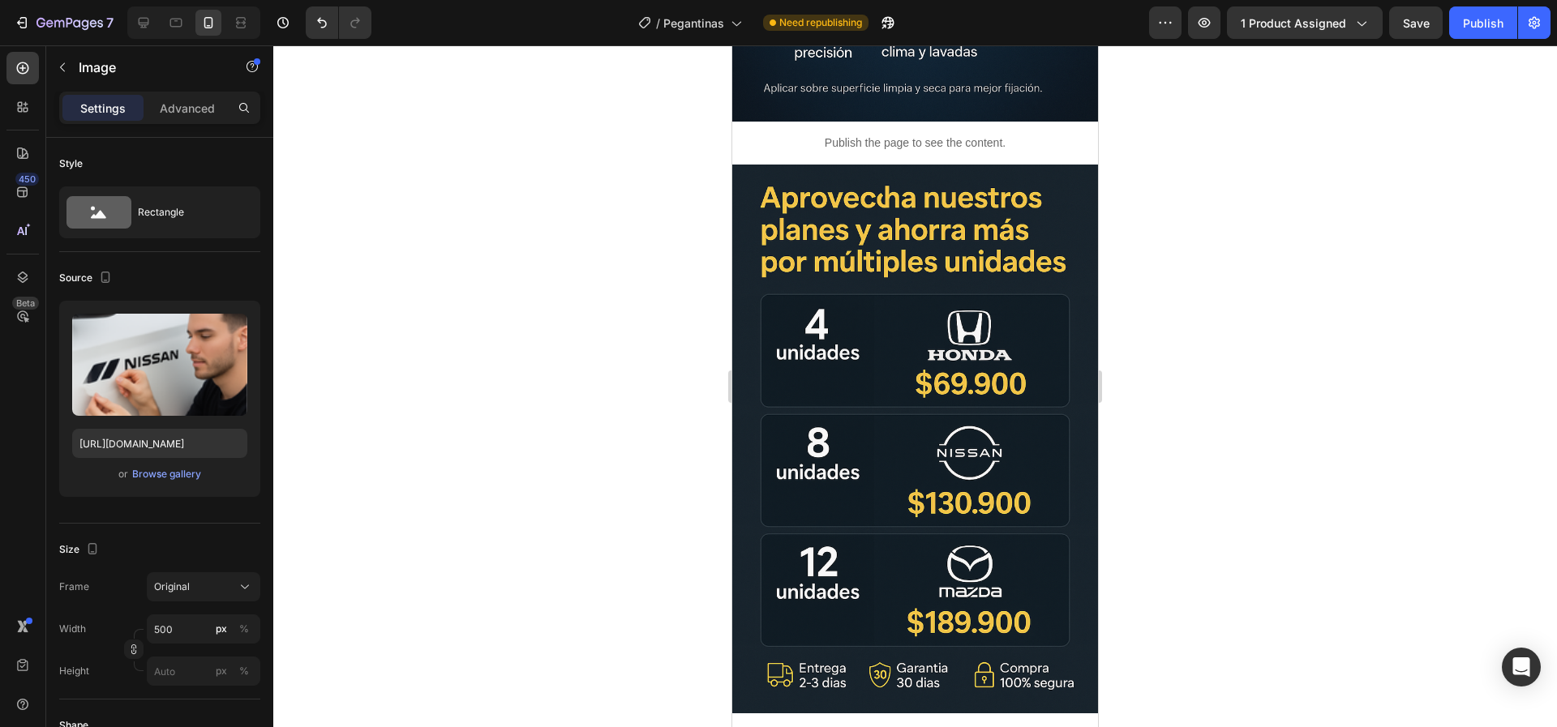
scroll to position [2555, 0]
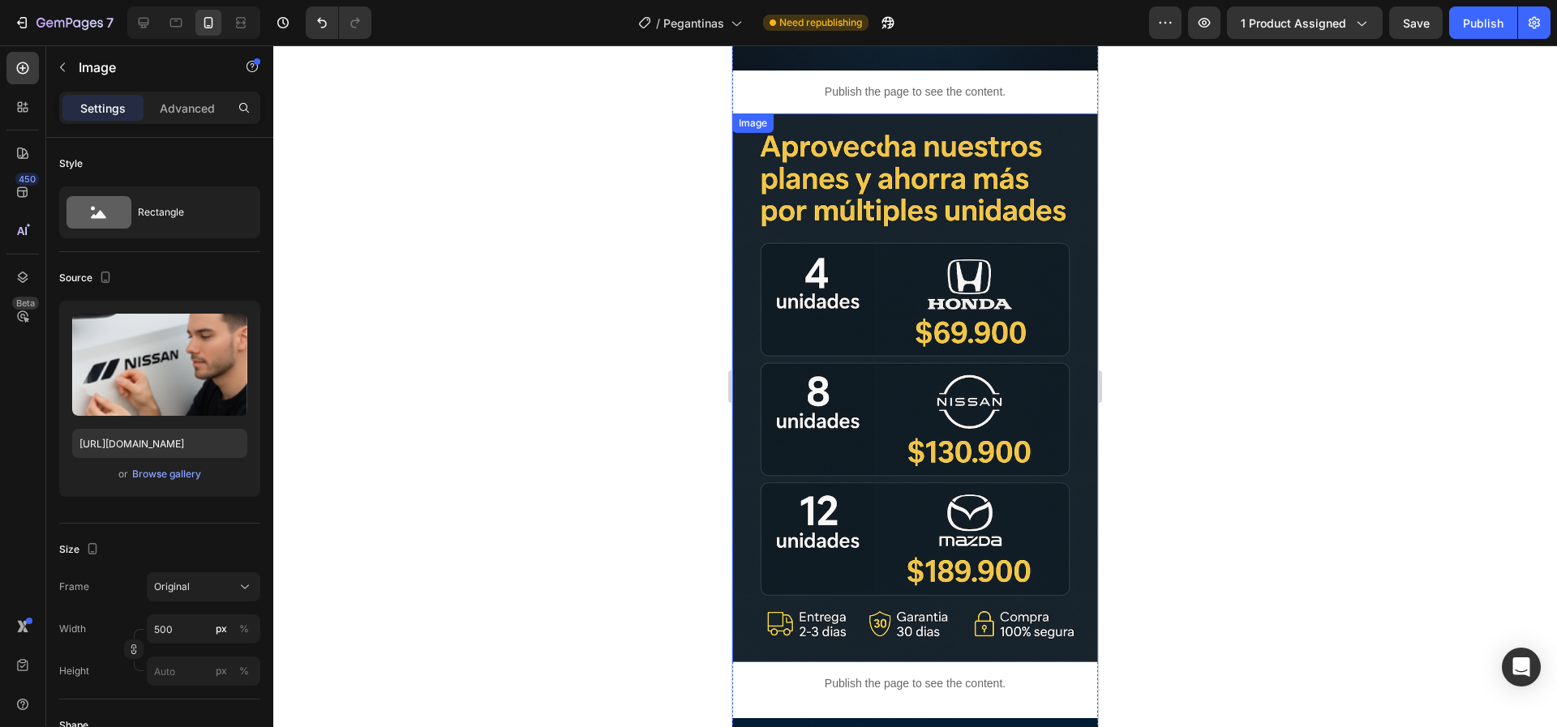
click at [930, 380] on img at bounding box center [915, 388] width 366 height 549
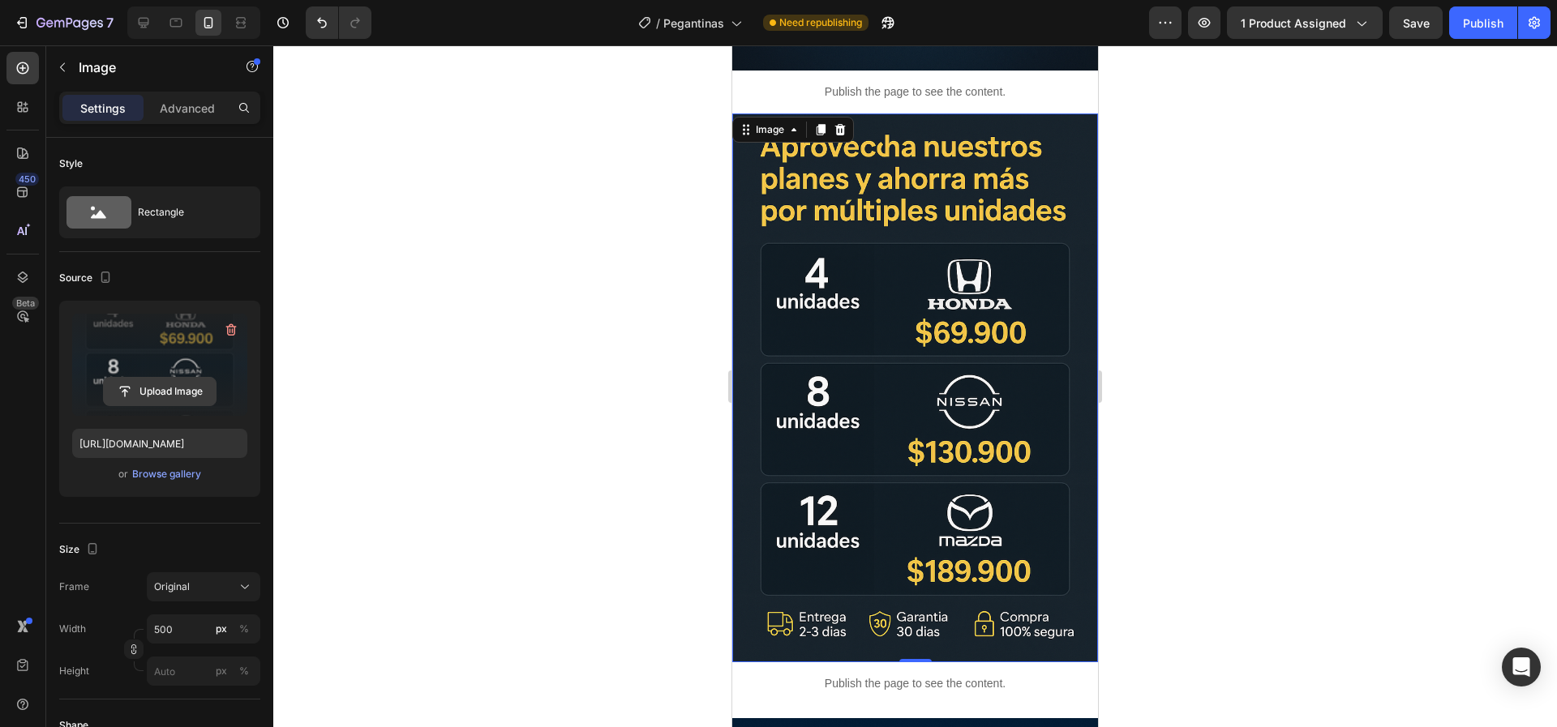
click at [157, 380] on input "file" at bounding box center [160, 392] width 112 height 28
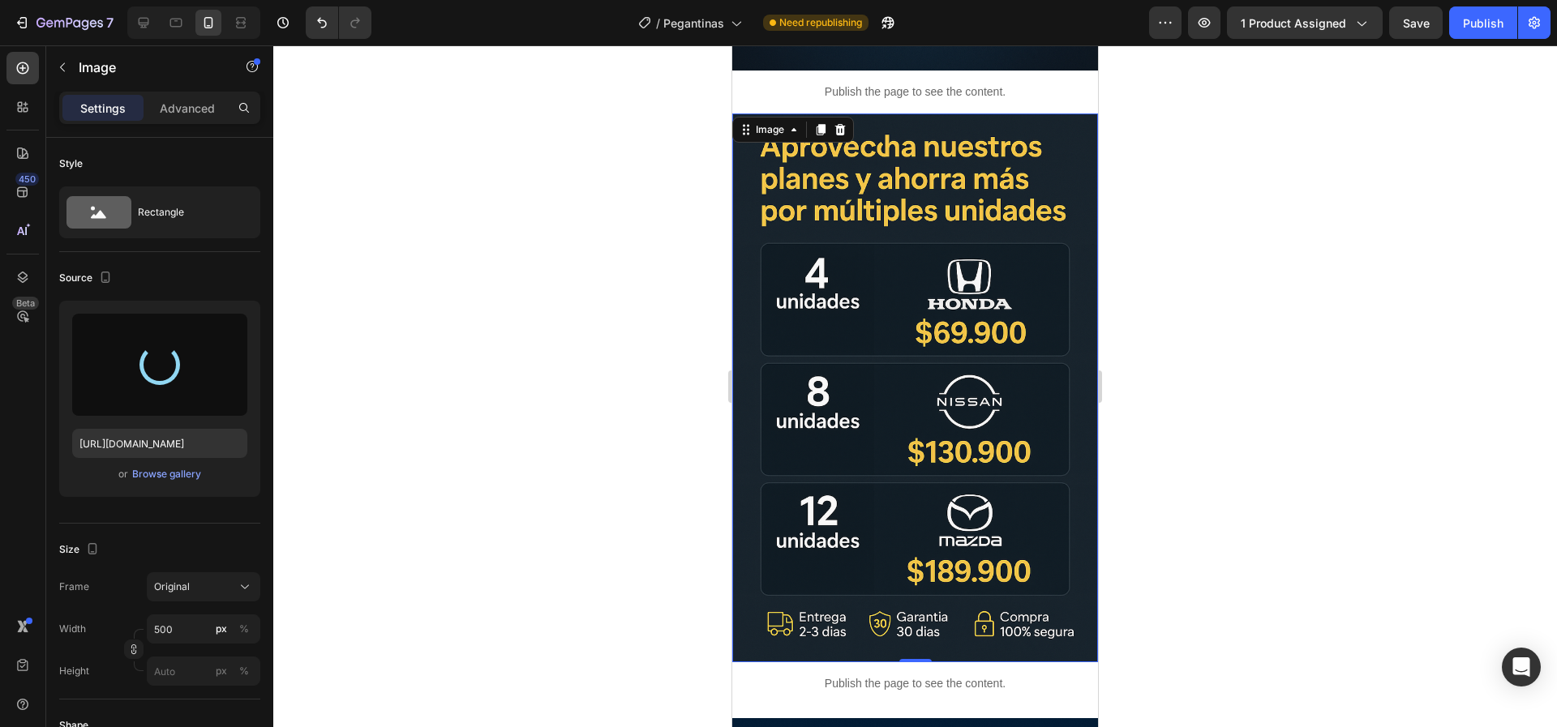
type input "[URL][DOMAIN_NAME]"
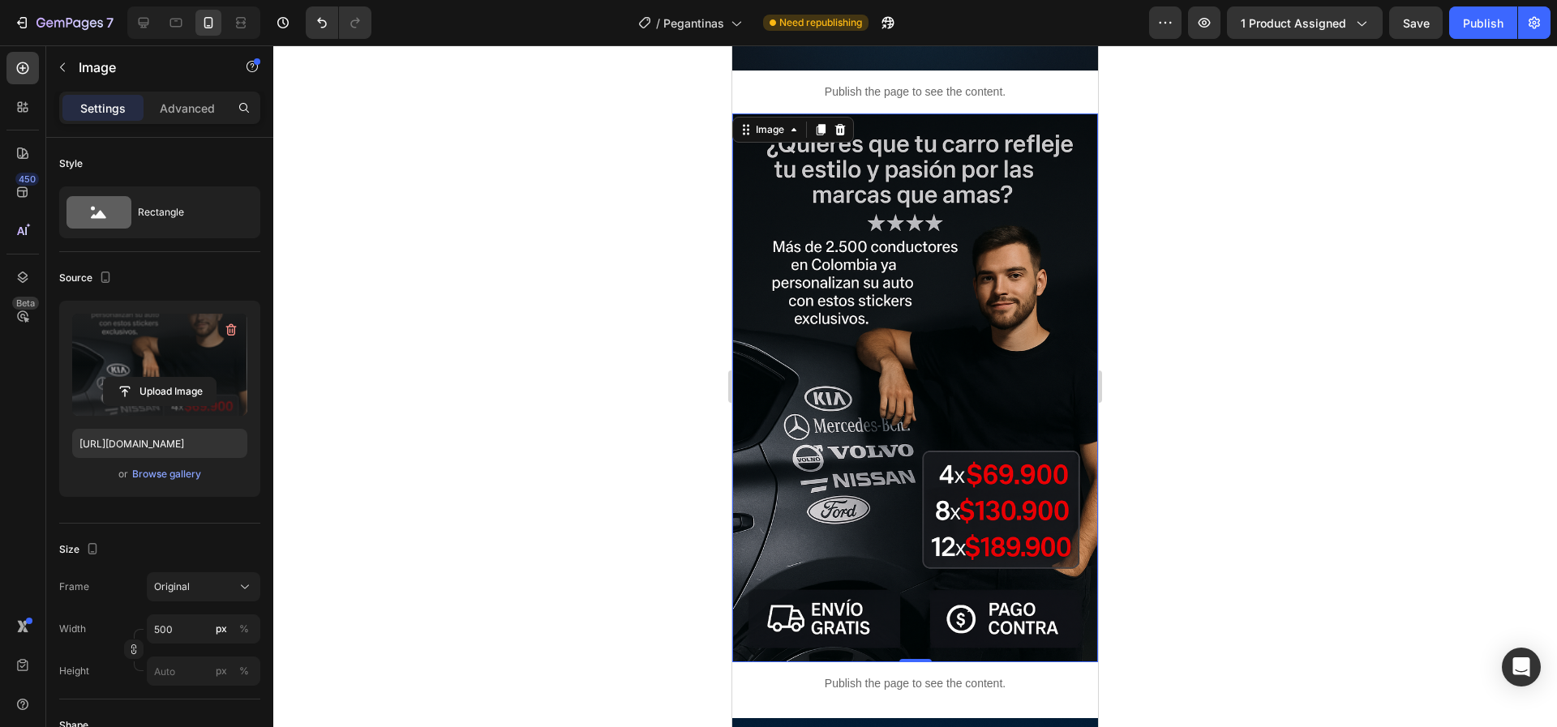
click at [1177, 375] on div at bounding box center [915, 386] width 1284 height 682
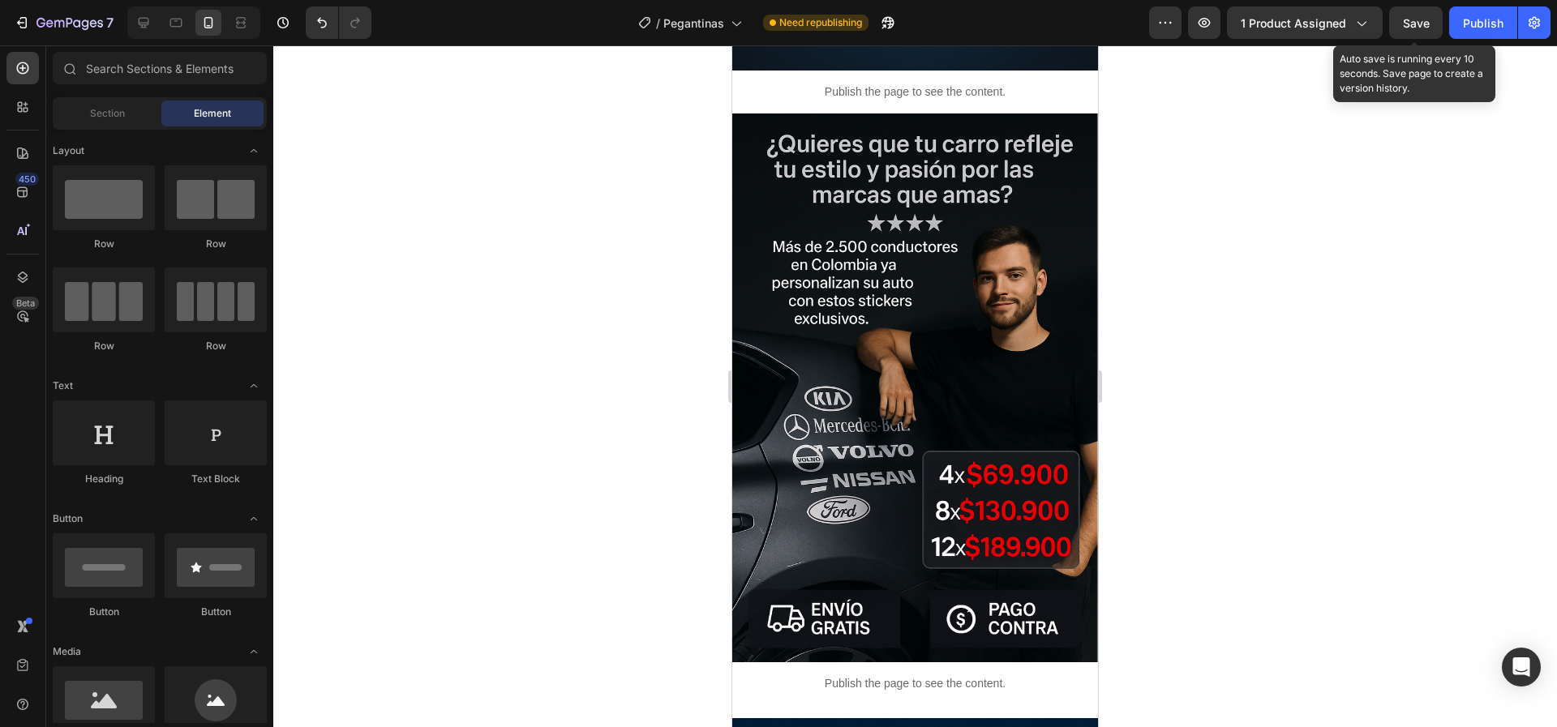
click at [1423, 22] on span "Save" at bounding box center [1416, 23] width 27 height 14
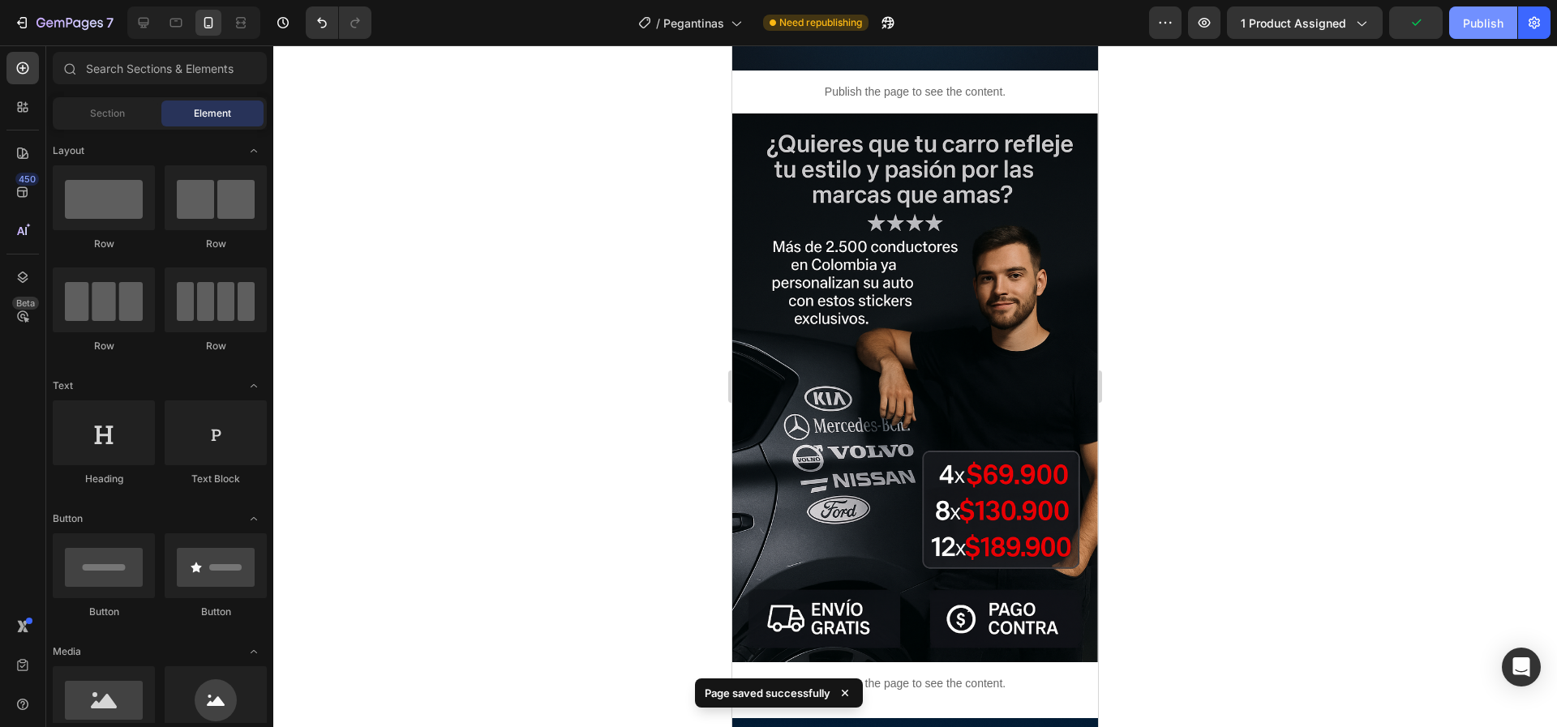
click at [1465, 25] on div "Publish" at bounding box center [1483, 23] width 41 height 17
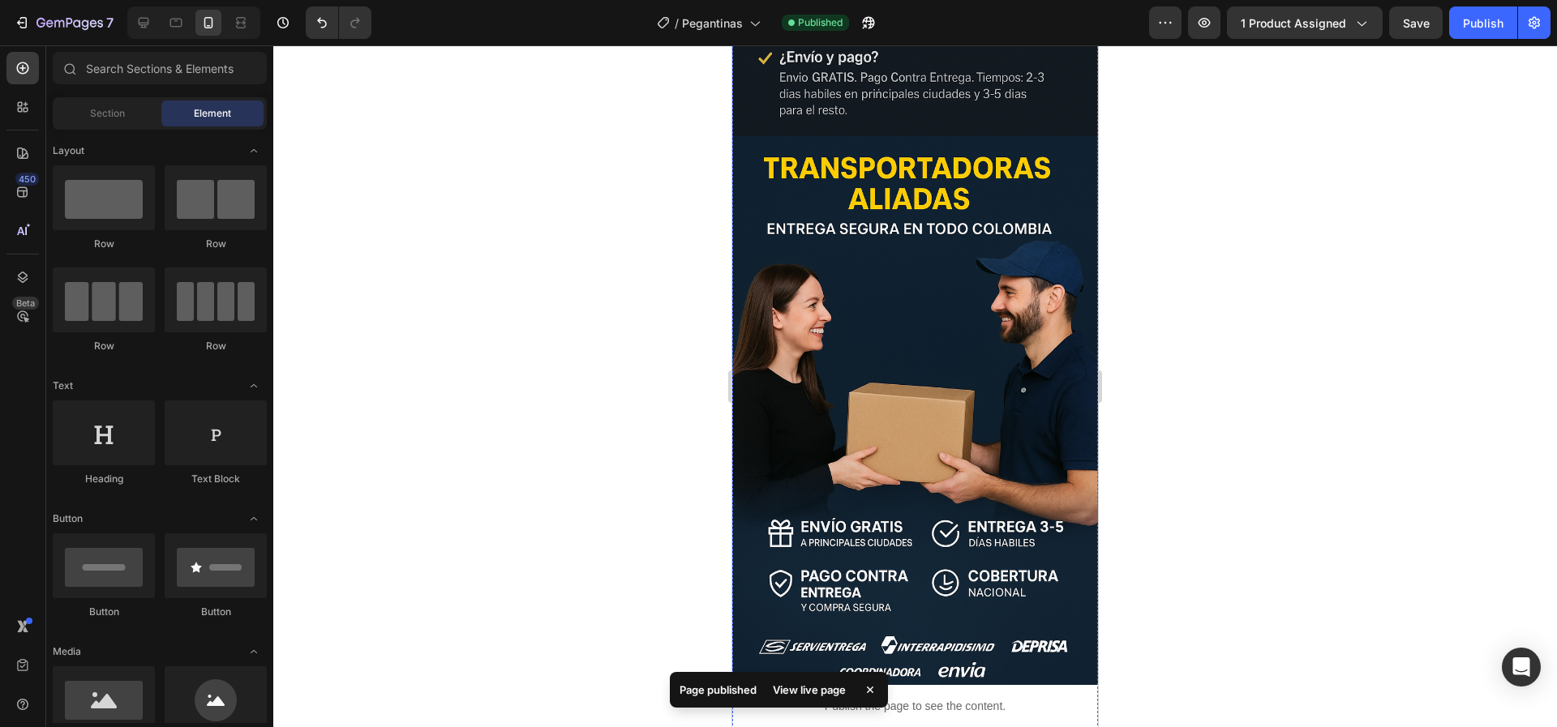
scroll to position [5167, 0]
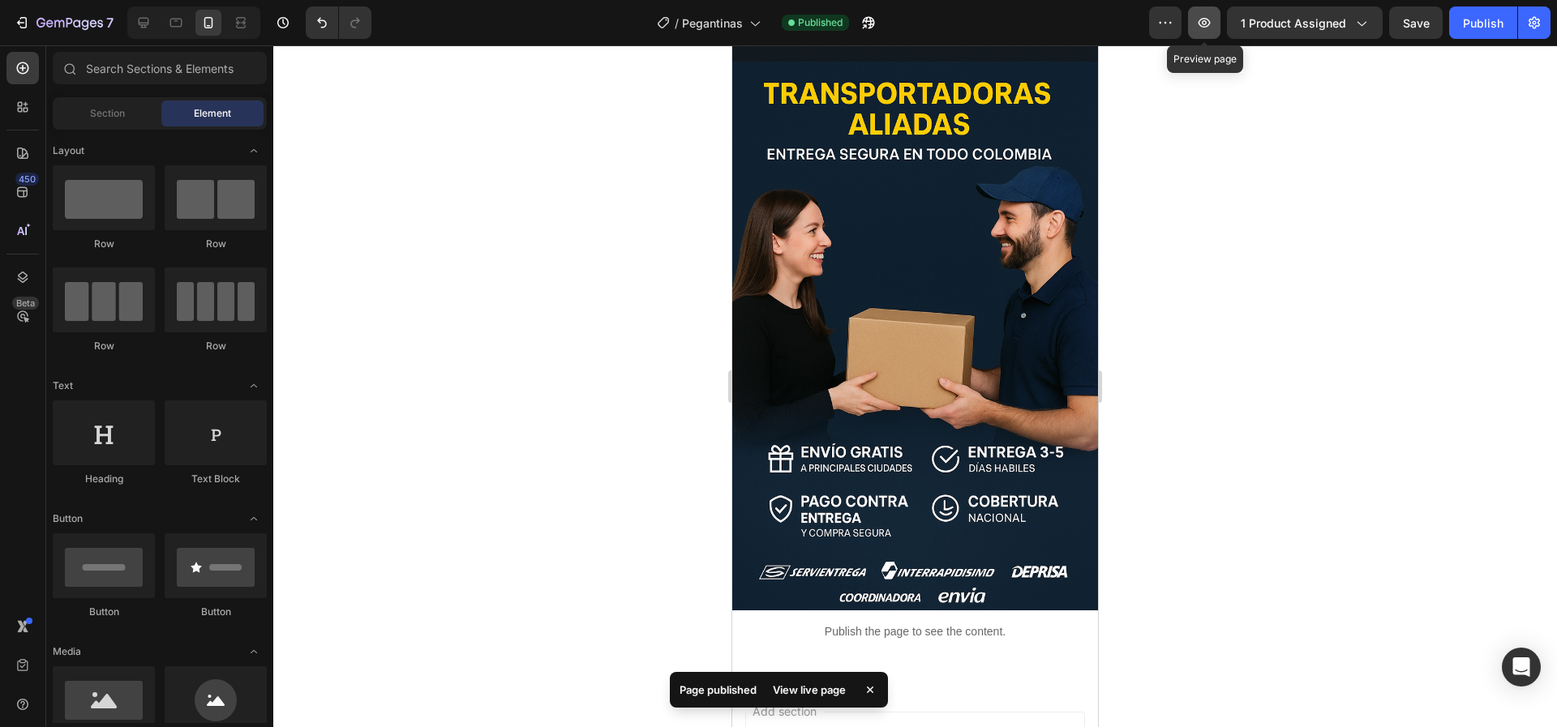
click at [1204, 23] on icon "button" at bounding box center [1204, 22] width 5 height 5
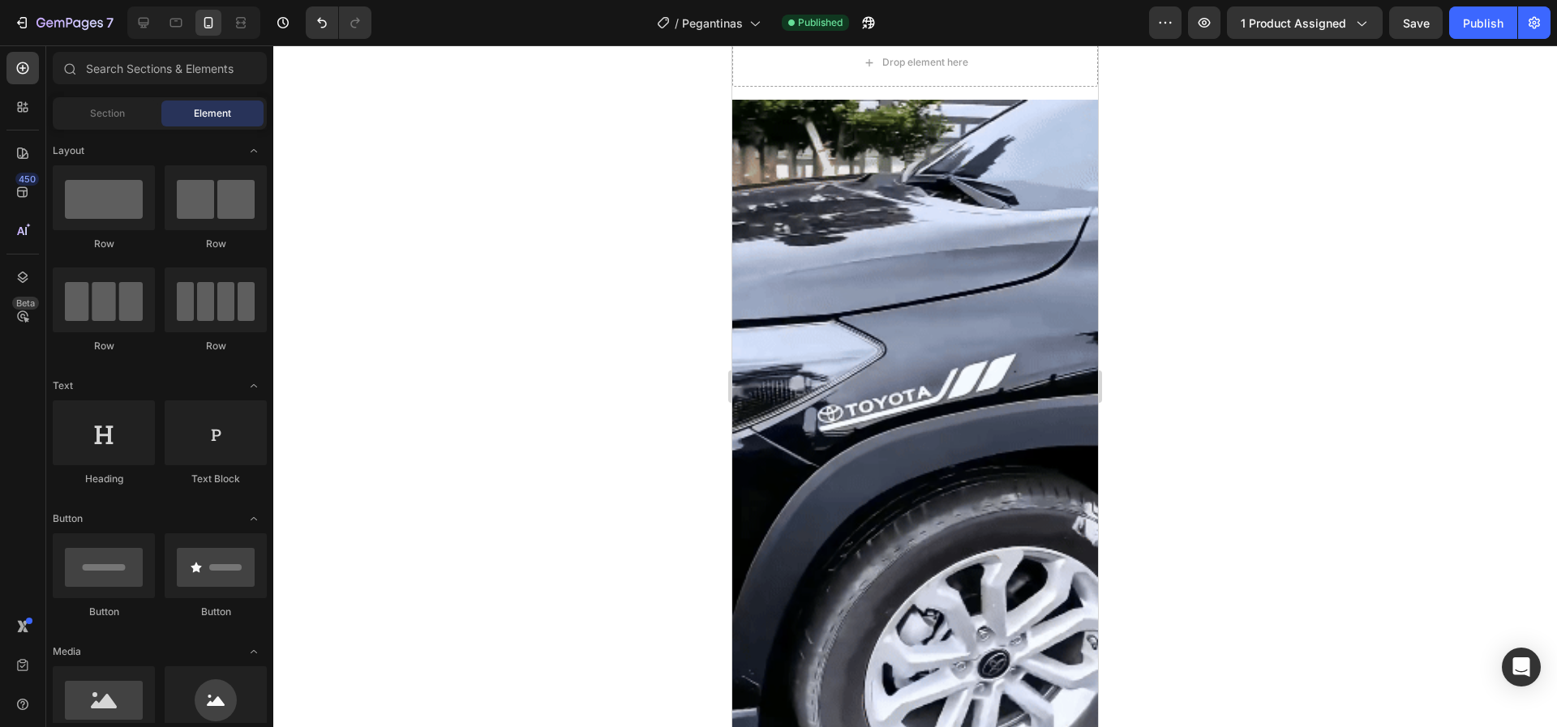
scroll to position [3585, 0]
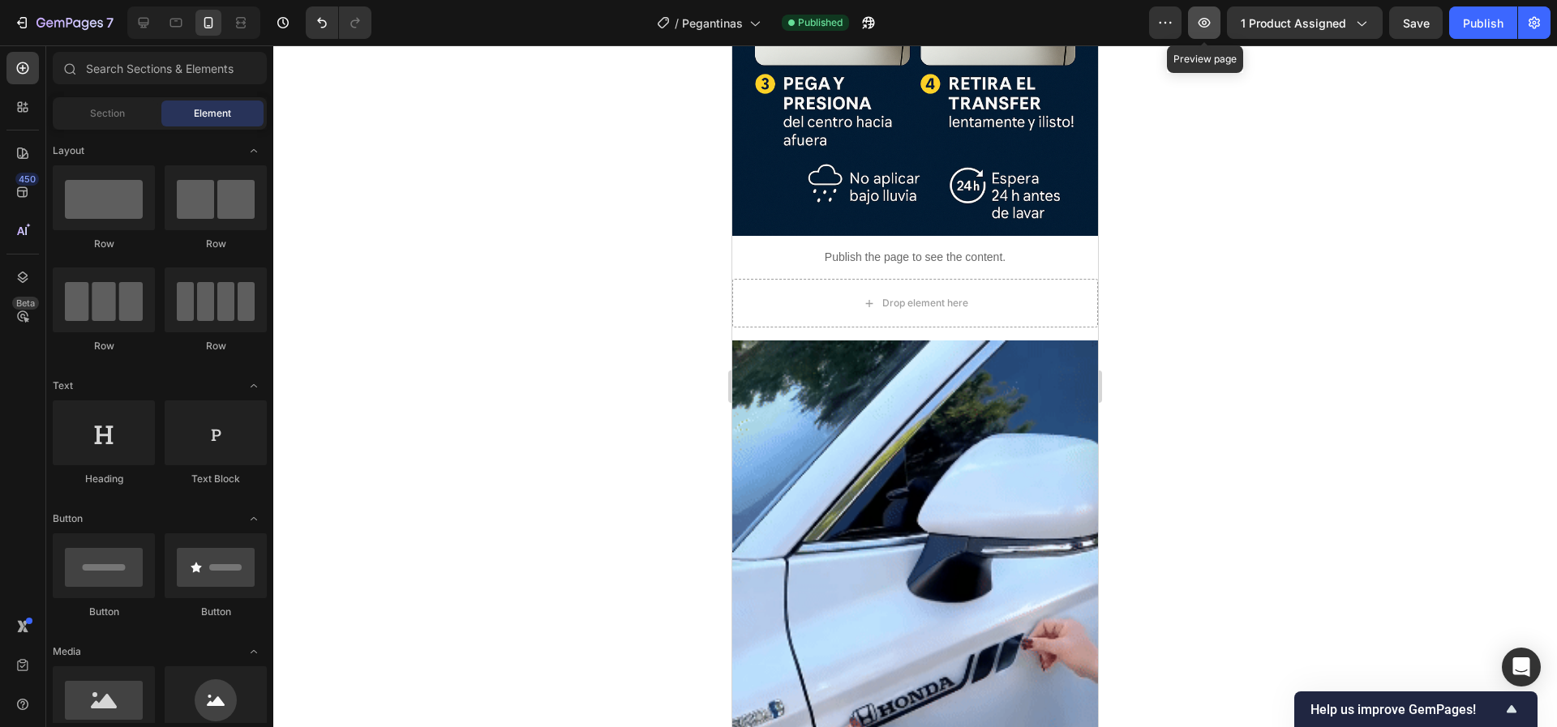
click at [1204, 22] on icon "button" at bounding box center [1204, 22] width 5 height 5
click at [719, 303] on div at bounding box center [915, 386] width 1284 height 682
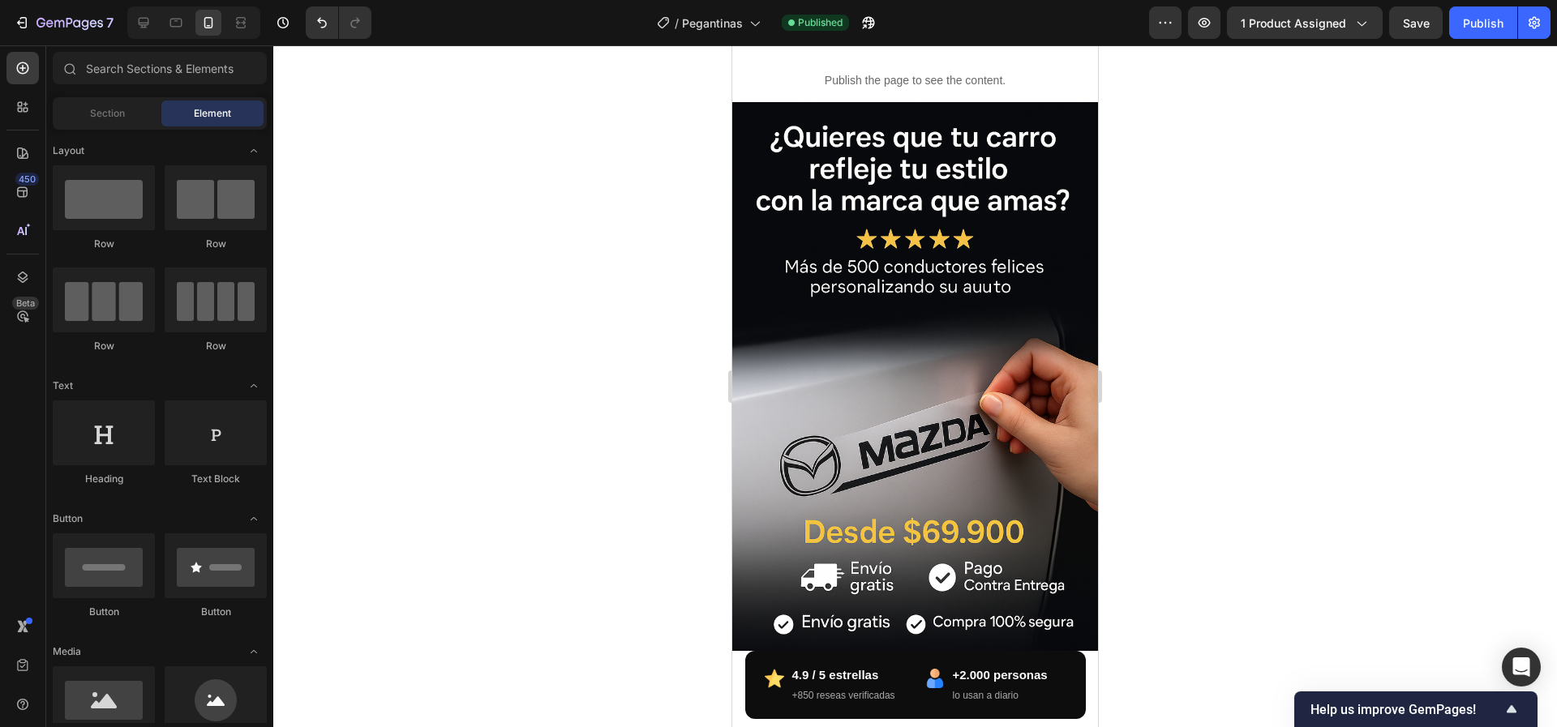
scroll to position [0, 0]
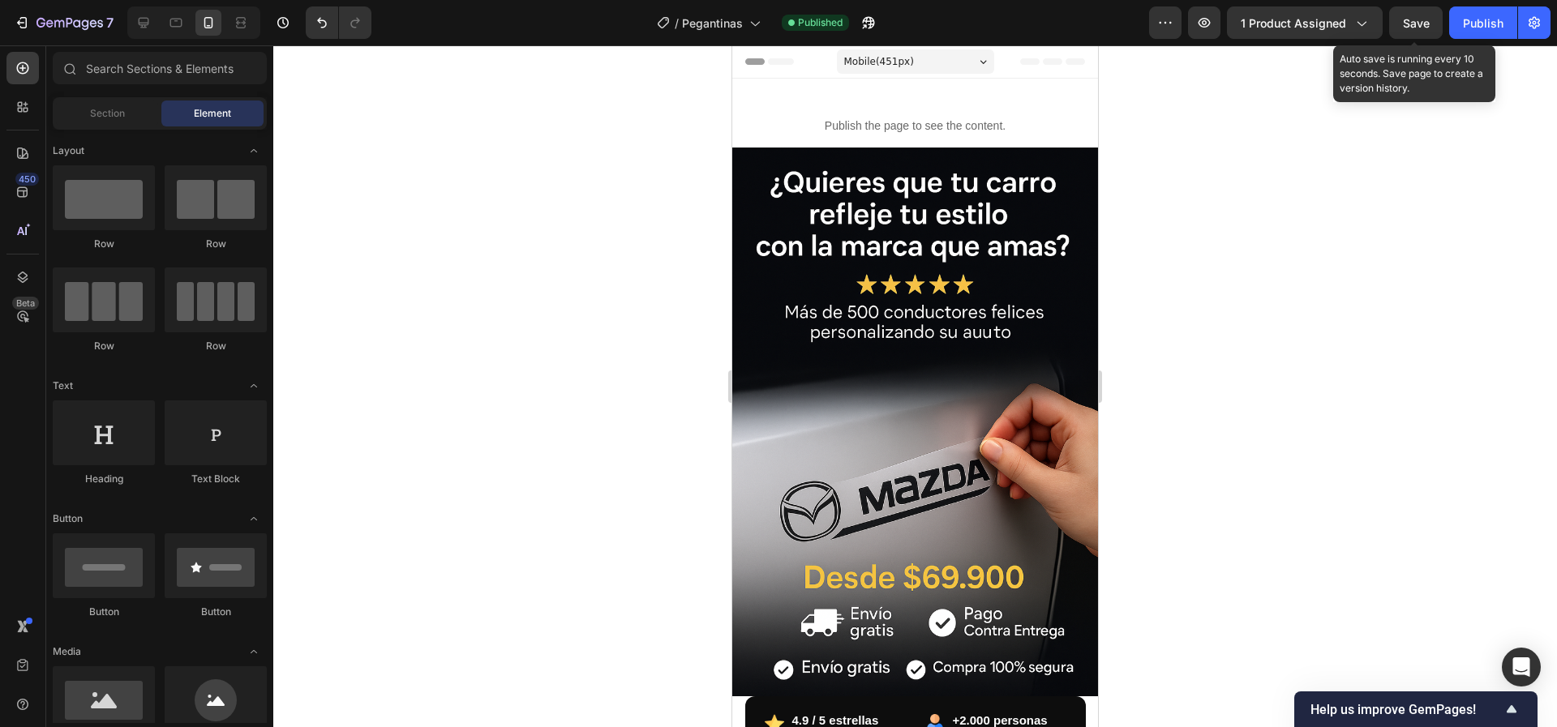
click at [1419, 22] on span "Save" at bounding box center [1416, 23] width 27 height 14
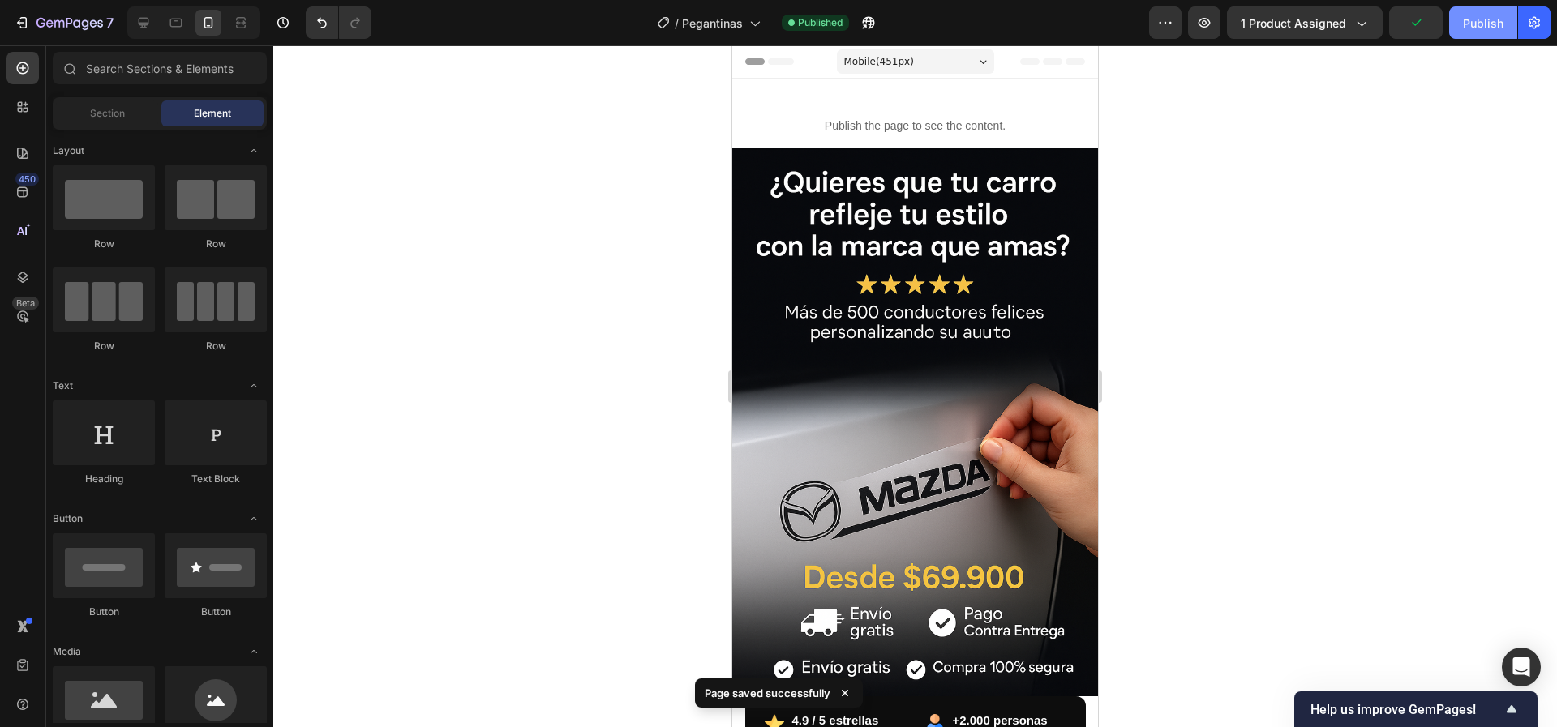
click at [1481, 28] on div "Publish" at bounding box center [1483, 23] width 41 height 17
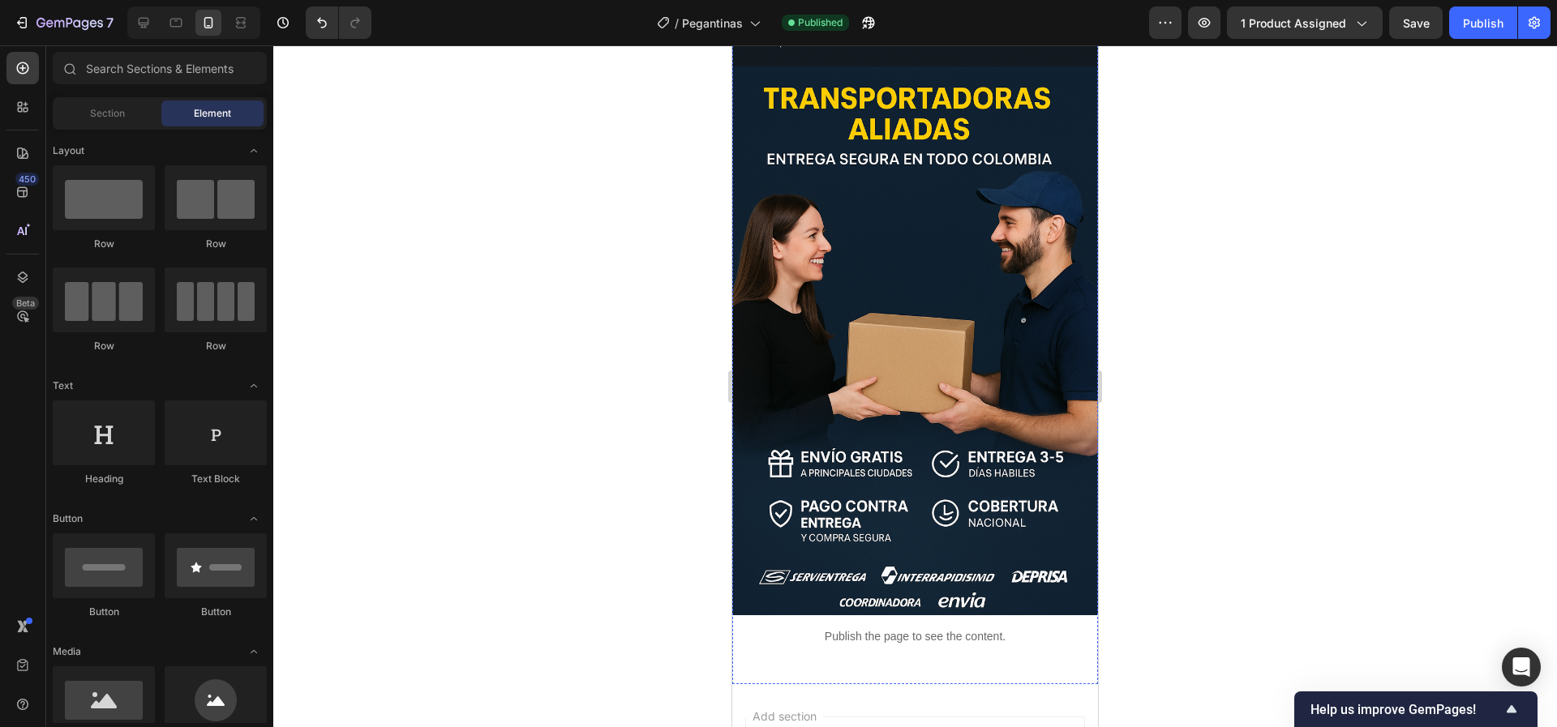
scroll to position [5167, 0]
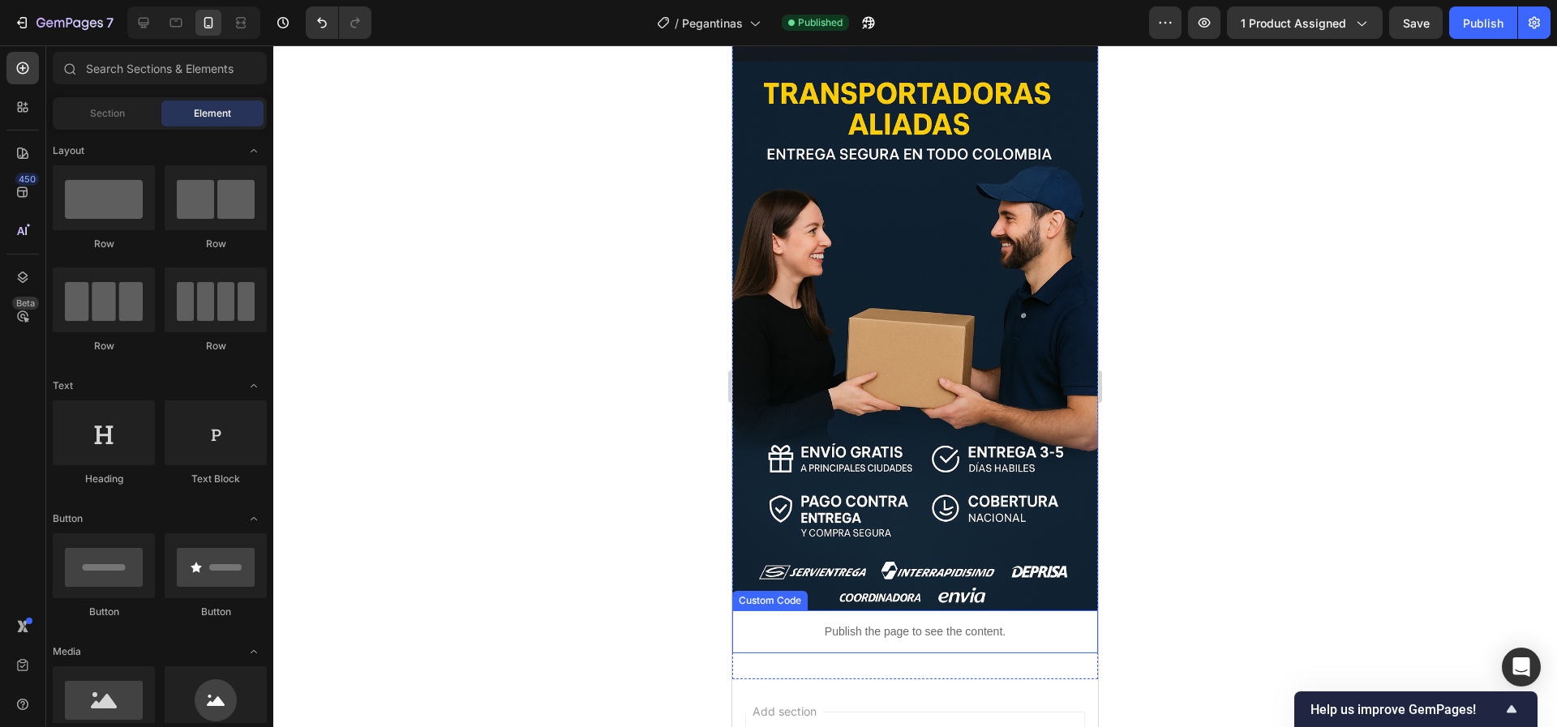
click at [908, 624] on p "Publish the page to see the content." at bounding box center [915, 632] width 366 height 17
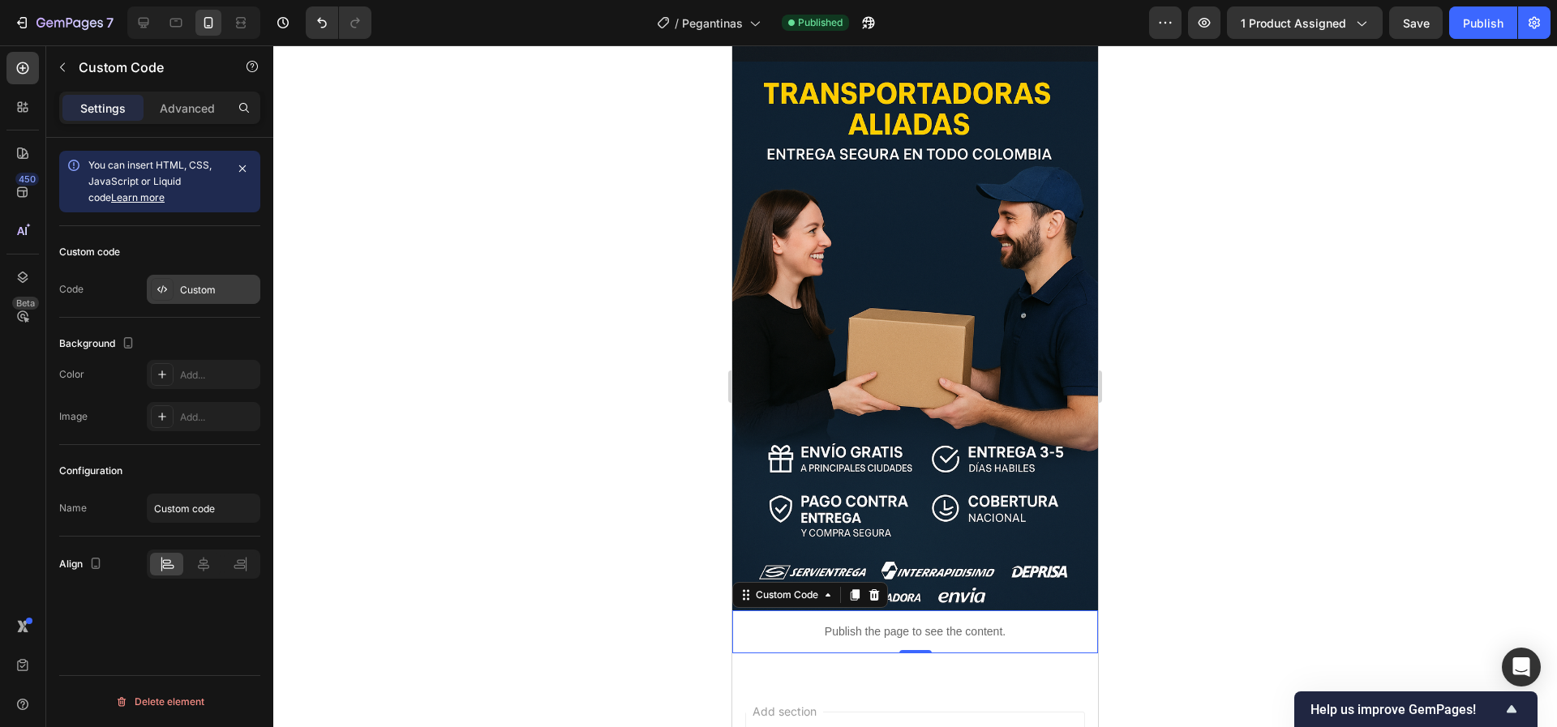
click at [201, 293] on div "Custom" at bounding box center [218, 290] width 76 height 15
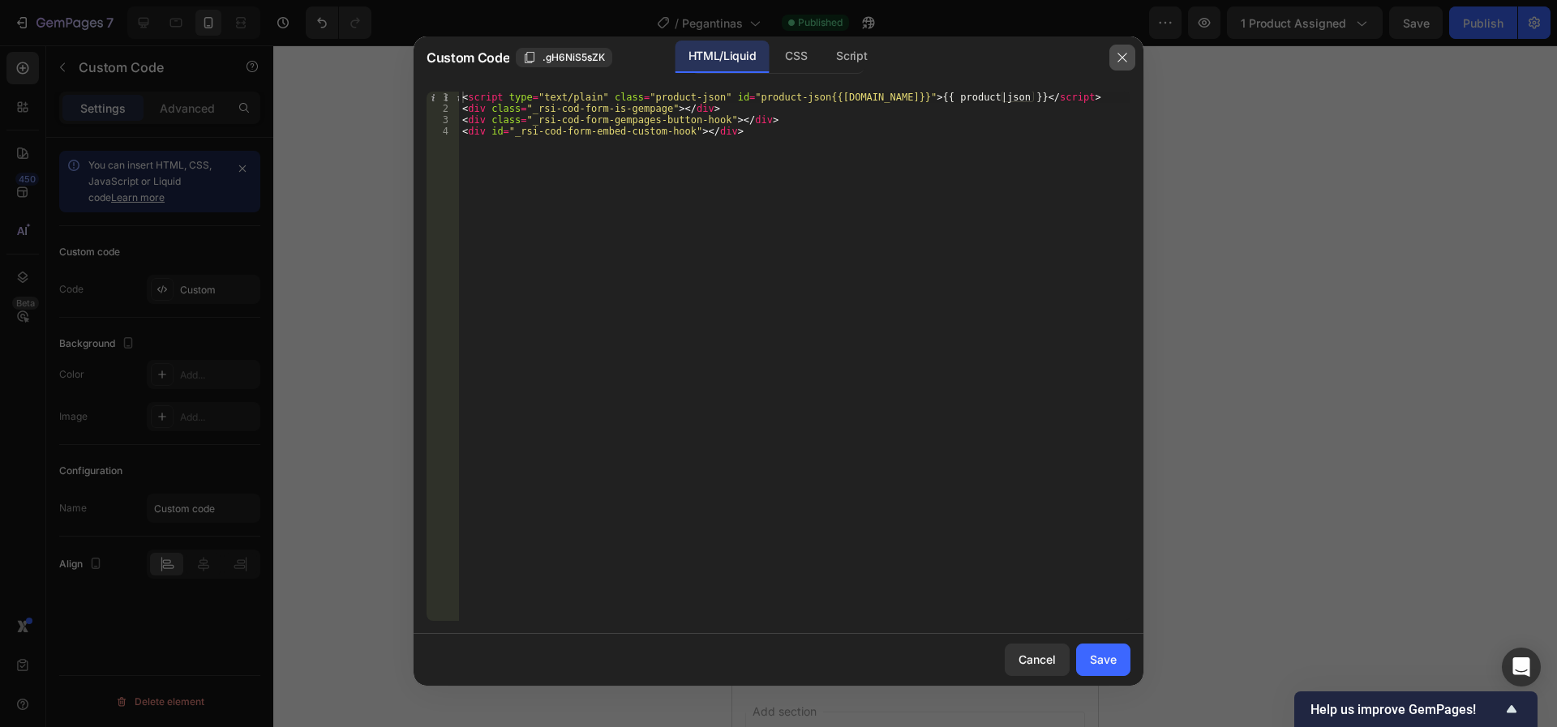
click at [1117, 54] on icon "button" at bounding box center [1122, 57] width 13 height 13
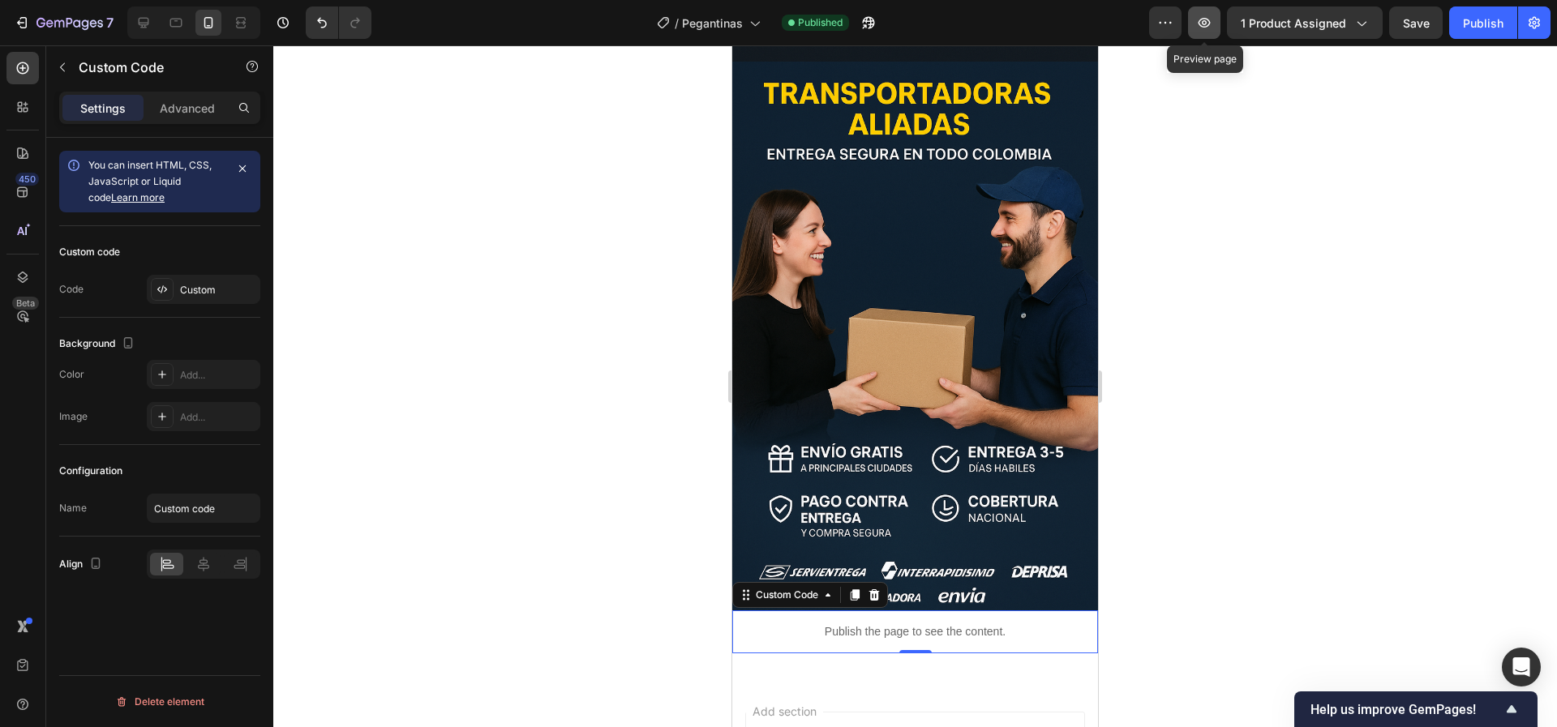
click at [1207, 20] on icon "button" at bounding box center [1204, 22] width 5 height 5
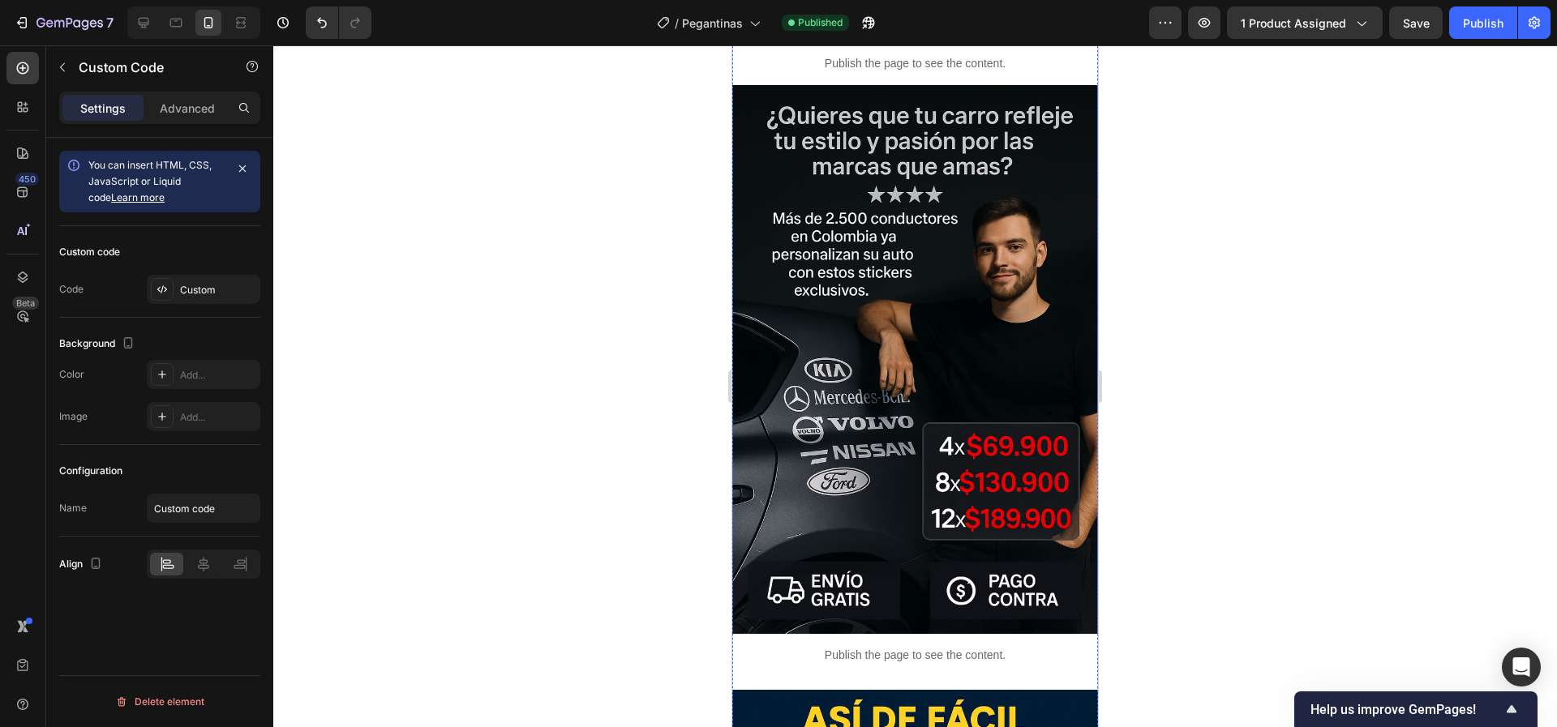
scroll to position [2603, 0]
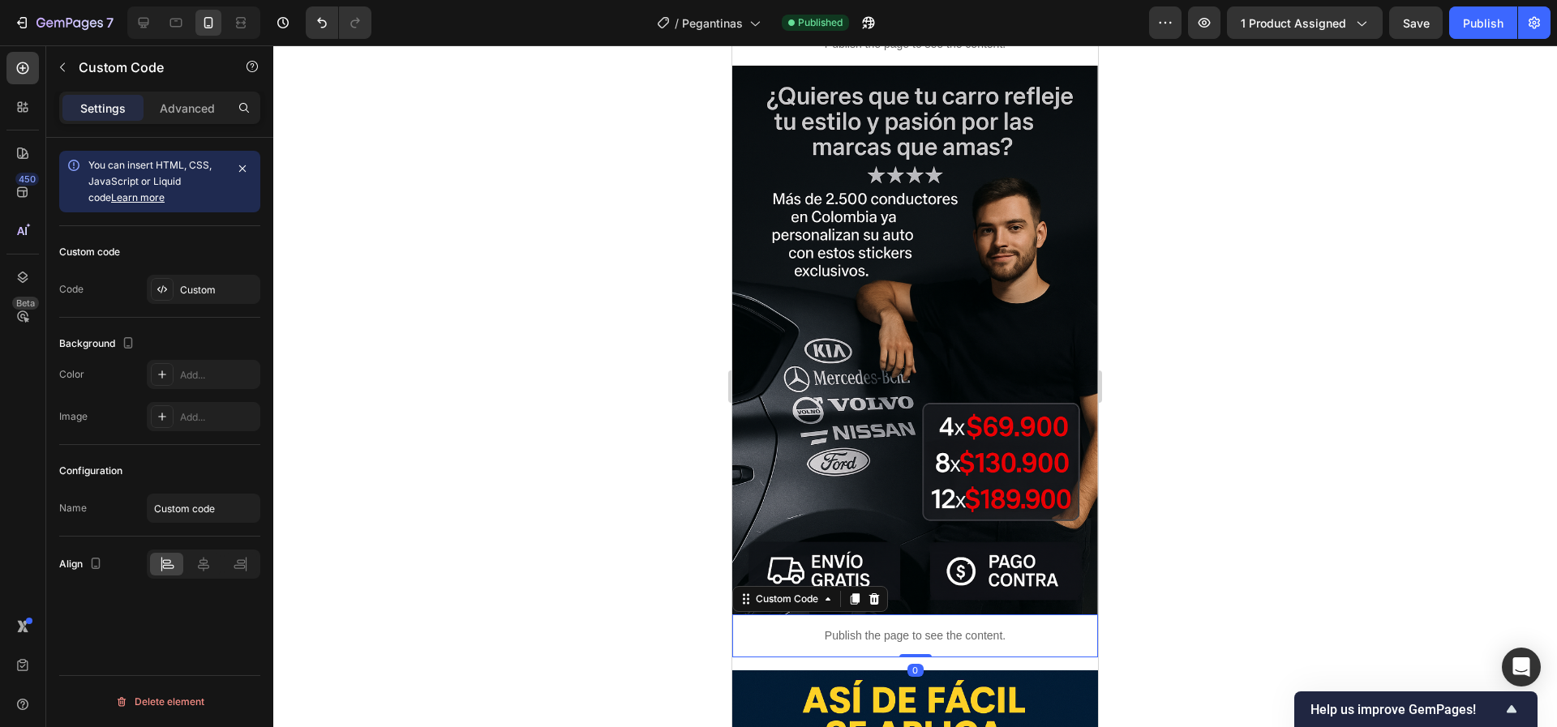
click at [931, 615] on div "Publish the page to see the content." at bounding box center [915, 636] width 366 height 43
click at [1479, 21] on div "Publish" at bounding box center [1483, 23] width 41 height 17
